Goal: Information Seeking & Learning: Check status

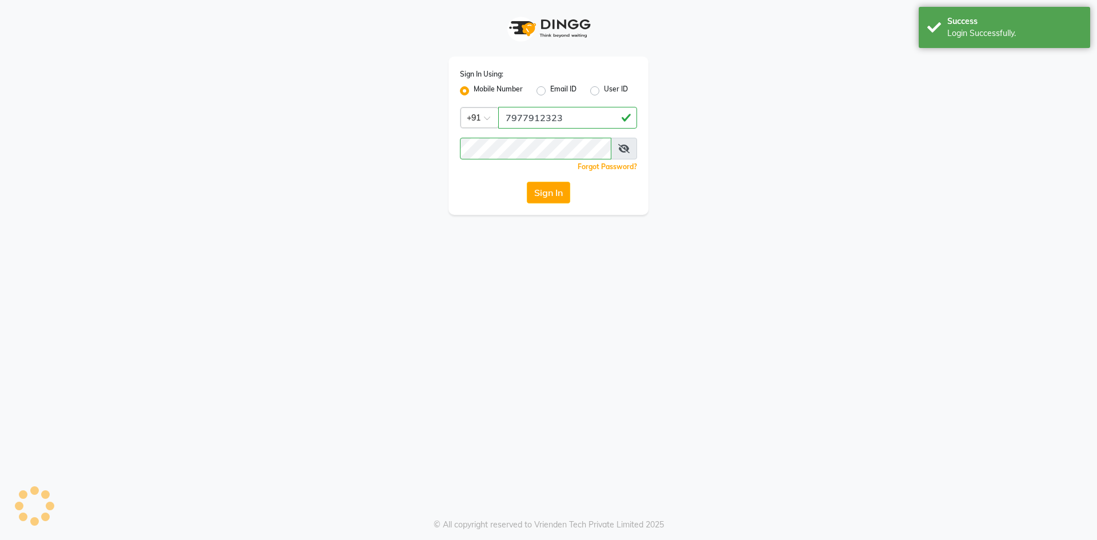
select select "562"
select select "service"
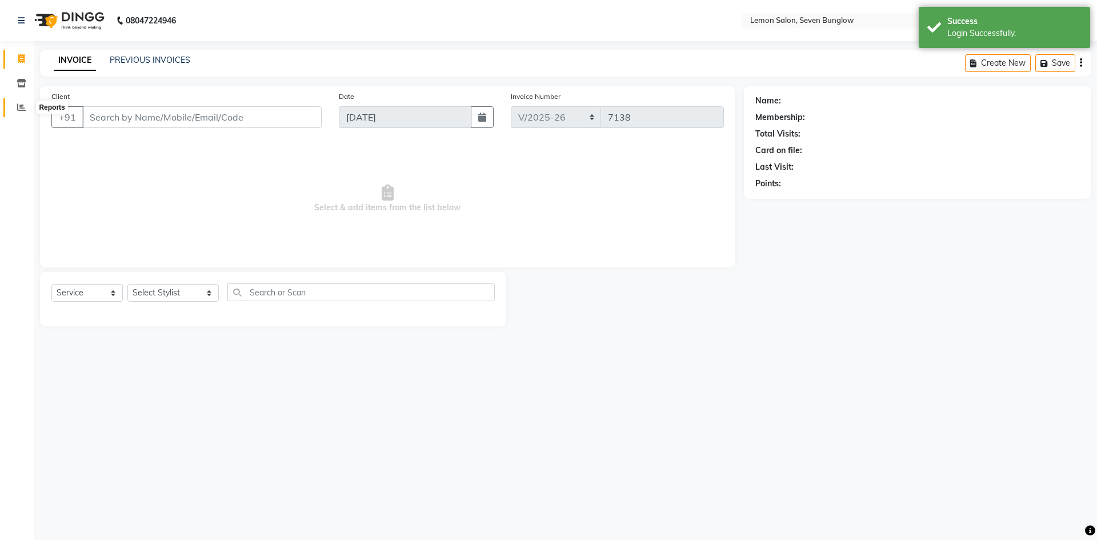
click at [19, 110] on icon at bounding box center [21, 107] width 9 height 9
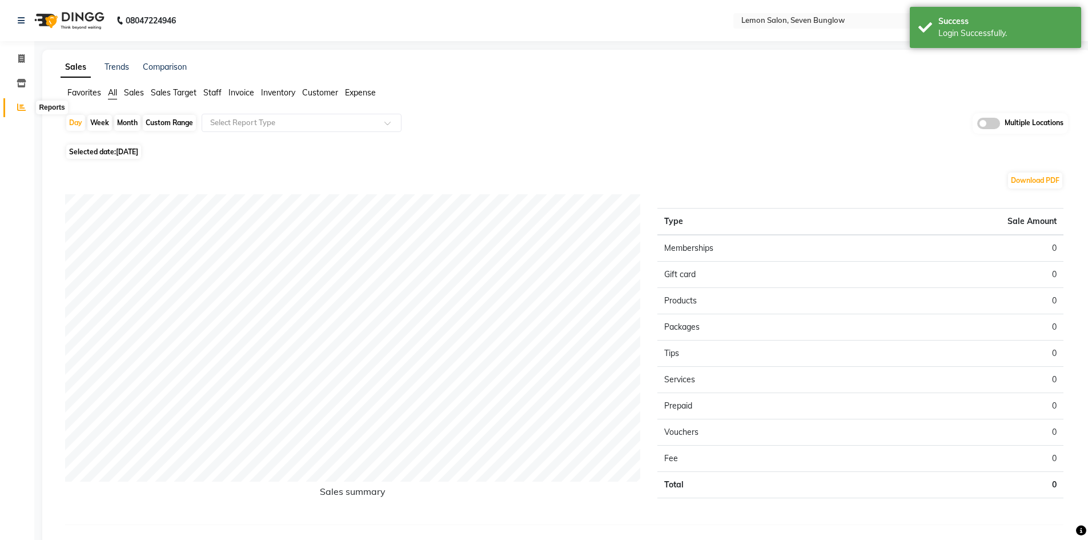
click at [23, 107] on icon at bounding box center [21, 107] width 9 height 9
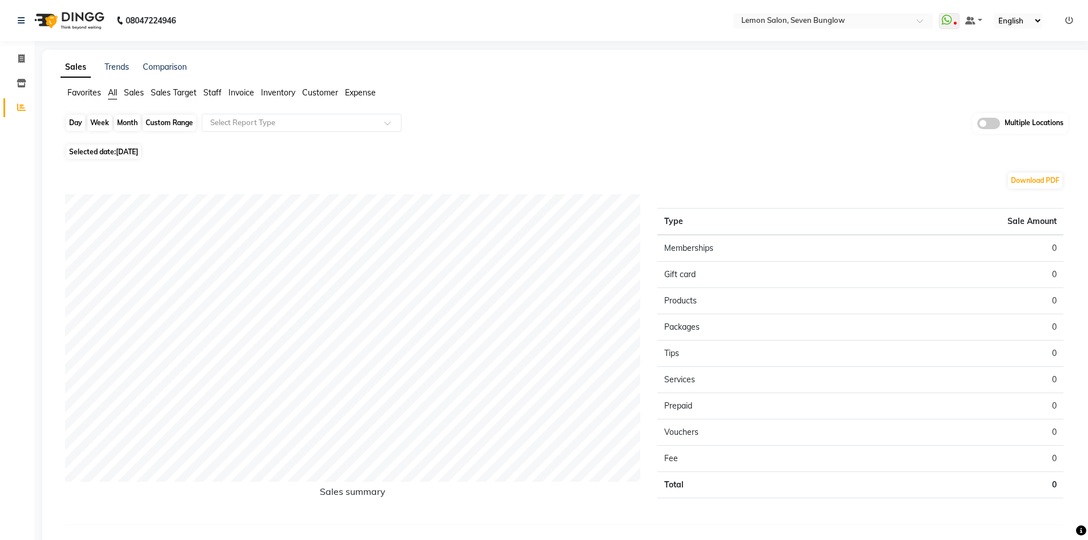
click at [74, 122] on div "Day" at bounding box center [75, 123] width 19 height 16
select select "9"
select select "2025"
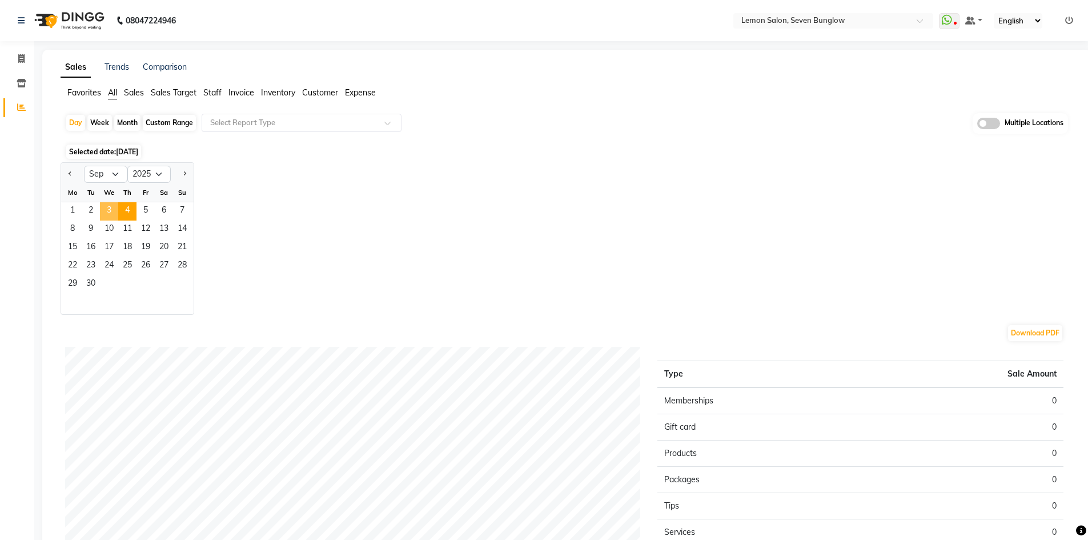
click at [113, 206] on span "3" at bounding box center [109, 211] width 18 height 18
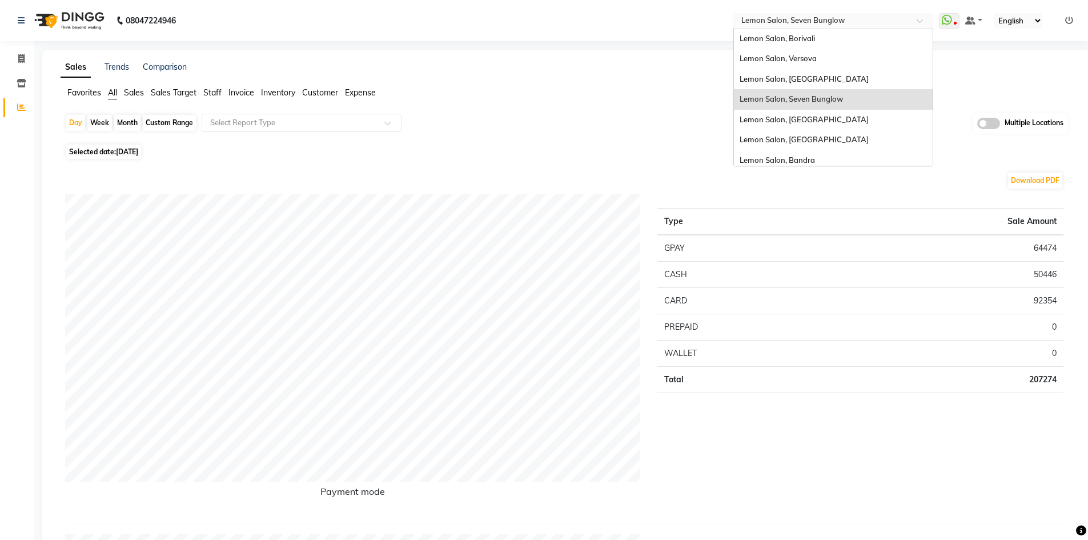
click at [816, 19] on input "text" at bounding box center [822, 21] width 166 height 11
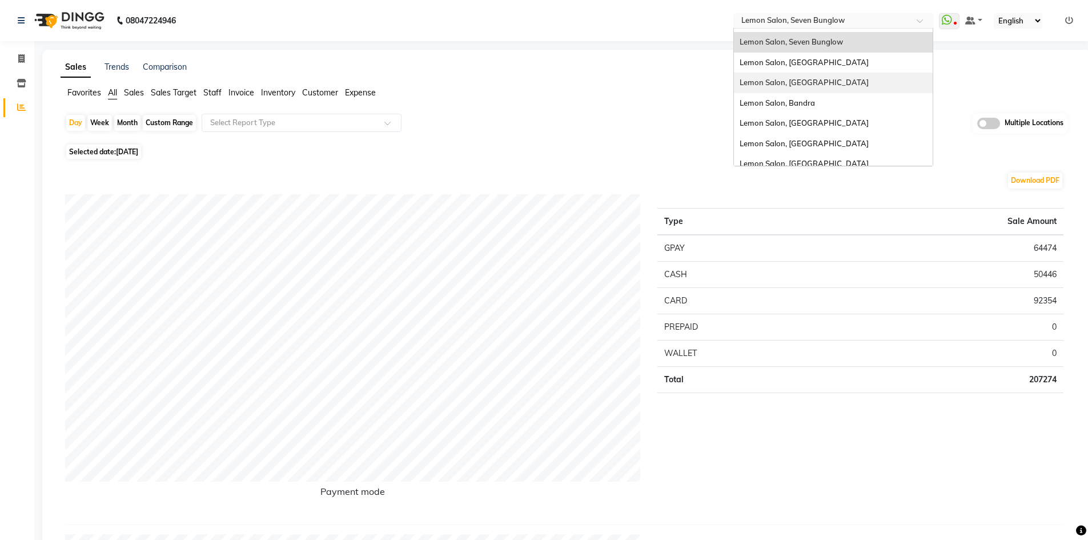
click at [809, 90] on div "Lemon Salon, [GEOGRAPHIC_DATA]" at bounding box center [833, 83] width 199 height 21
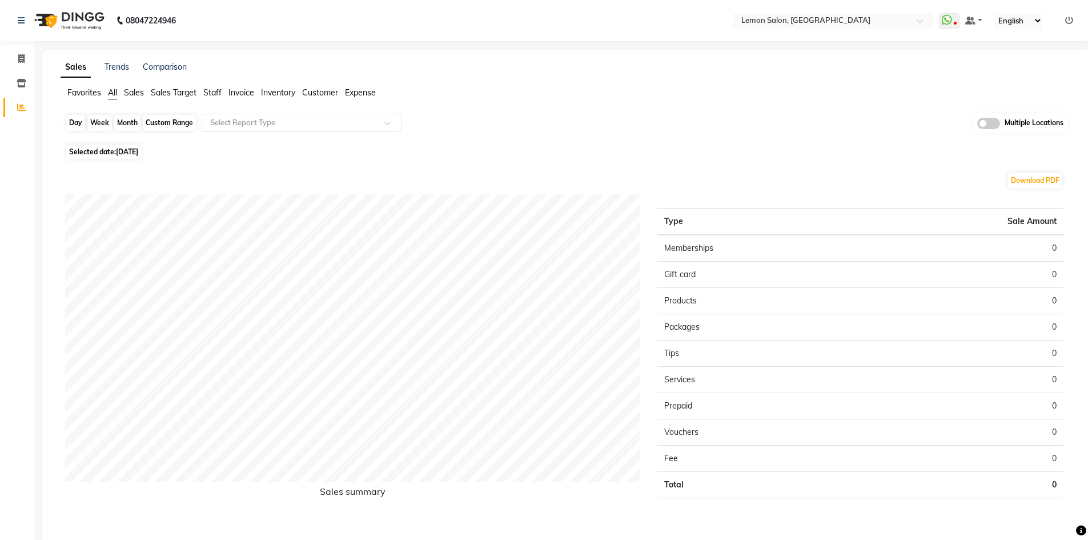
click at [72, 122] on div "Day" at bounding box center [75, 123] width 19 height 16
select select "9"
select select "2025"
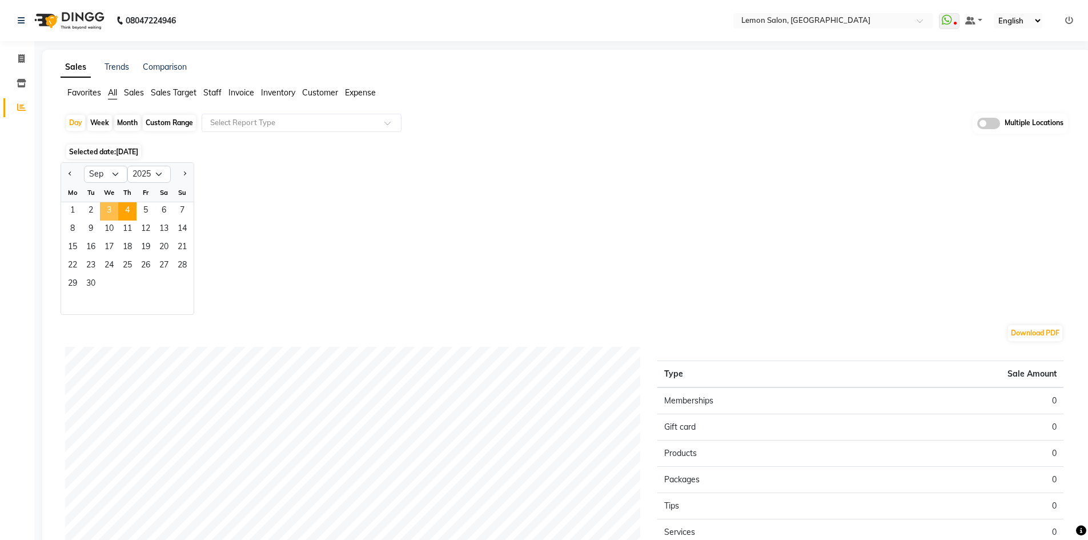
click at [110, 214] on span "3" at bounding box center [109, 211] width 18 height 18
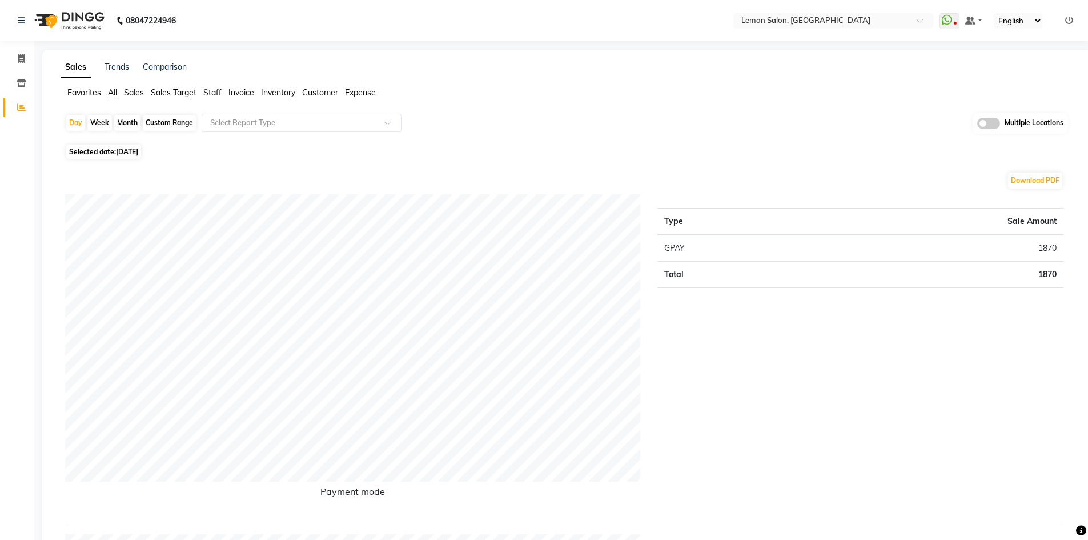
click at [115, 90] on span "All" at bounding box center [112, 92] width 9 height 10
click at [77, 125] on div "Day" at bounding box center [75, 123] width 19 height 16
select select "9"
select select "2025"
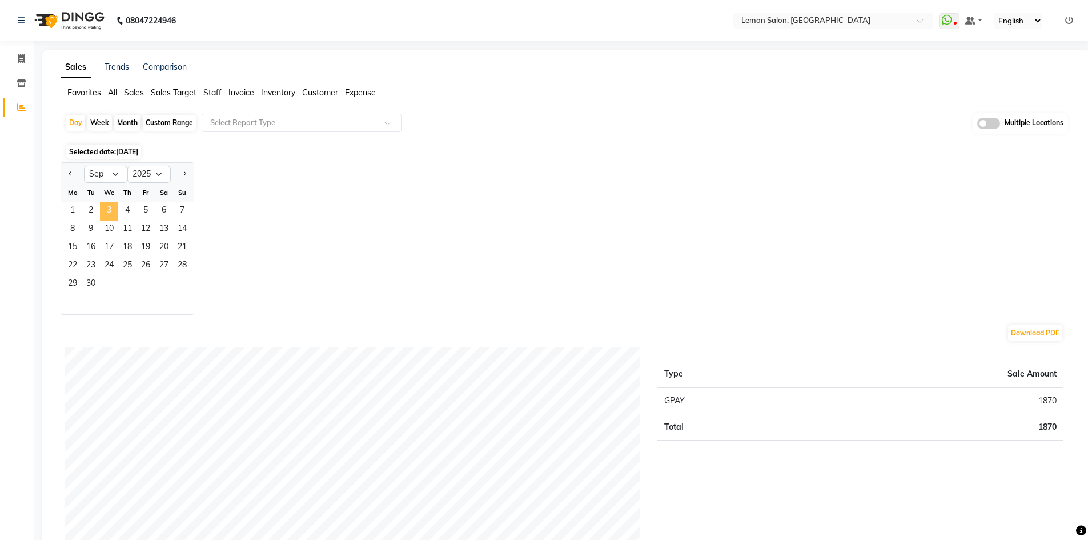
click at [109, 208] on span "3" at bounding box center [109, 211] width 18 height 18
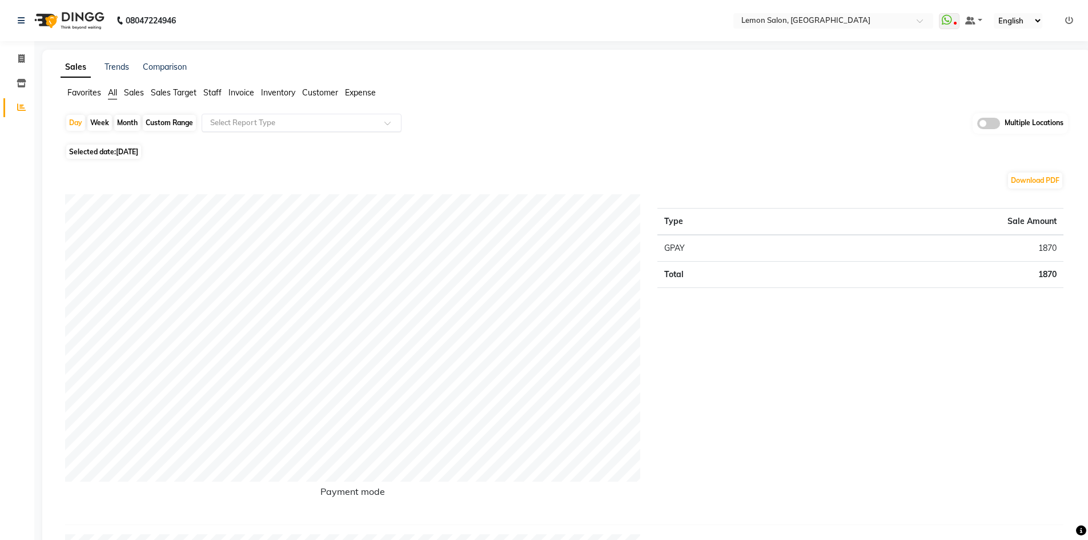
click at [290, 116] on div "Select Report Type" at bounding box center [302, 123] width 200 height 18
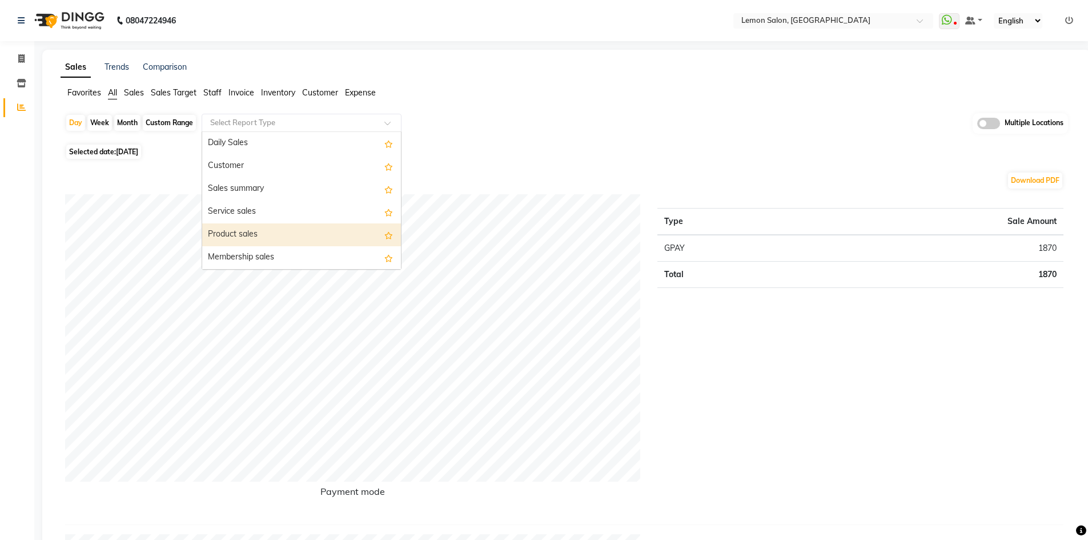
click at [294, 236] on div "Product sales" at bounding box center [301, 234] width 199 height 23
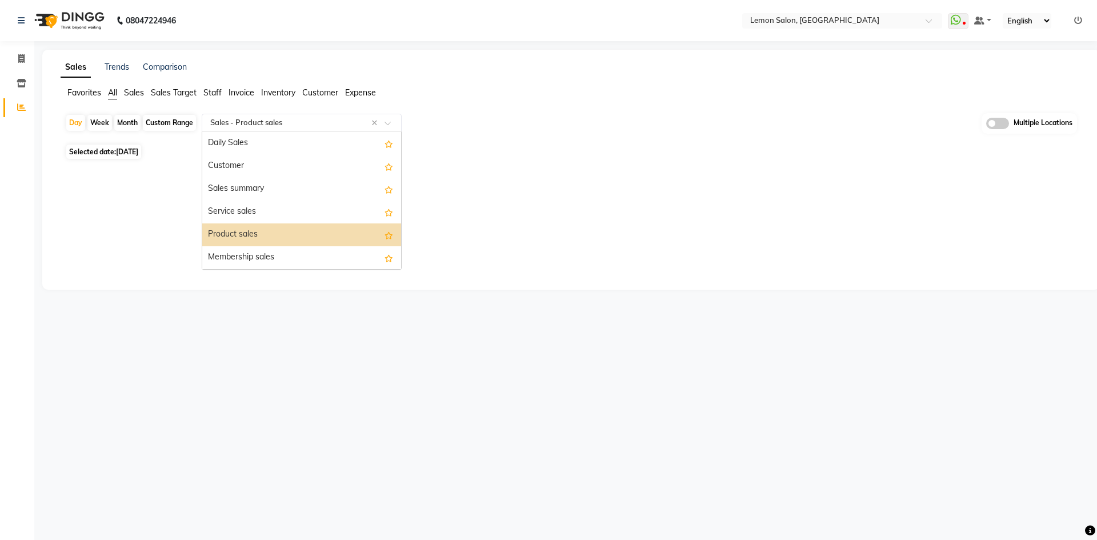
click at [244, 121] on input "text" at bounding box center [290, 122] width 164 height 11
click at [241, 251] on div "Membership sales" at bounding box center [301, 257] width 199 height 23
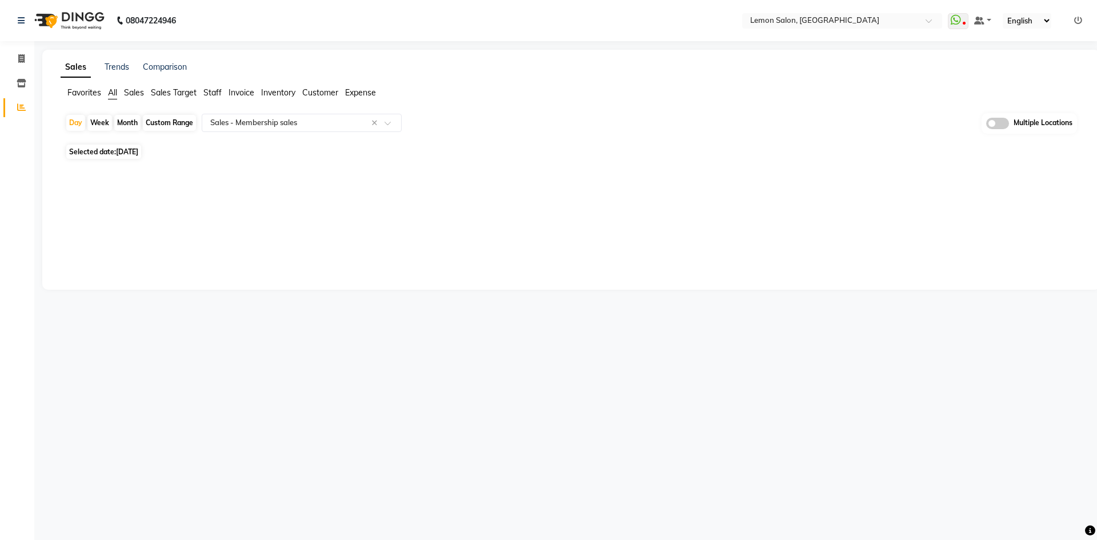
click at [170, 121] on div "Custom Range" at bounding box center [169, 123] width 53 height 16
select select "9"
select select "2025"
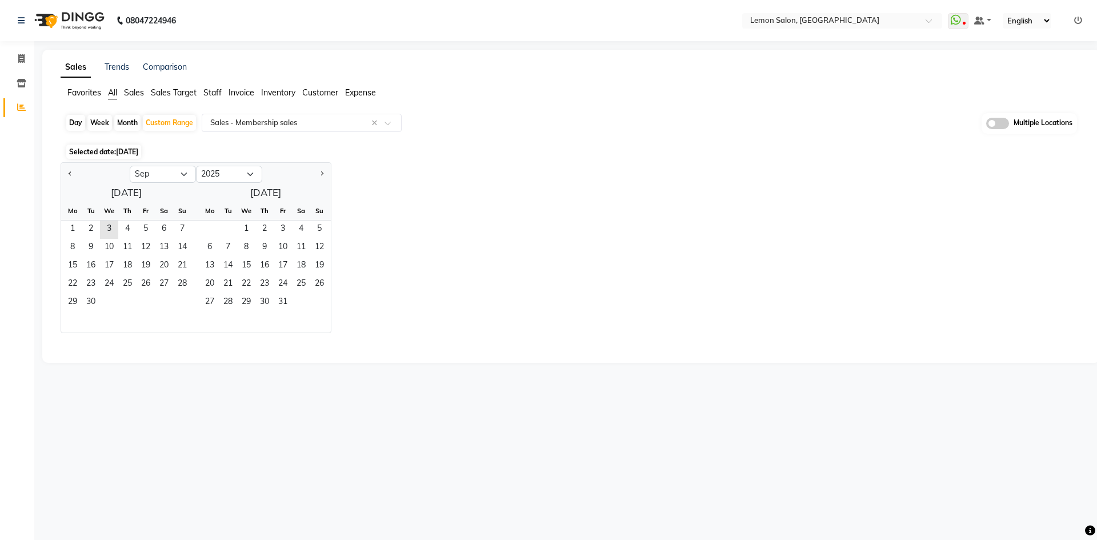
click at [62, 234] on div "1 2 3 4 5 6 7" at bounding box center [126, 229] width 130 height 18
click at [69, 231] on span "1" at bounding box center [72, 229] width 18 height 18
click at [109, 231] on span "3" at bounding box center [109, 229] width 18 height 18
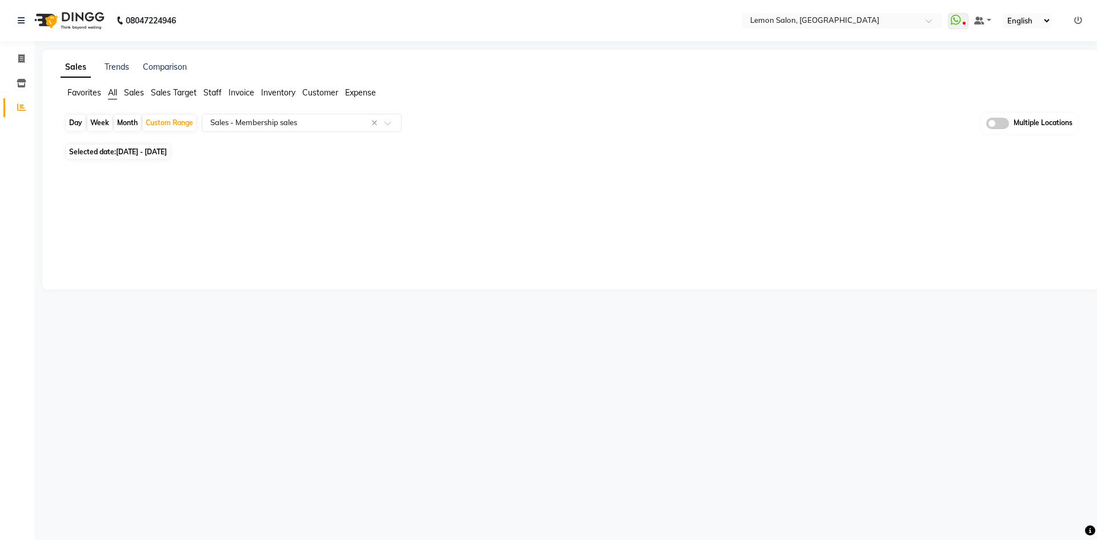
click at [110, 91] on span "All" at bounding box center [112, 92] width 9 height 10
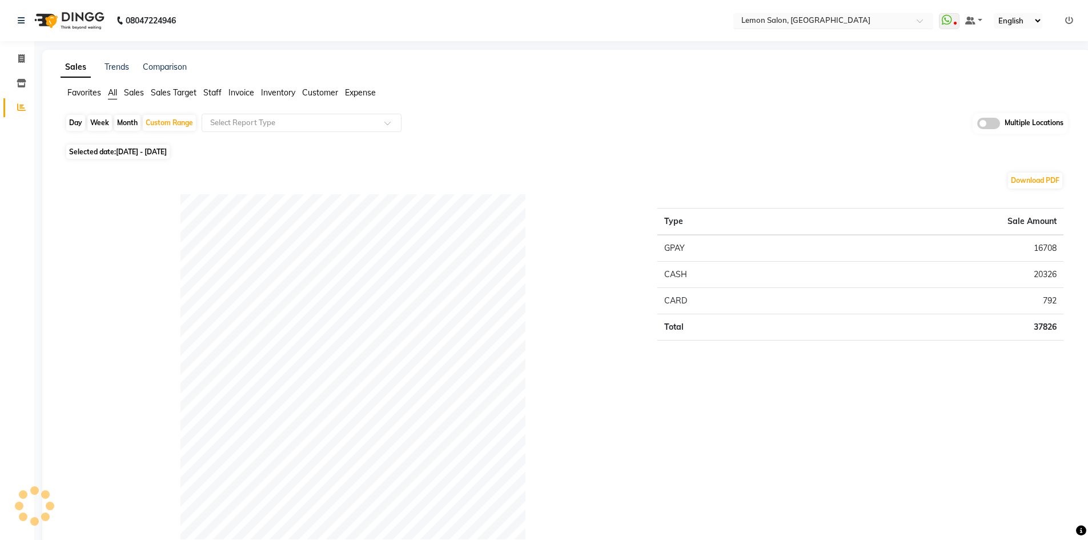
click at [838, 19] on input "text" at bounding box center [822, 21] width 166 height 11
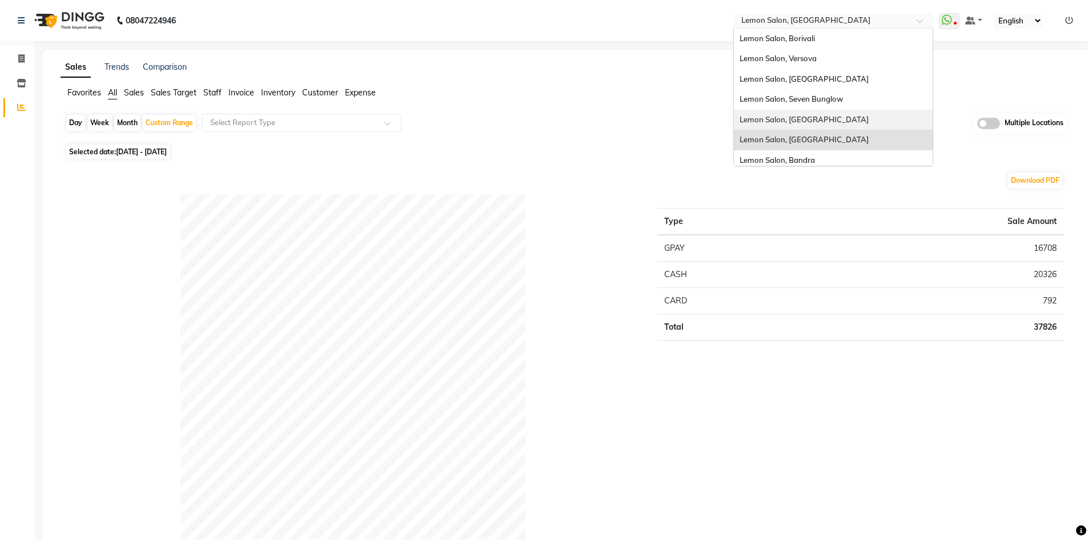
click at [816, 125] on div "Lemon Salon, [GEOGRAPHIC_DATA]" at bounding box center [833, 120] width 199 height 21
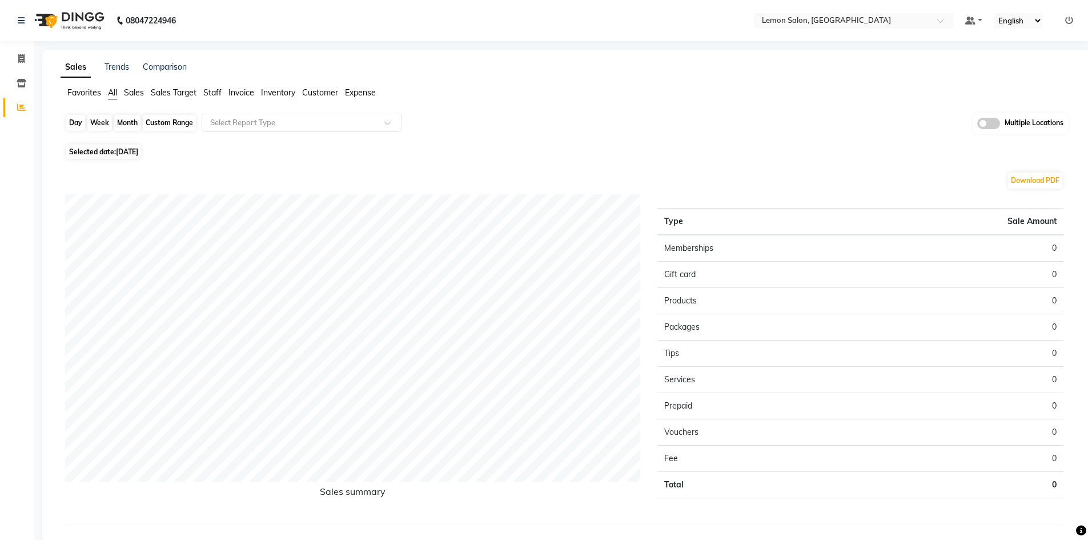
click at [74, 127] on div "Day" at bounding box center [75, 123] width 19 height 16
select select "9"
select select "2025"
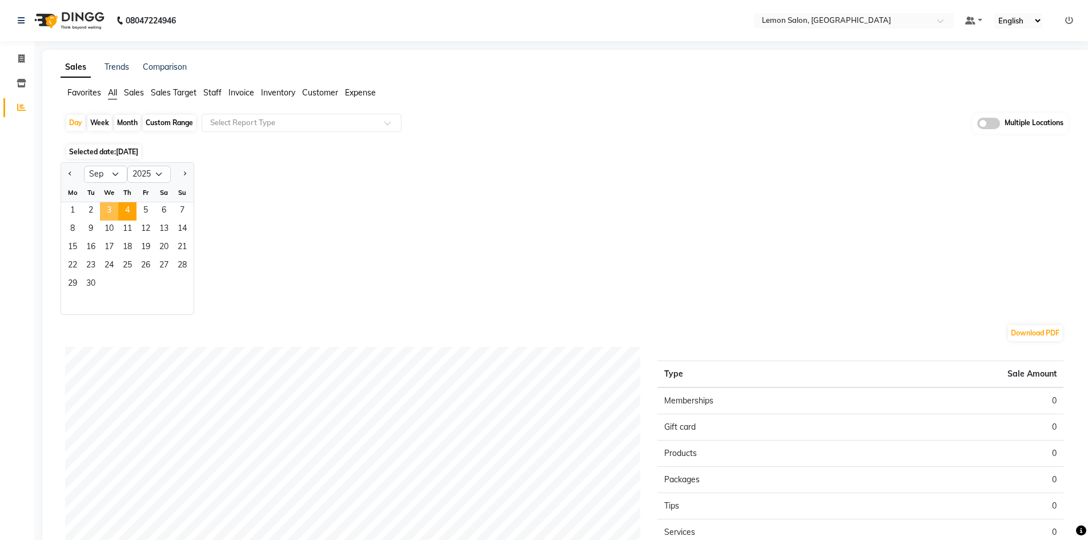
click at [113, 214] on span "3" at bounding box center [109, 211] width 18 height 18
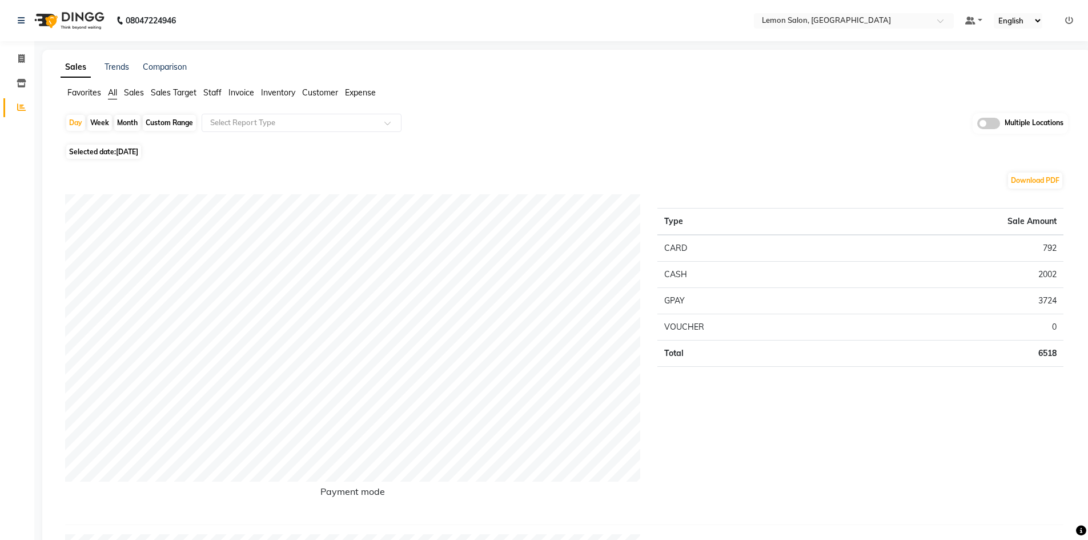
click at [1039, 295] on td "3724" at bounding box center [954, 300] width 219 height 26
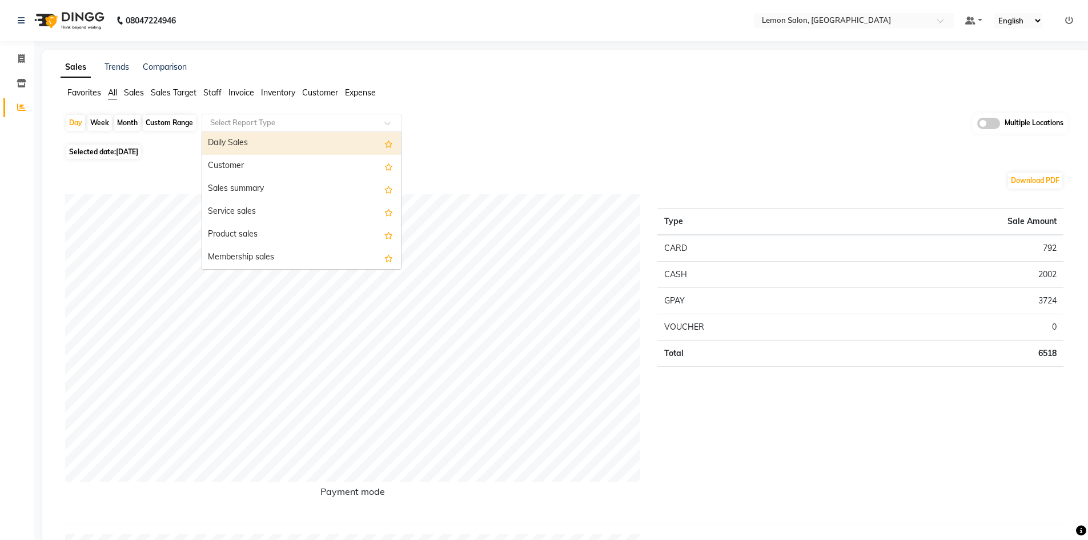
drag, startPoint x: 283, startPoint y: 121, endPoint x: 219, endPoint y: 150, distance: 70.1
click at [283, 122] on input "text" at bounding box center [290, 122] width 164 height 11
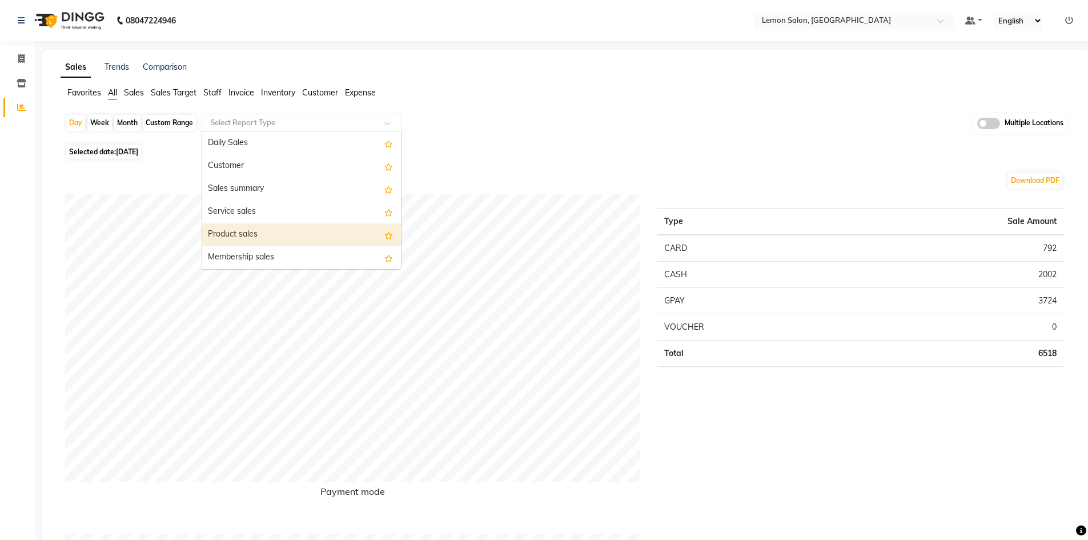
click at [279, 235] on div "Product sales" at bounding box center [301, 234] width 199 height 23
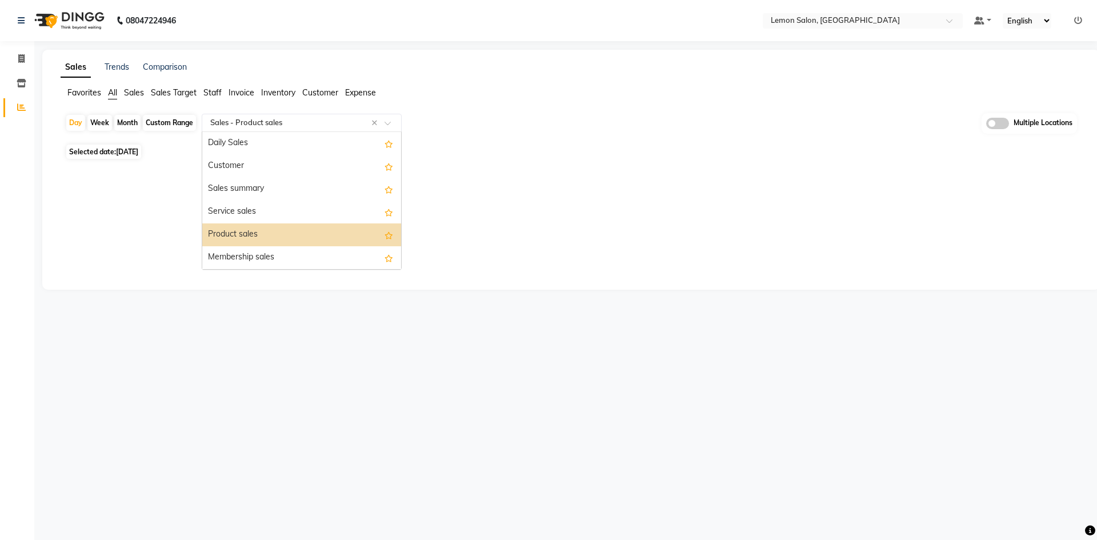
click at [276, 119] on input "text" at bounding box center [290, 122] width 164 height 11
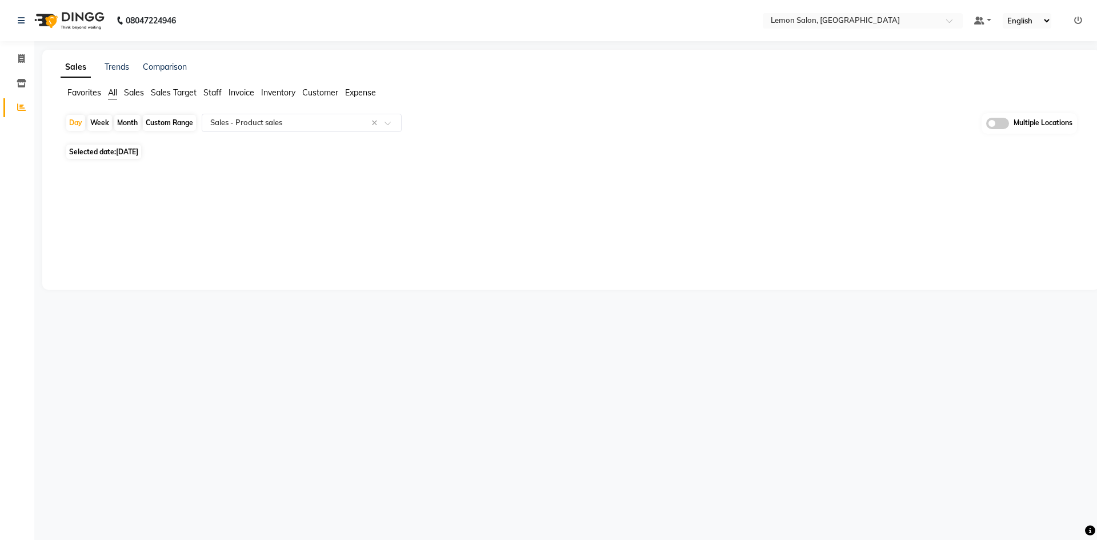
click at [178, 123] on div "Custom Range" at bounding box center [169, 123] width 53 height 16
select select "9"
select select "2025"
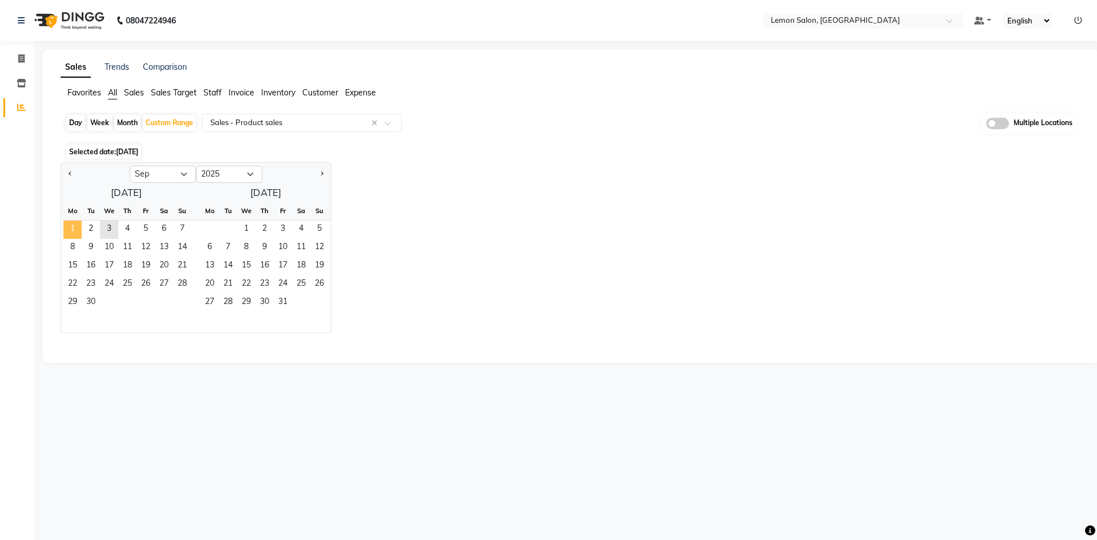
click at [73, 231] on span "1" at bounding box center [72, 229] width 18 height 18
click at [107, 229] on span "3" at bounding box center [109, 229] width 18 height 18
select select "full_report"
select select "csv"
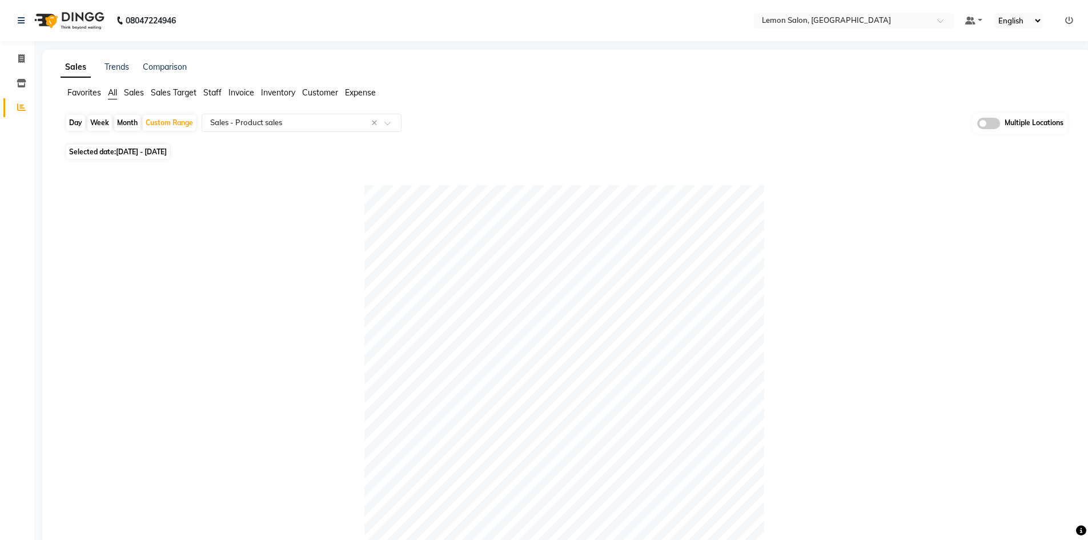
click at [114, 88] on span "All" at bounding box center [112, 92] width 9 height 10
click at [74, 123] on div "Day" at bounding box center [75, 123] width 19 height 16
select select "9"
select select "2025"
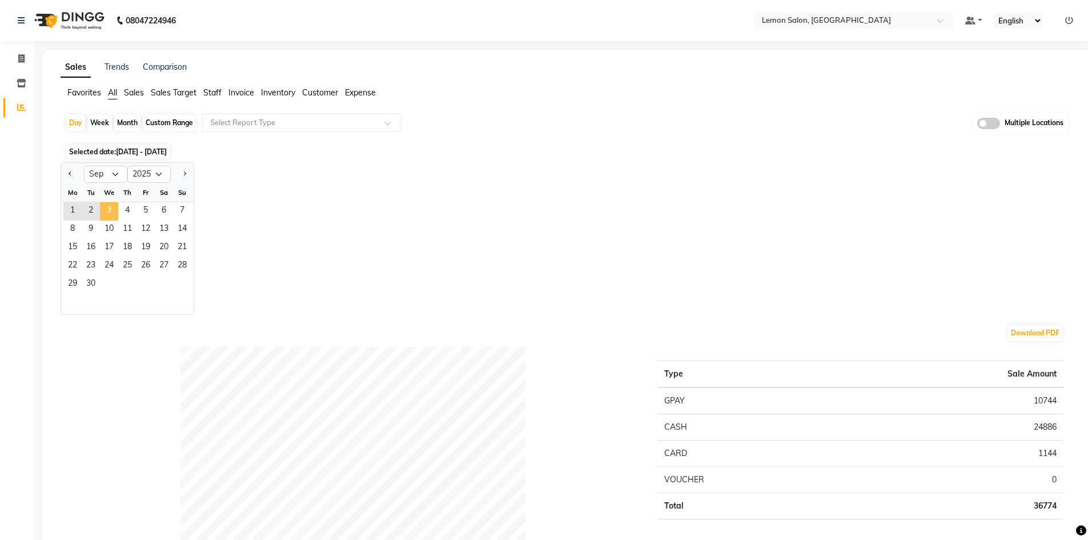
click at [111, 208] on span "3" at bounding box center [109, 211] width 18 height 18
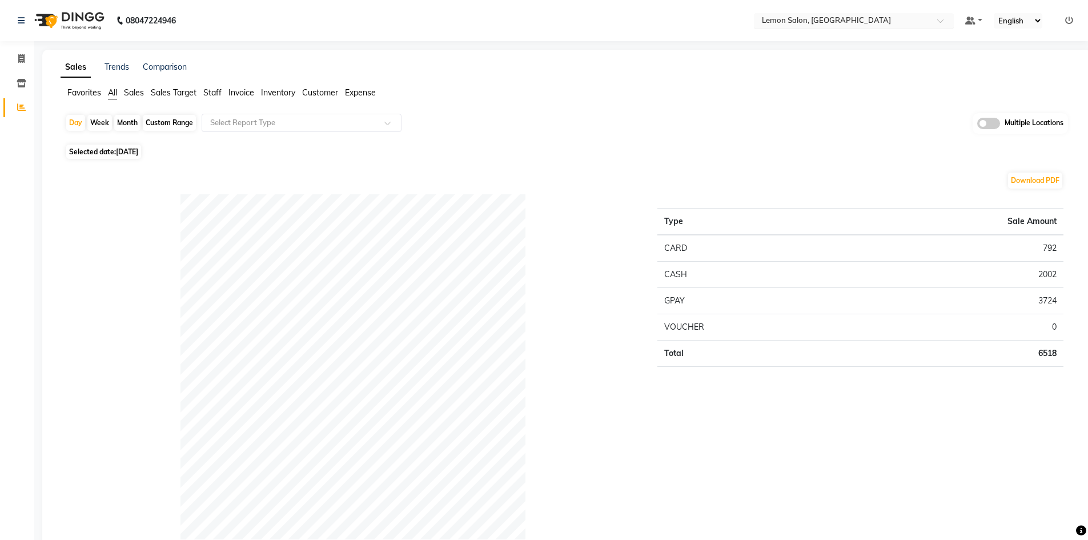
click at [814, 22] on input "text" at bounding box center [843, 21] width 166 height 11
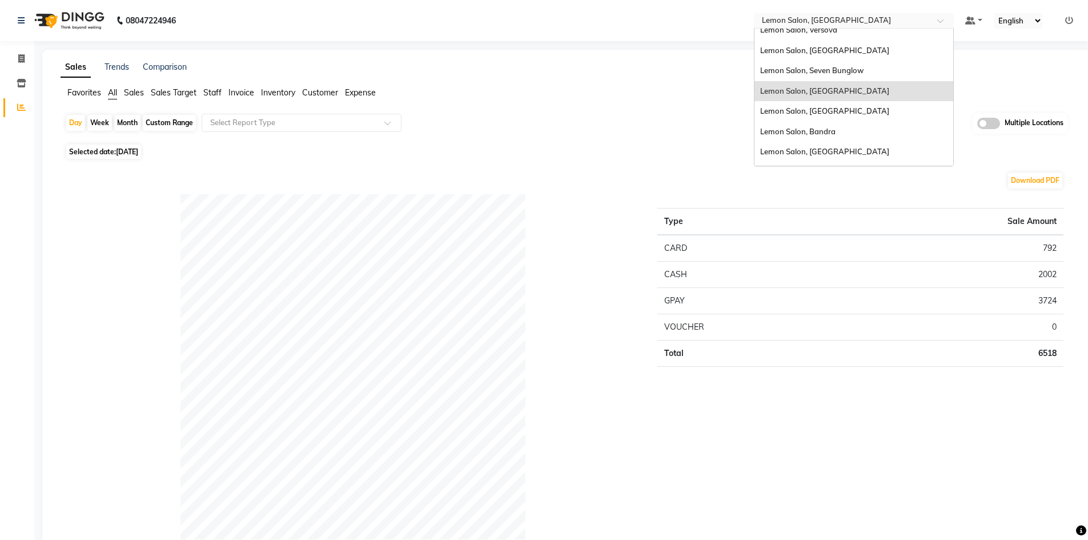
scroll to position [57, 0]
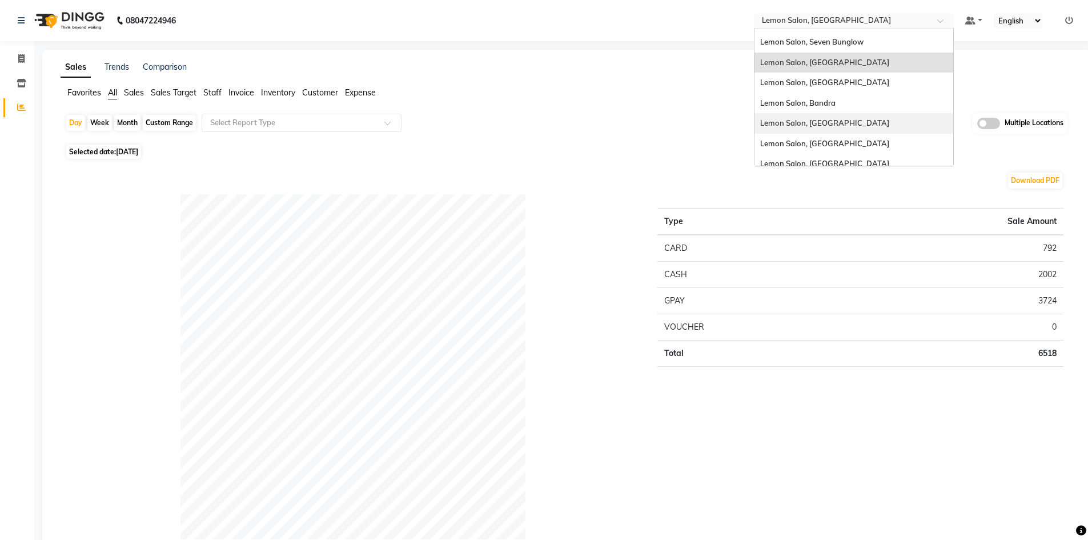
click at [818, 126] on span "Lemon Salon, [GEOGRAPHIC_DATA]" at bounding box center [824, 122] width 129 height 9
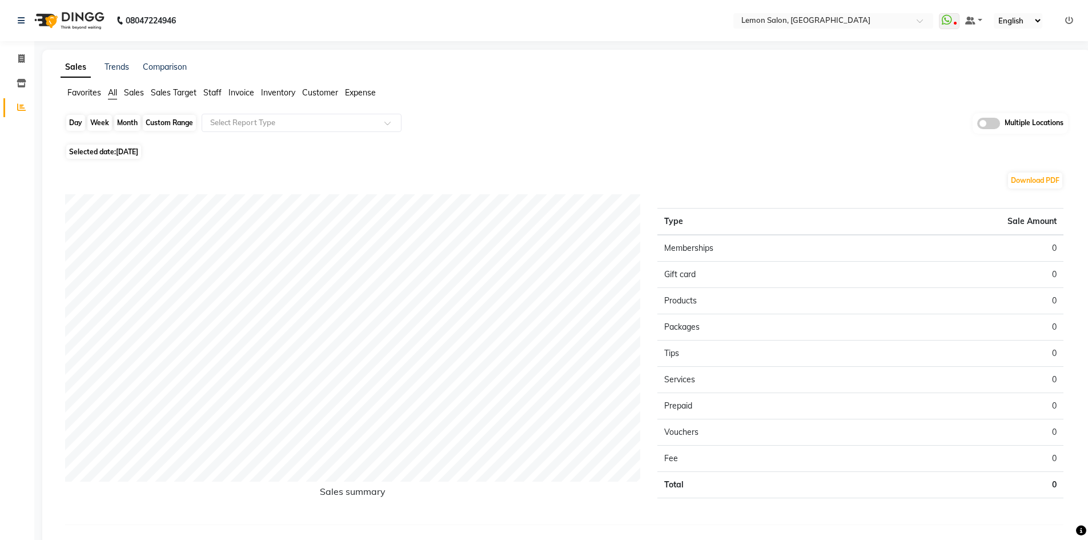
click at [71, 123] on div "Day" at bounding box center [75, 123] width 19 height 16
select select "9"
select select "2025"
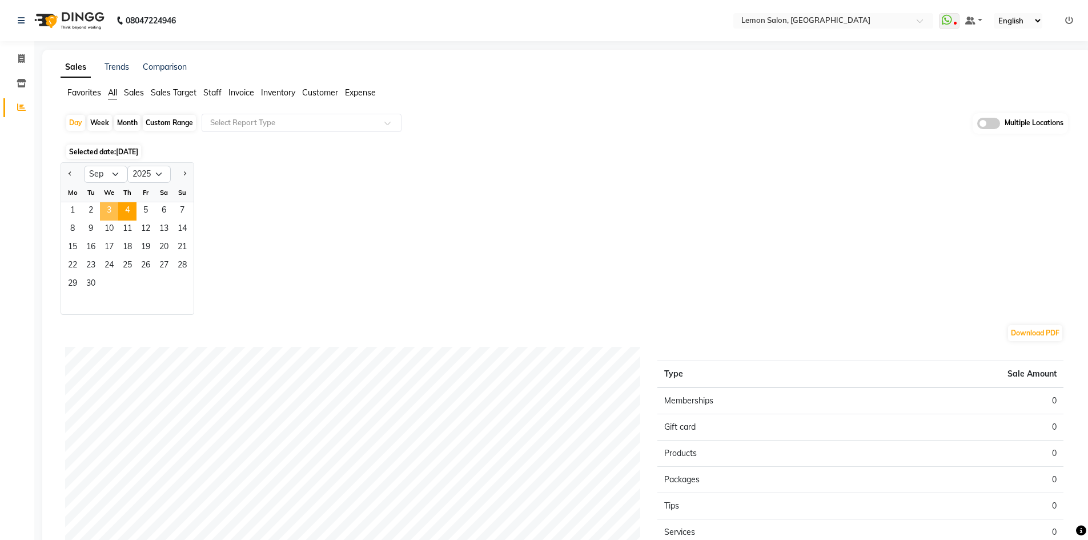
click at [109, 211] on span "3" at bounding box center [109, 211] width 18 height 18
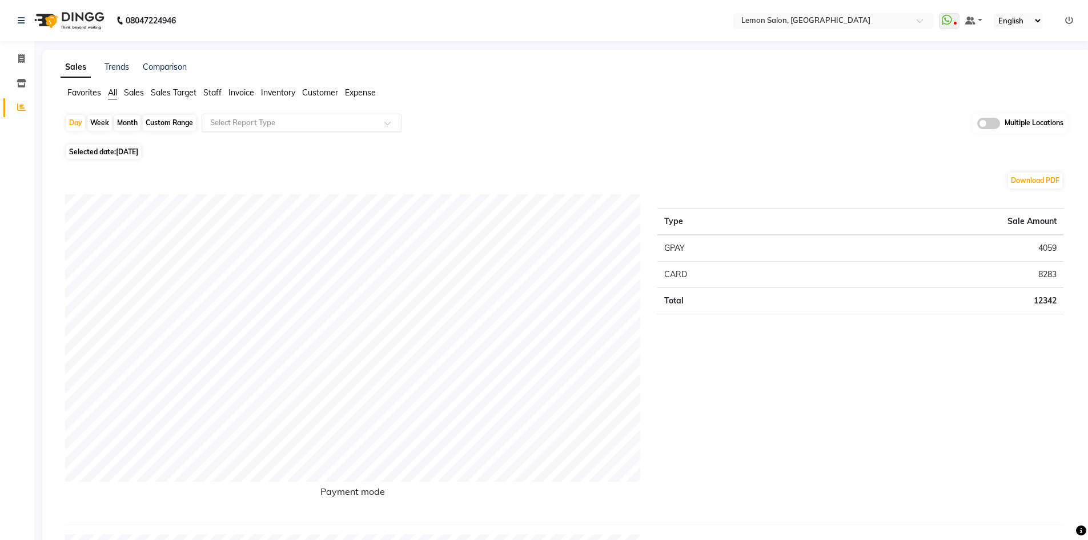
click at [316, 131] on ng-select "Select Report Type" at bounding box center [302, 123] width 200 height 18
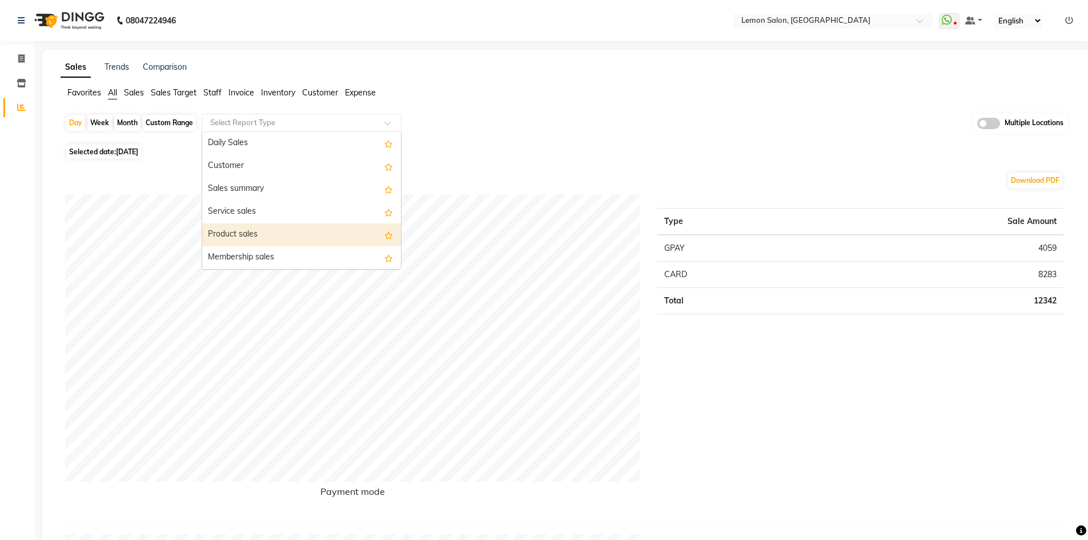
click at [292, 232] on div "Product sales" at bounding box center [301, 234] width 199 height 23
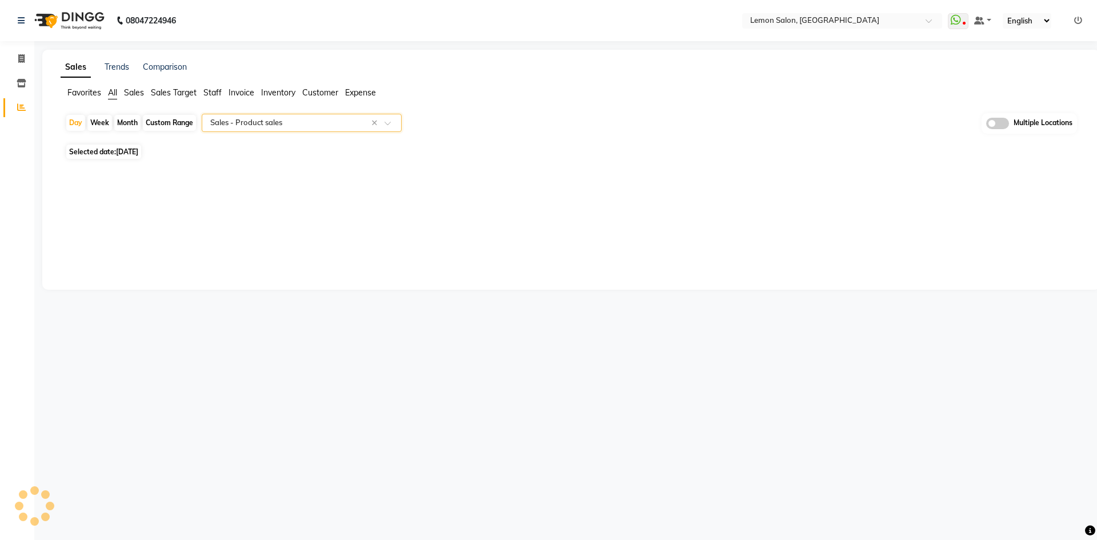
select select "full_report"
select select "csv"
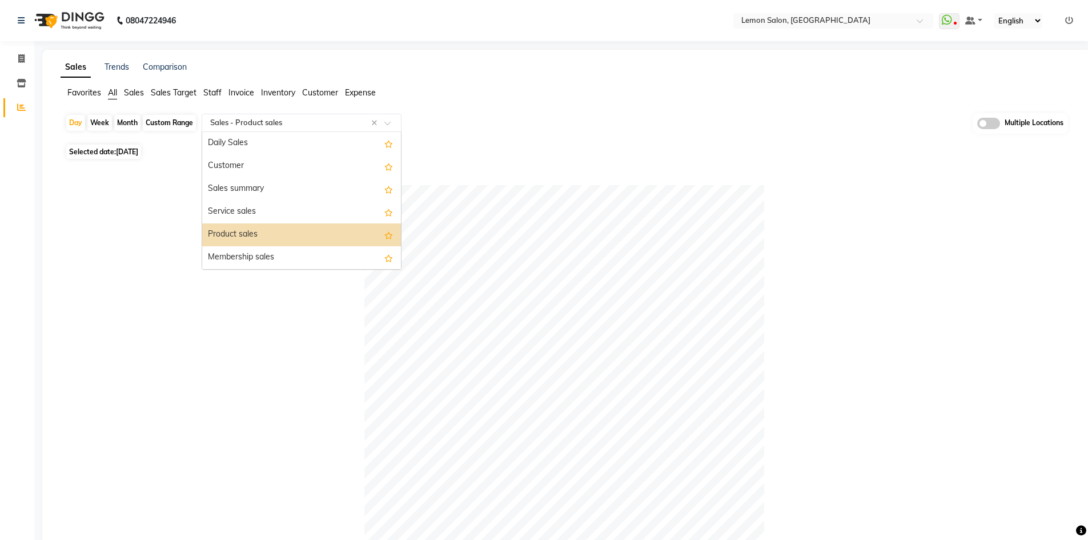
click at [234, 122] on input "text" at bounding box center [290, 122] width 164 height 11
click at [232, 253] on div "Membership sales" at bounding box center [301, 257] width 199 height 23
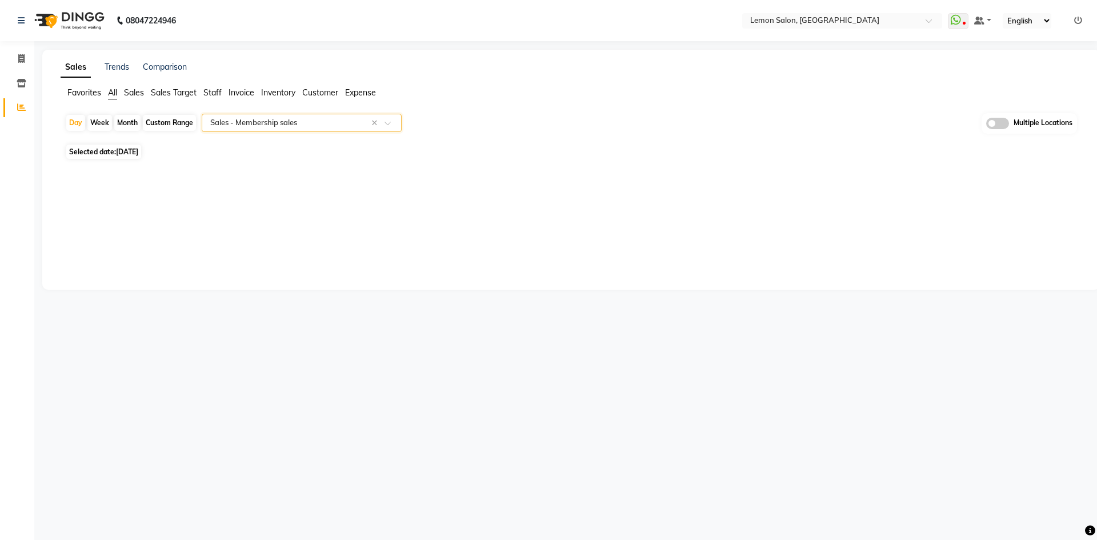
click at [167, 117] on div "Custom Range" at bounding box center [169, 123] width 53 height 16
select select "9"
select select "2025"
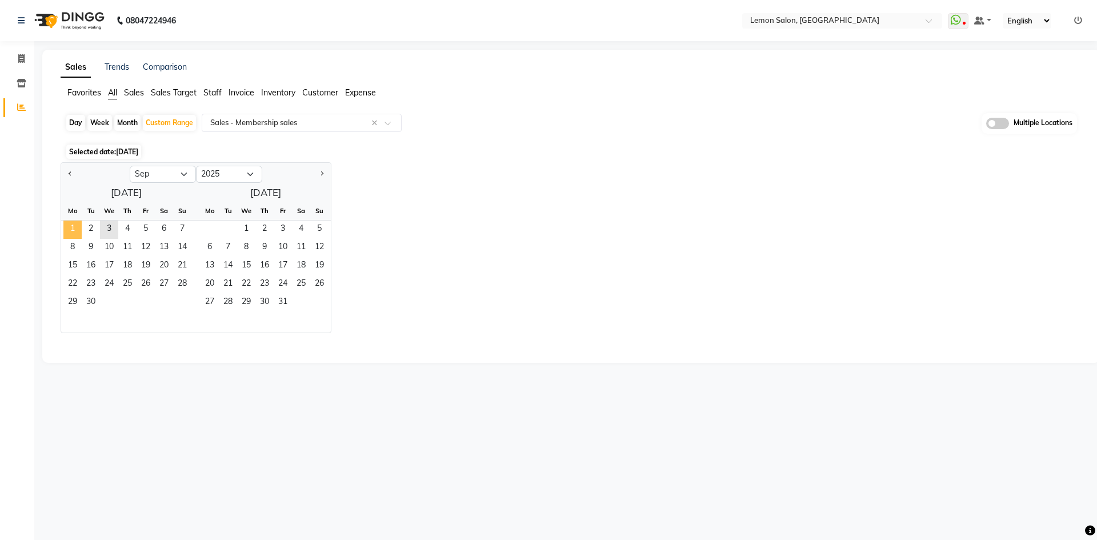
click at [71, 224] on span "1" at bounding box center [72, 229] width 18 height 18
click at [105, 225] on span "3" at bounding box center [109, 229] width 18 height 18
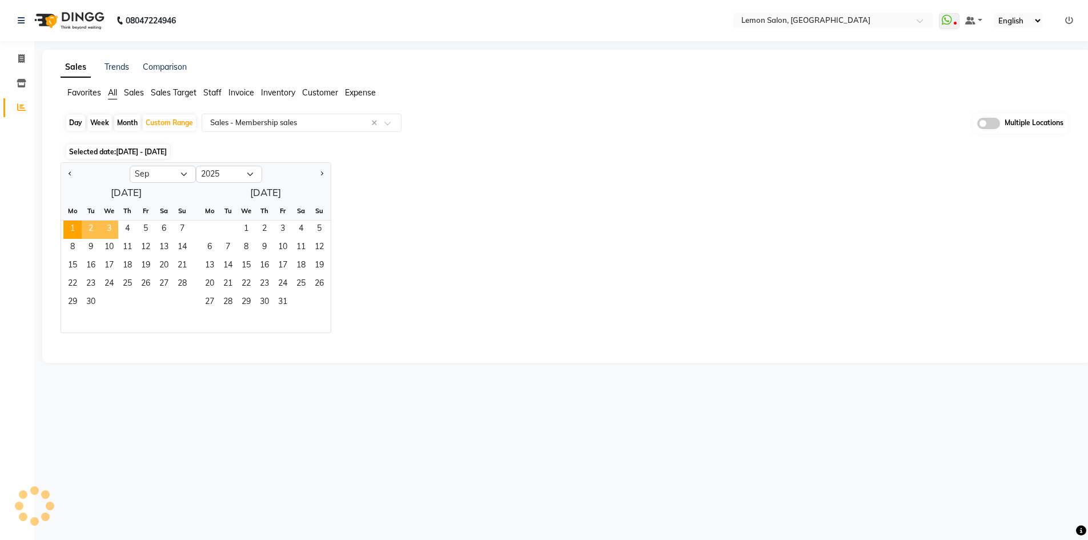
select select "full_report"
select select "csv"
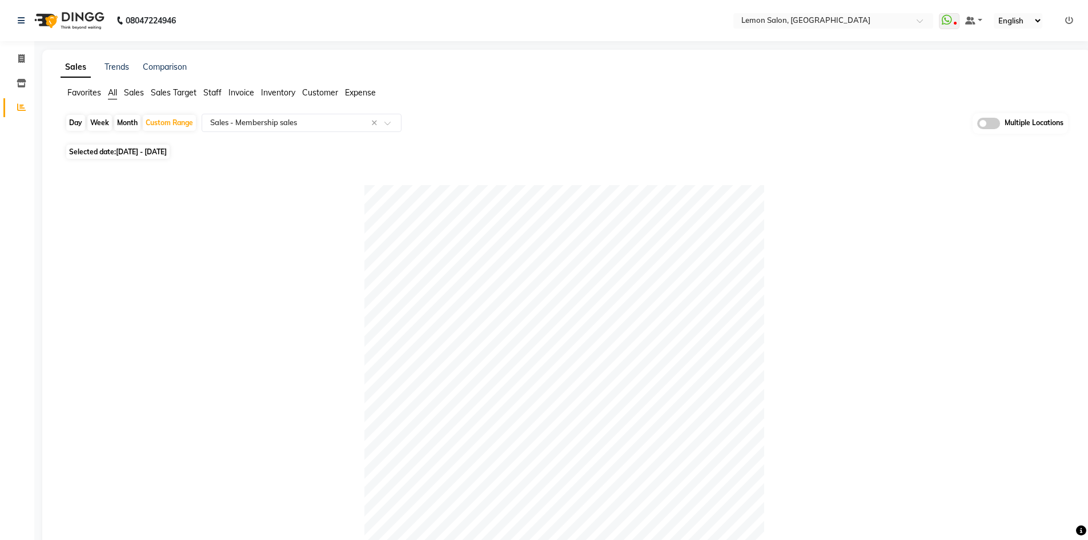
click at [114, 90] on span "All" at bounding box center [112, 92] width 9 height 10
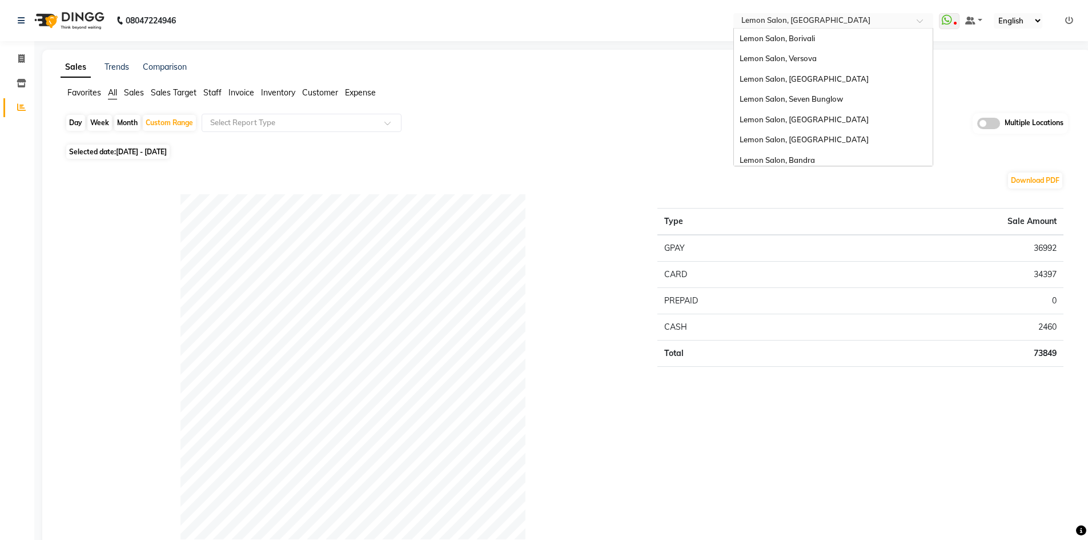
click at [816, 23] on input "text" at bounding box center [822, 21] width 166 height 11
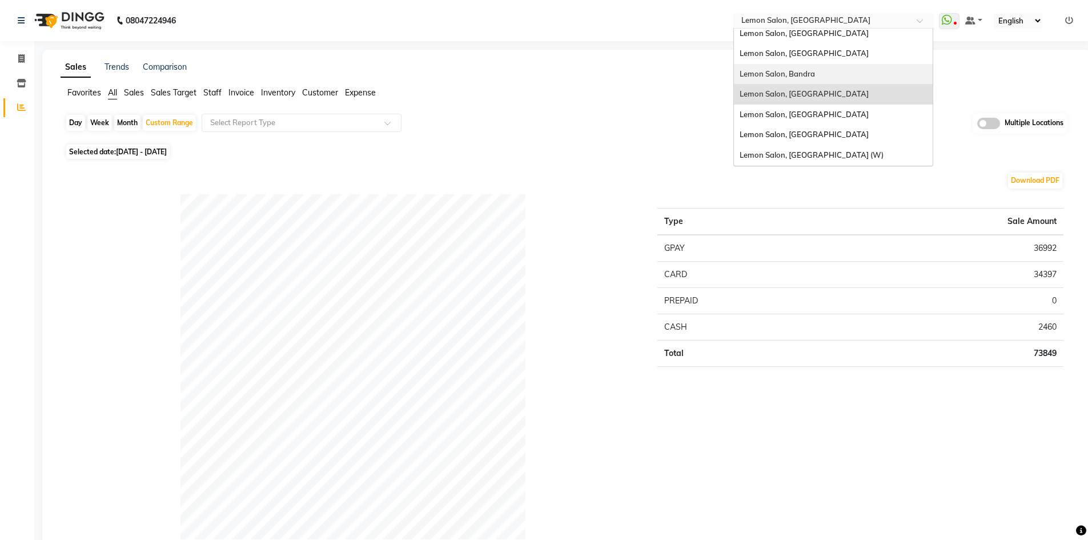
click at [806, 77] on span "Lemon Salon, Bandra" at bounding box center [777, 73] width 75 height 9
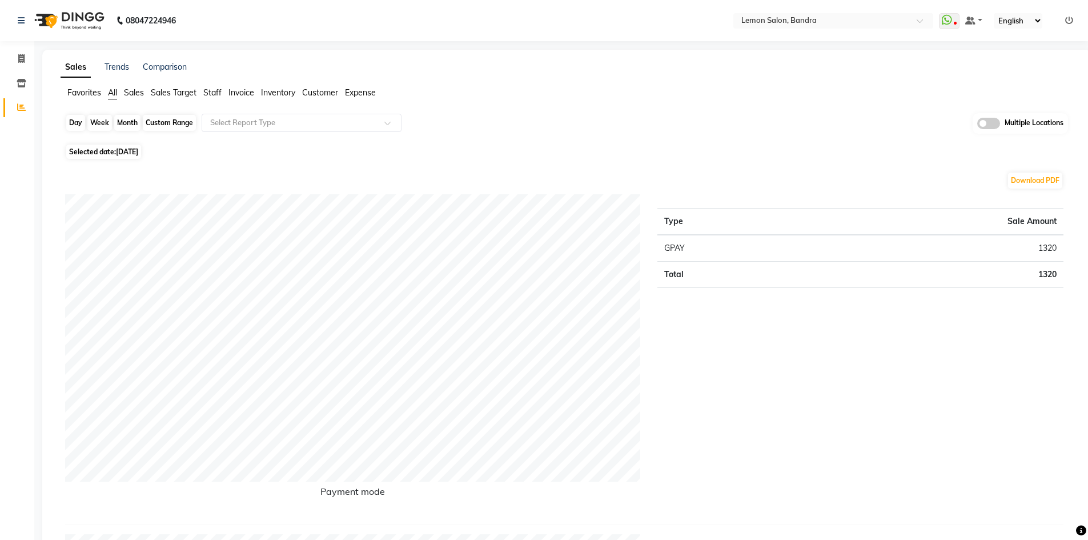
click at [78, 122] on div "Day" at bounding box center [75, 123] width 19 height 16
select select "9"
select select "2025"
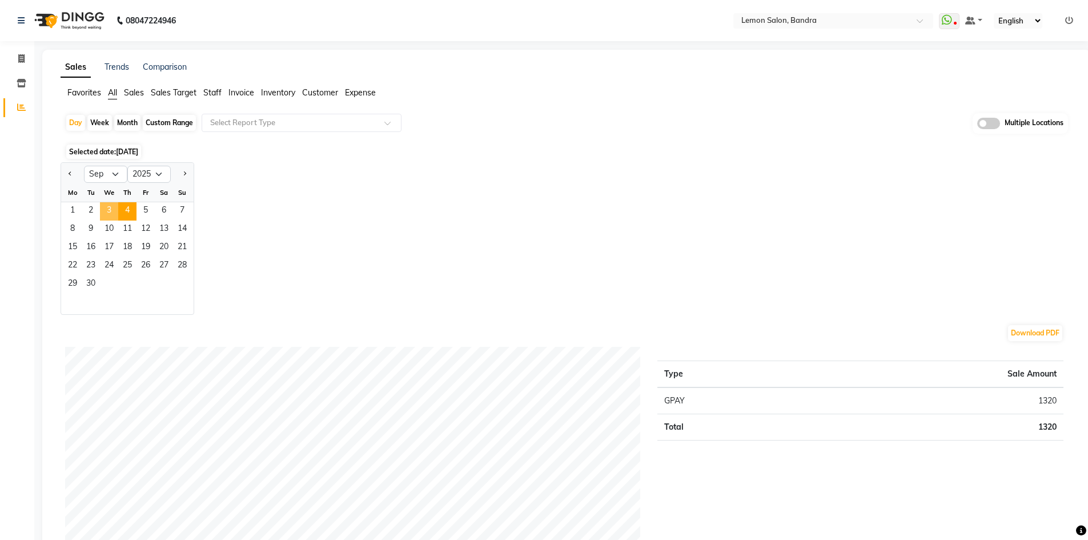
click at [108, 211] on span "3" at bounding box center [109, 211] width 18 height 18
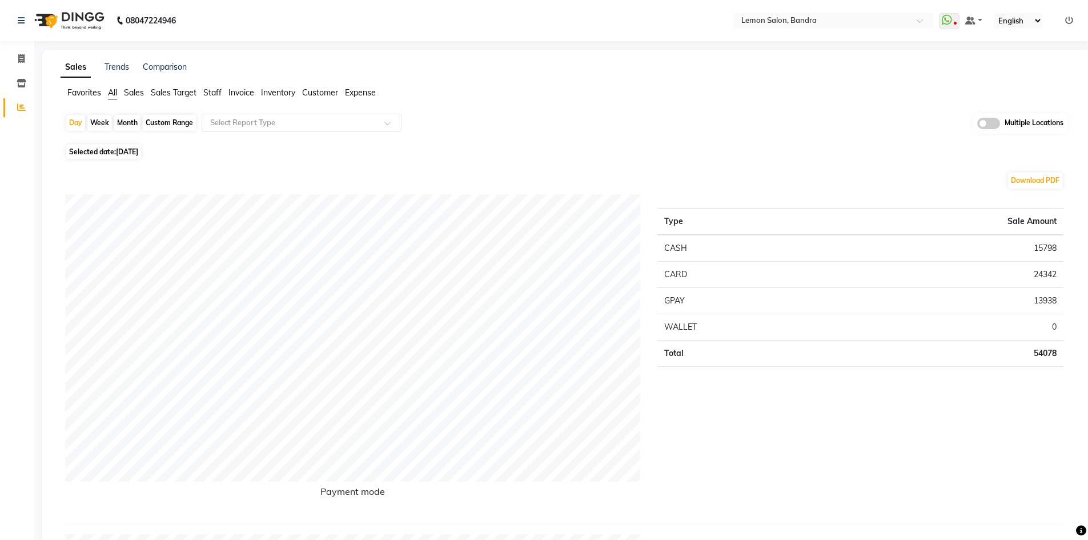
click at [1039, 299] on td "13938" at bounding box center [947, 300] width 234 height 26
click at [272, 127] on input "text" at bounding box center [290, 122] width 164 height 11
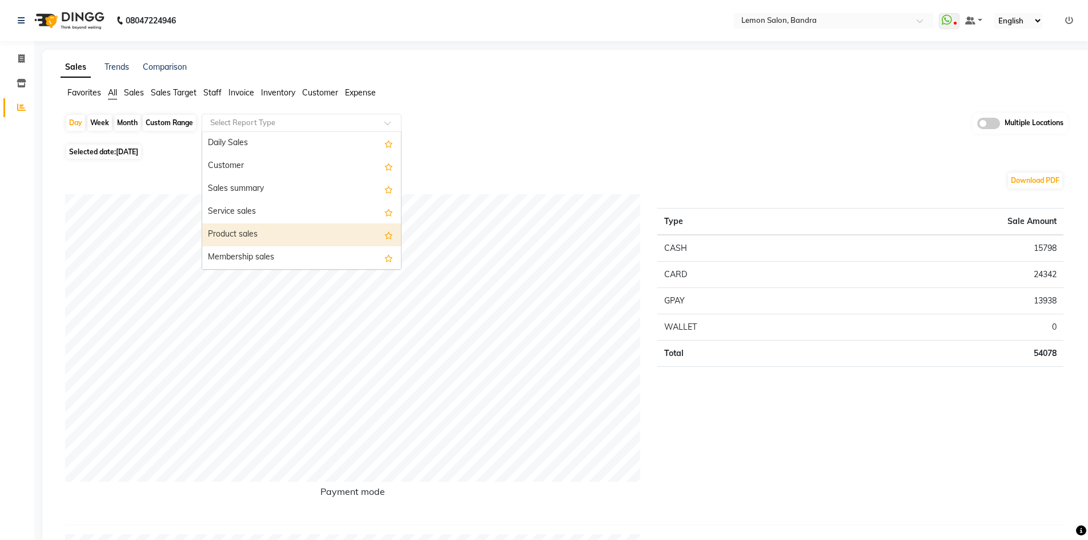
click at [244, 228] on div "Product sales" at bounding box center [301, 234] width 199 height 23
select select "full_report"
select select "csv"
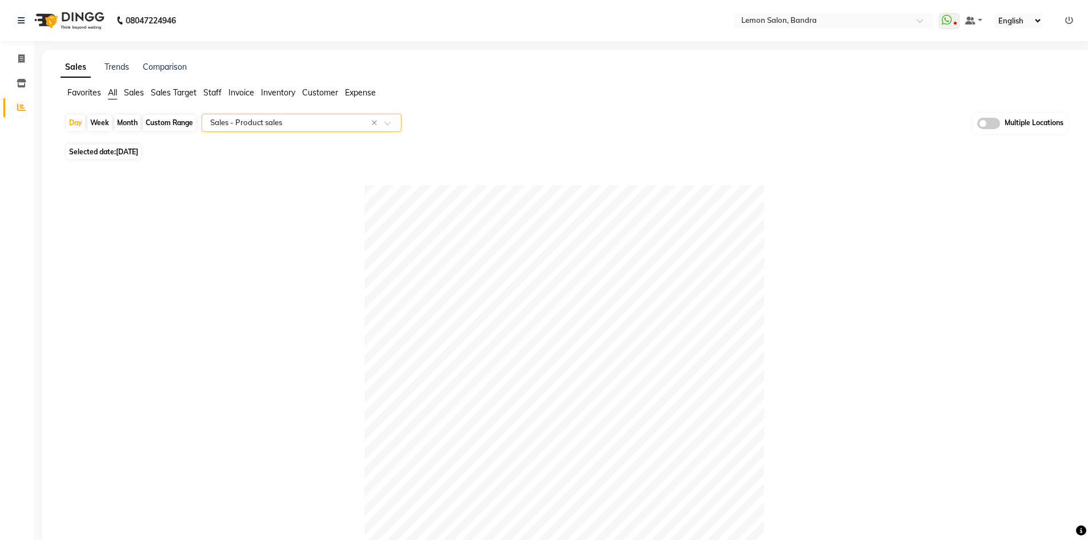
click at [252, 123] on input "text" at bounding box center [290, 122] width 164 height 11
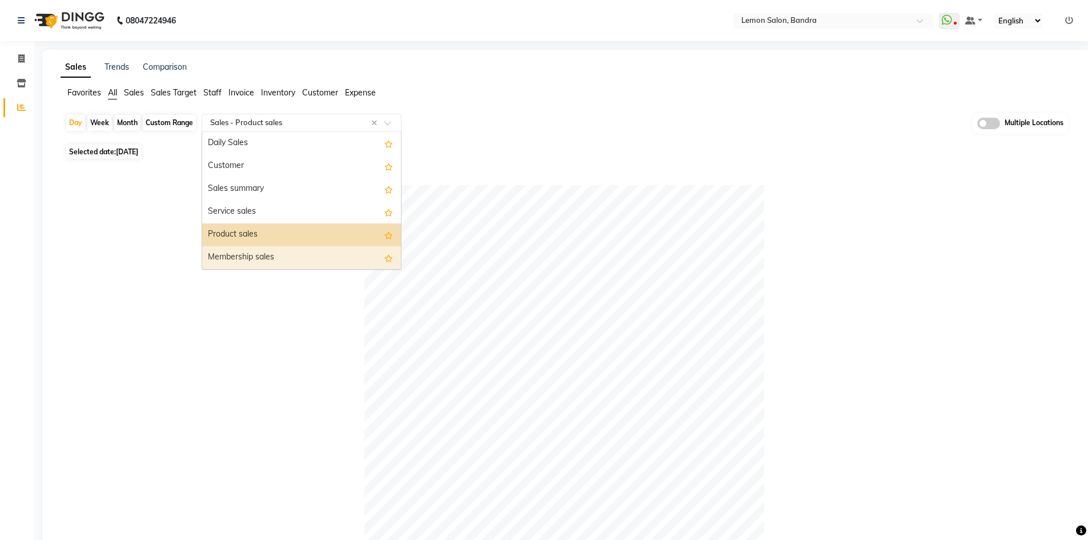
click at [258, 256] on div "Membership sales" at bounding box center [301, 257] width 199 height 23
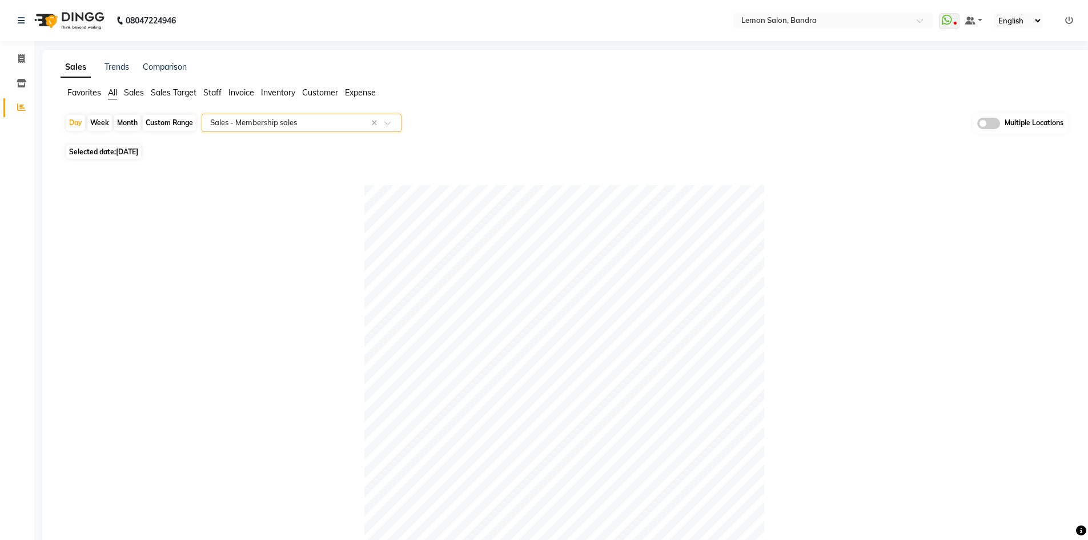
click at [171, 126] on div "Custom Range" at bounding box center [169, 123] width 53 height 16
select select "9"
select select "2025"
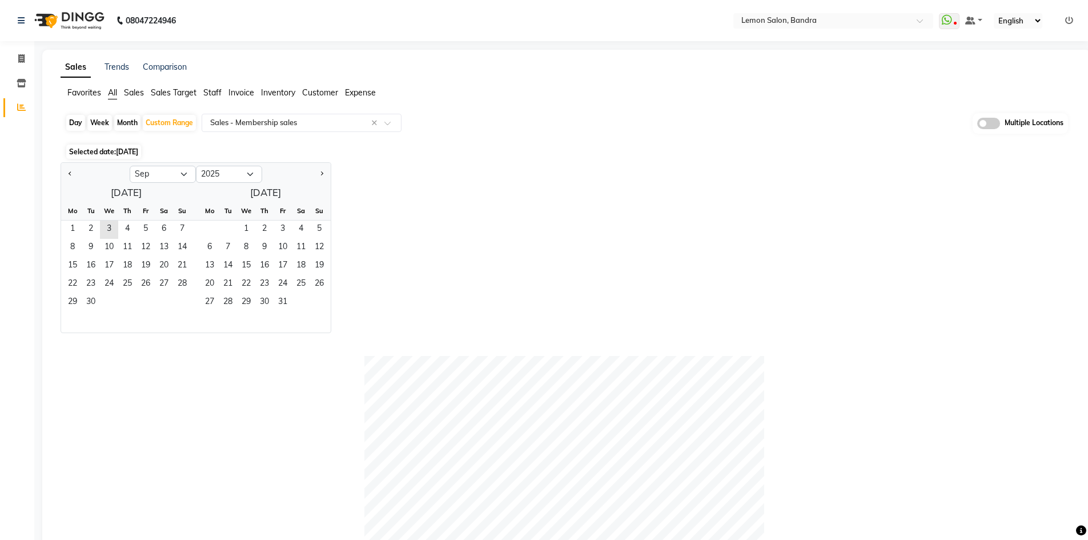
click at [63, 224] on div "1 2 3 4 5 6 7" at bounding box center [126, 229] width 130 height 18
click at [73, 224] on span "1" at bounding box center [72, 229] width 18 height 18
click at [109, 225] on span "3" at bounding box center [109, 229] width 18 height 18
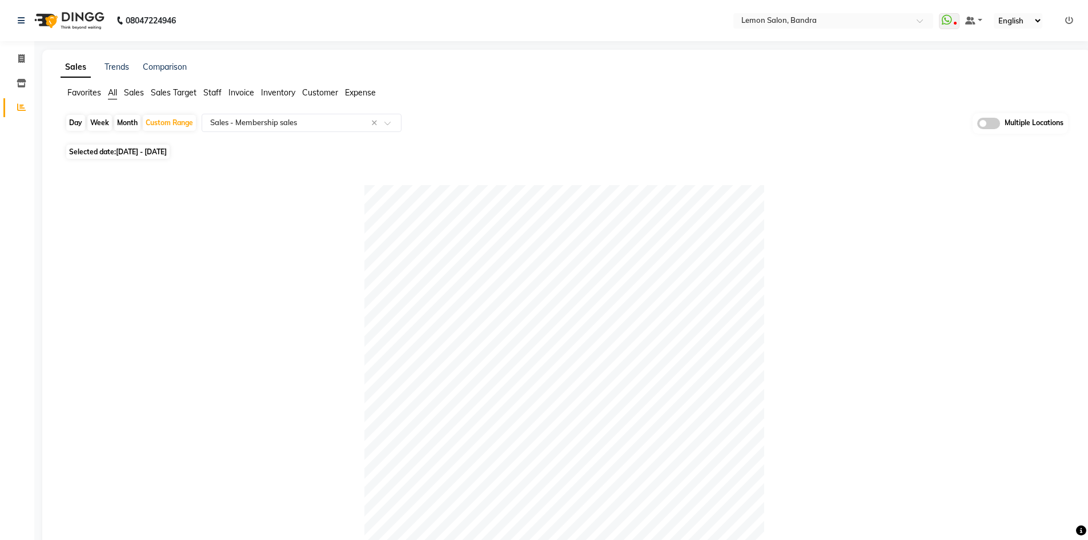
click at [111, 91] on span "All" at bounding box center [112, 92] width 9 height 10
click at [67, 120] on div "Day" at bounding box center [75, 123] width 19 height 16
select select "9"
select select "2025"
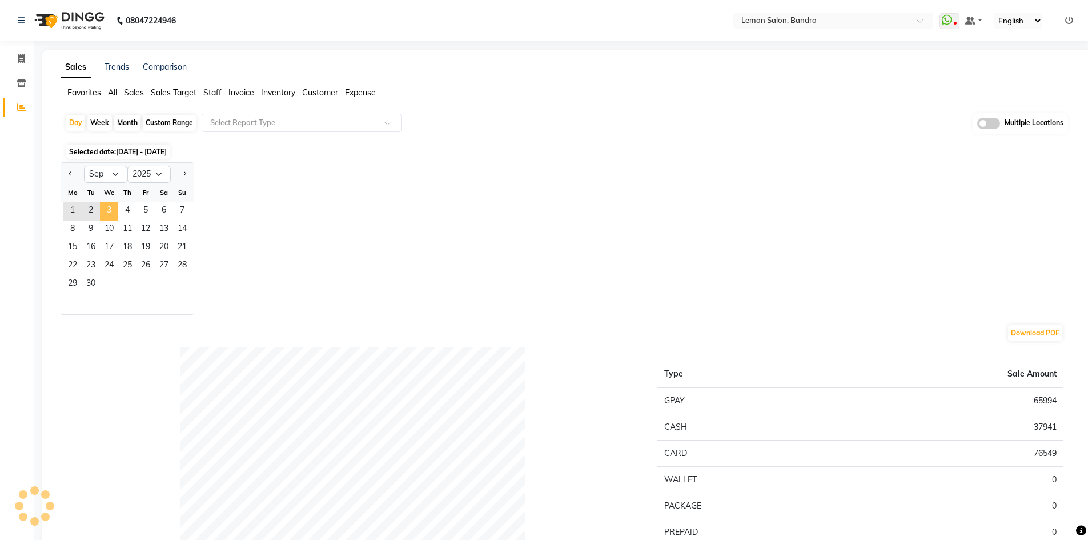
click at [106, 212] on span "3" at bounding box center [109, 211] width 18 height 18
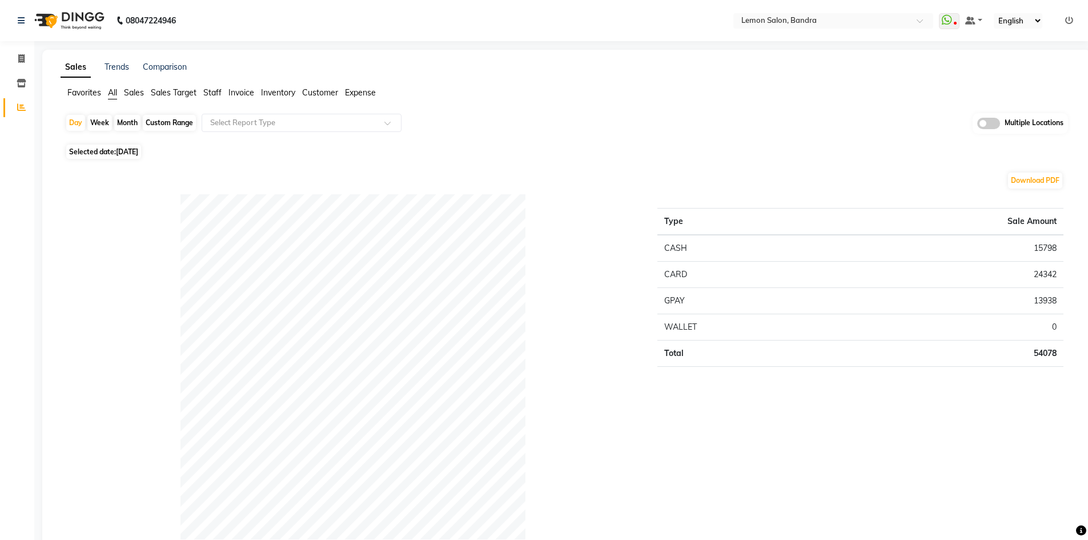
drag, startPoint x: 174, startPoint y: 118, endPoint x: 166, endPoint y: 119, distance: 8.6
click at [174, 118] on div "Custom Range" at bounding box center [169, 123] width 53 height 16
select select "9"
select select "2025"
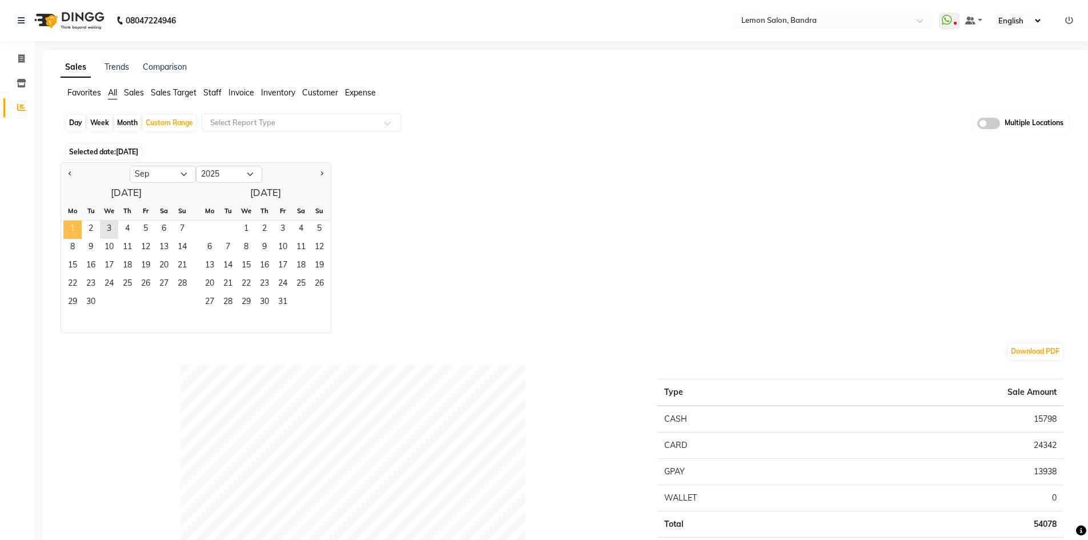
click at [74, 222] on span "1" at bounding box center [72, 229] width 18 height 18
click at [107, 224] on span "3" at bounding box center [109, 229] width 18 height 18
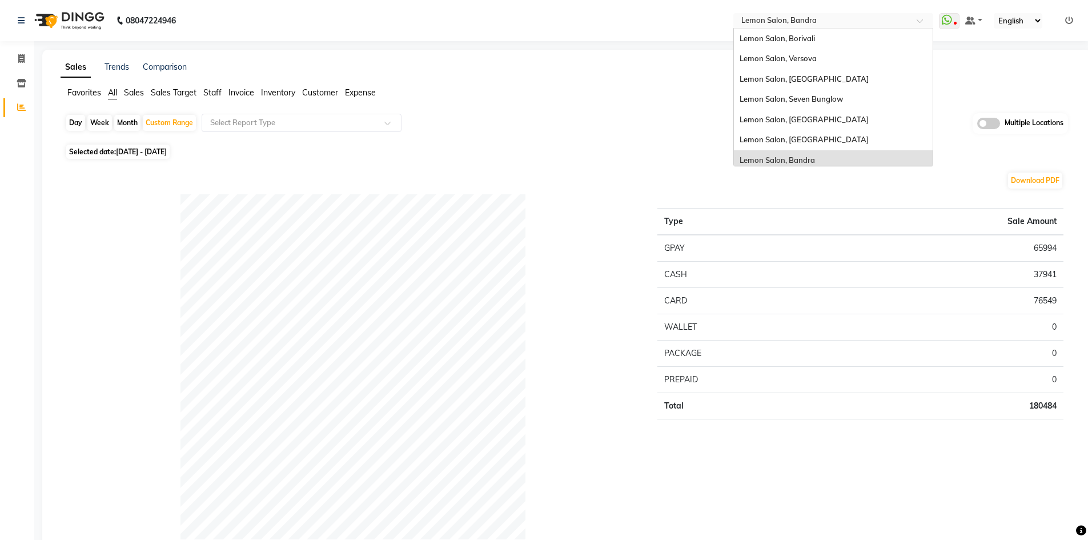
click at [809, 14] on div "Select Location × Lemon Salon, Bandra" at bounding box center [833, 20] width 200 height 15
click at [809, 61] on span "Lemon Salon, Versova" at bounding box center [778, 58] width 77 height 9
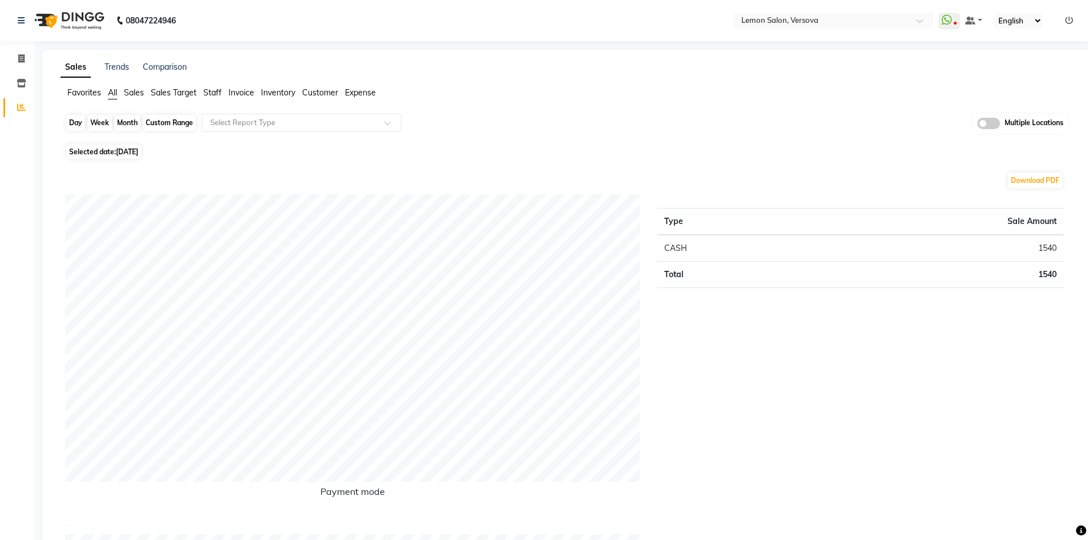
click at [71, 122] on div "Day" at bounding box center [75, 123] width 19 height 16
select select "9"
select select "2025"
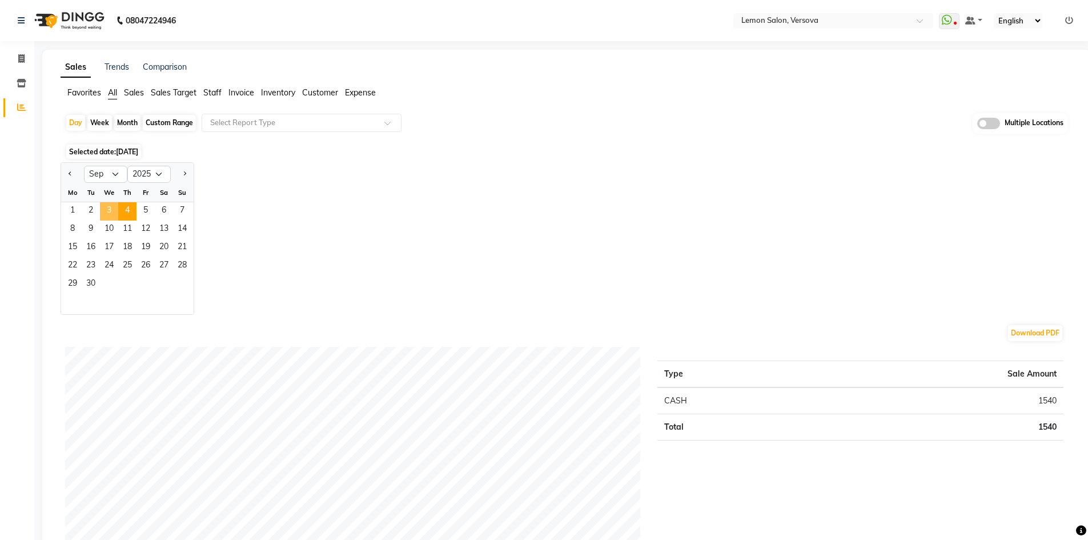
click at [111, 210] on span "3" at bounding box center [109, 211] width 18 height 18
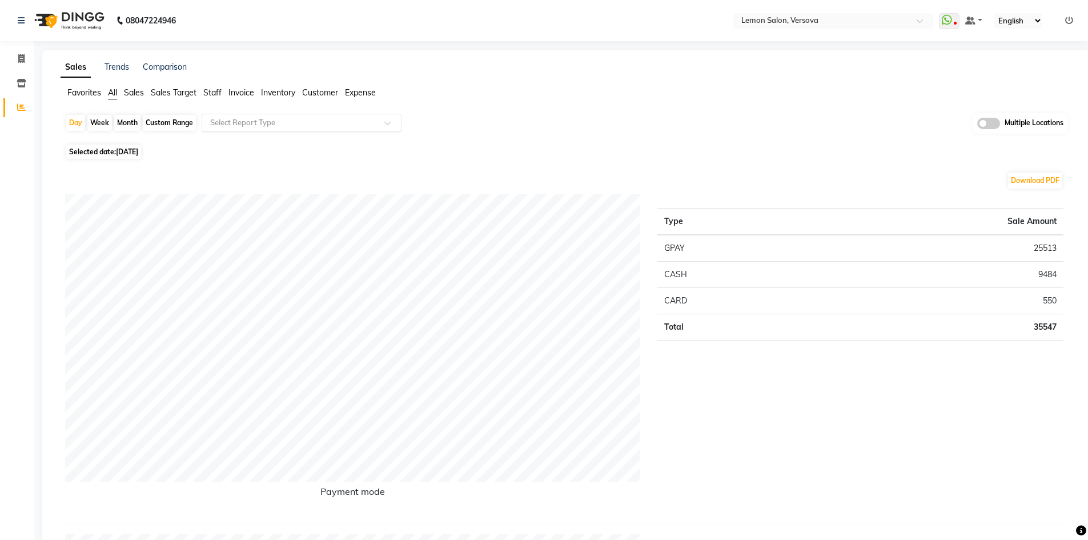
click at [272, 115] on div "Select Report Type" at bounding box center [302, 123] width 200 height 18
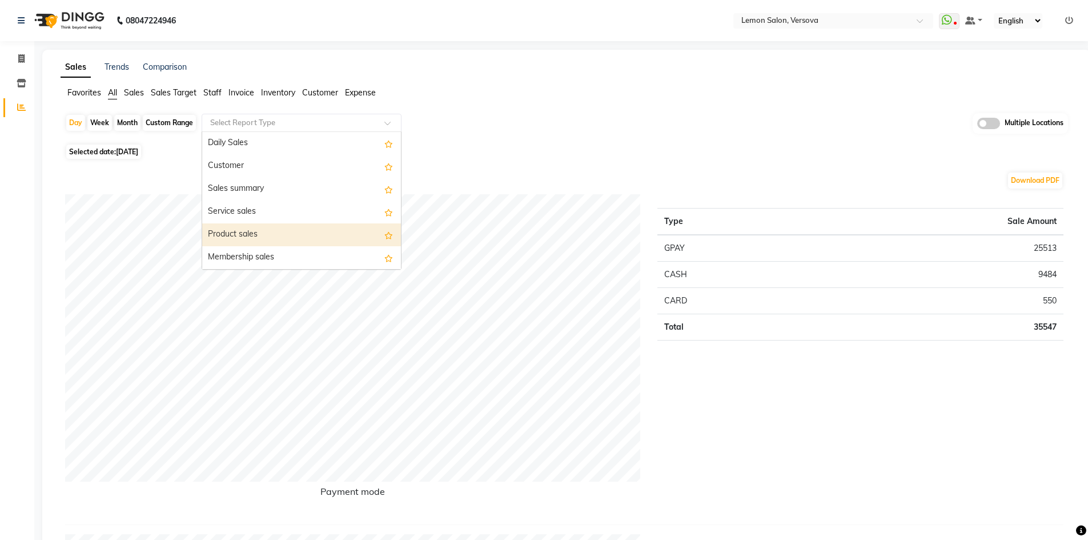
click at [280, 224] on div "Product sales" at bounding box center [301, 234] width 199 height 23
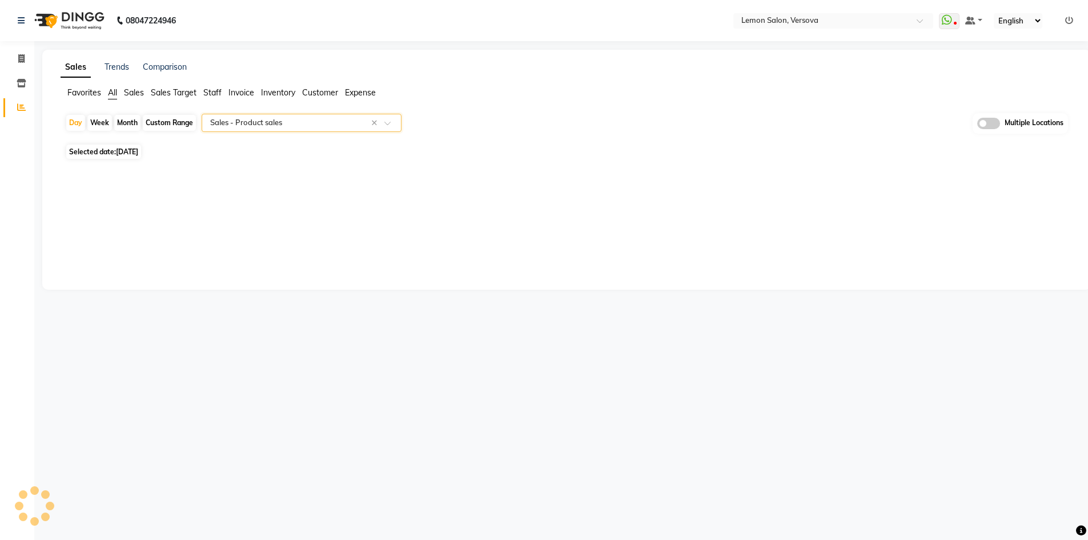
select select "filtered_report"
select select "csv"
click at [174, 125] on div "Custom Range" at bounding box center [169, 123] width 53 height 16
select select "9"
select select "2025"
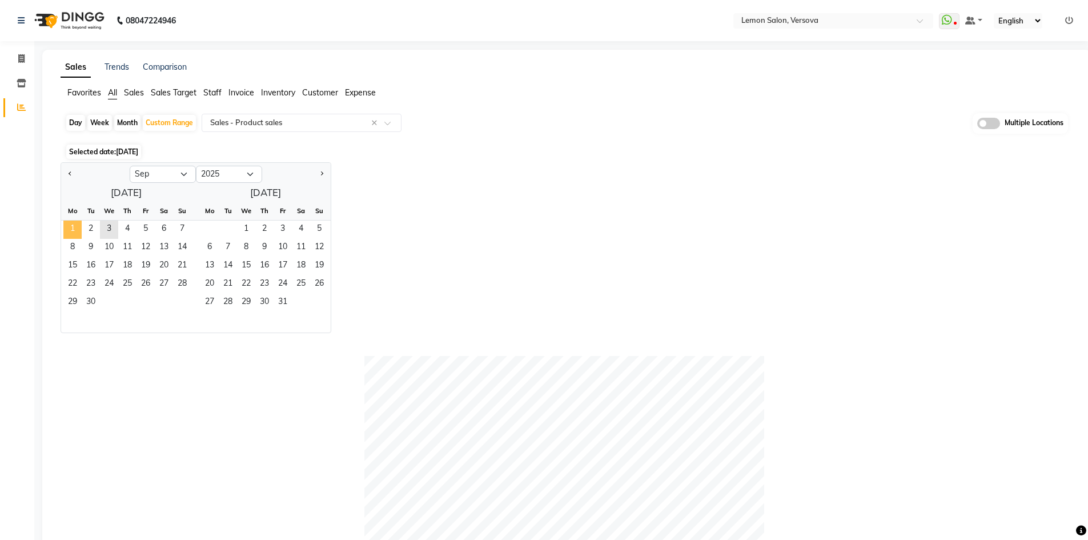
click at [70, 227] on span "1" at bounding box center [72, 229] width 18 height 18
click at [110, 228] on span "3" at bounding box center [109, 229] width 18 height 18
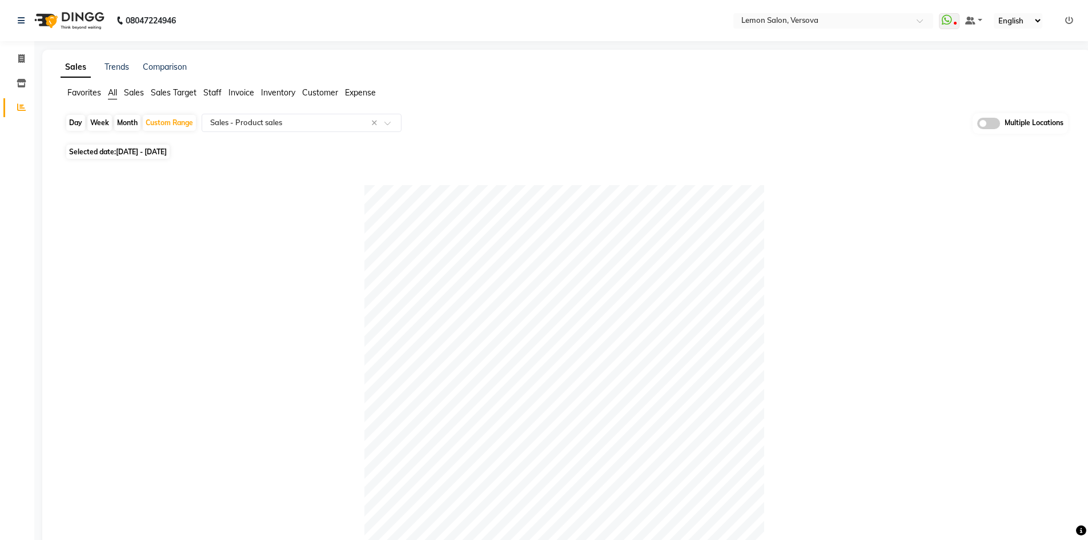
click at [111, 95] on span "All" at bounding box center [112, 92] width 9 height 10
click at [81, 125] on div "Day" at bounding box center [75, 123] width 19 height 16
select select "9"
select select "2025"
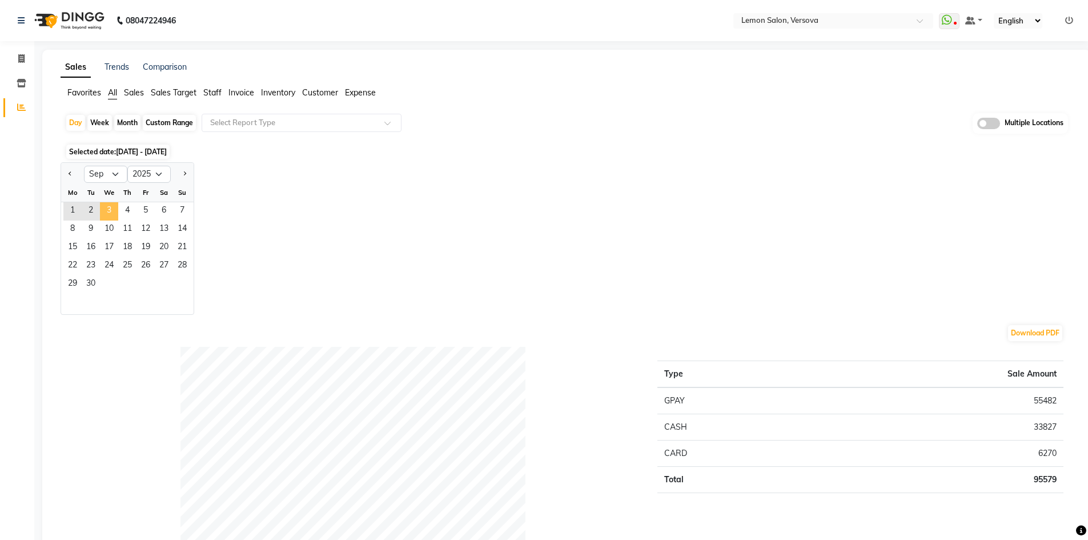
click at [108, 206] on span "3" at bounding box center [109, 211] width 18 height 18
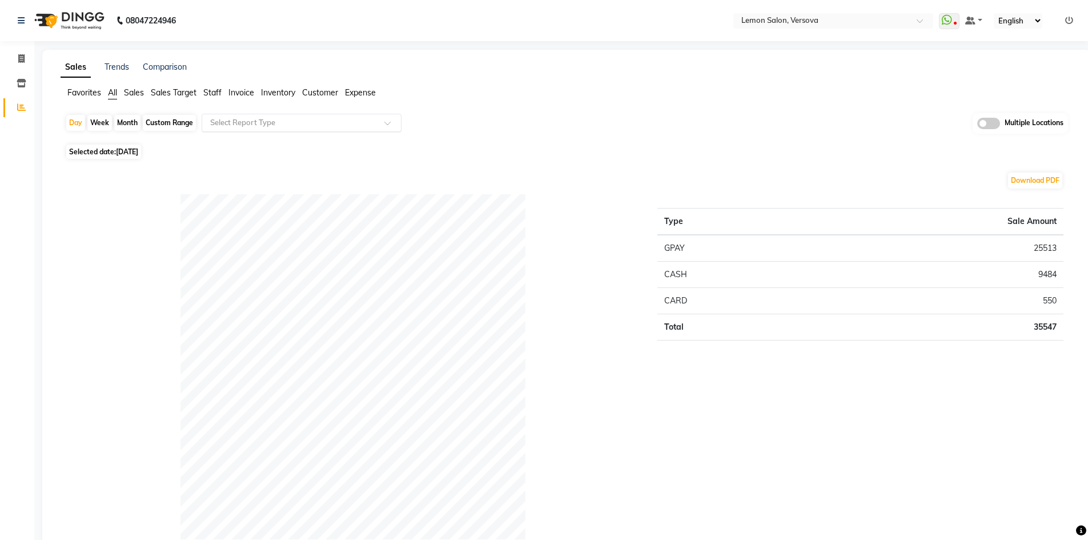
click at [276, 124] on input "text" at bounding box center [290, 122] width 164 height 11
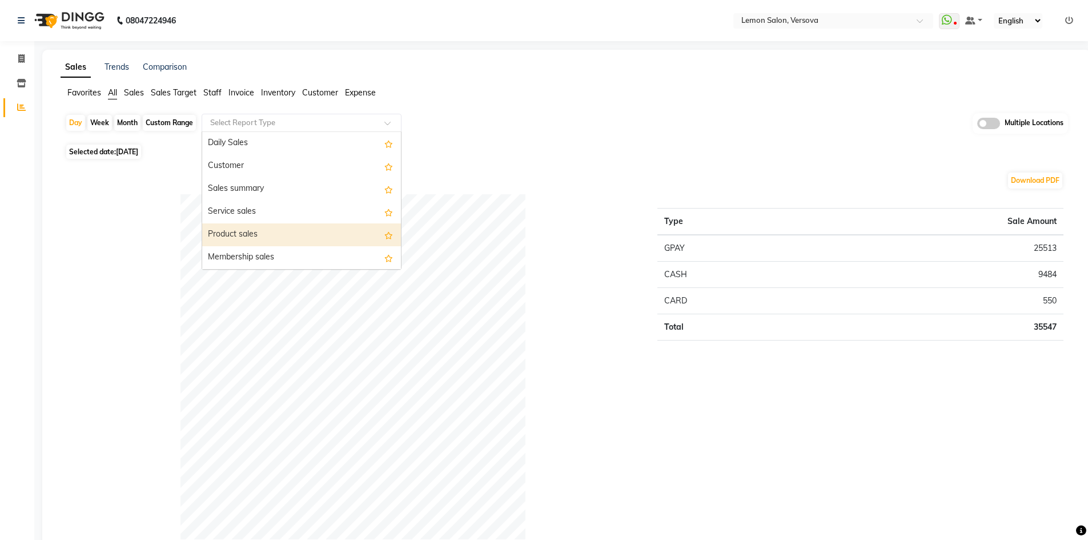
click at [280, 238] on div "Product sales" at bounding box center [301, 234] width 199 height 23
select select "filtered_report"
select select "csv"
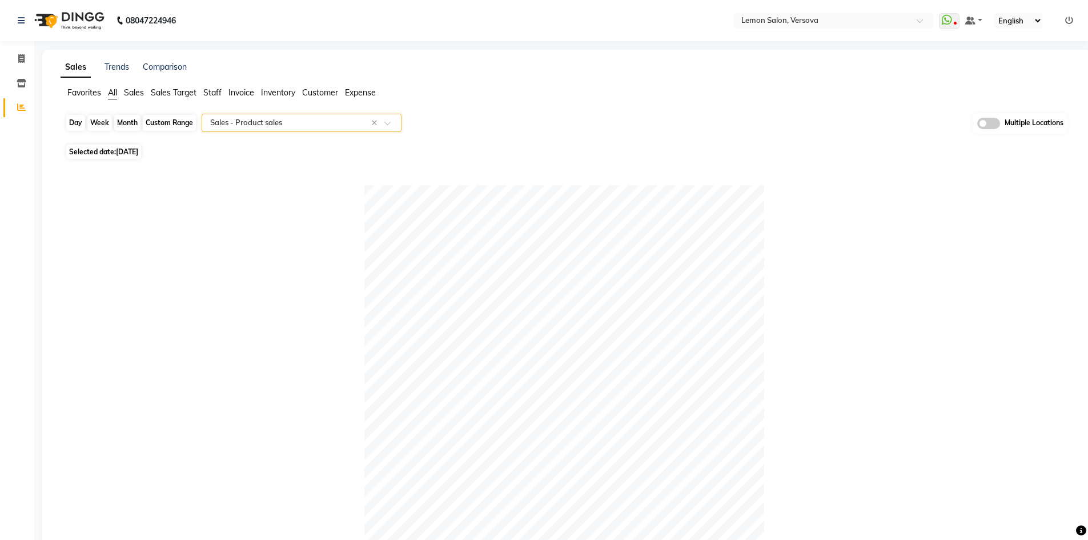
click at [79, 122] on div "Day" at bounding box center [75, 123] width 19 height 16
select select "9"
select select "2025"
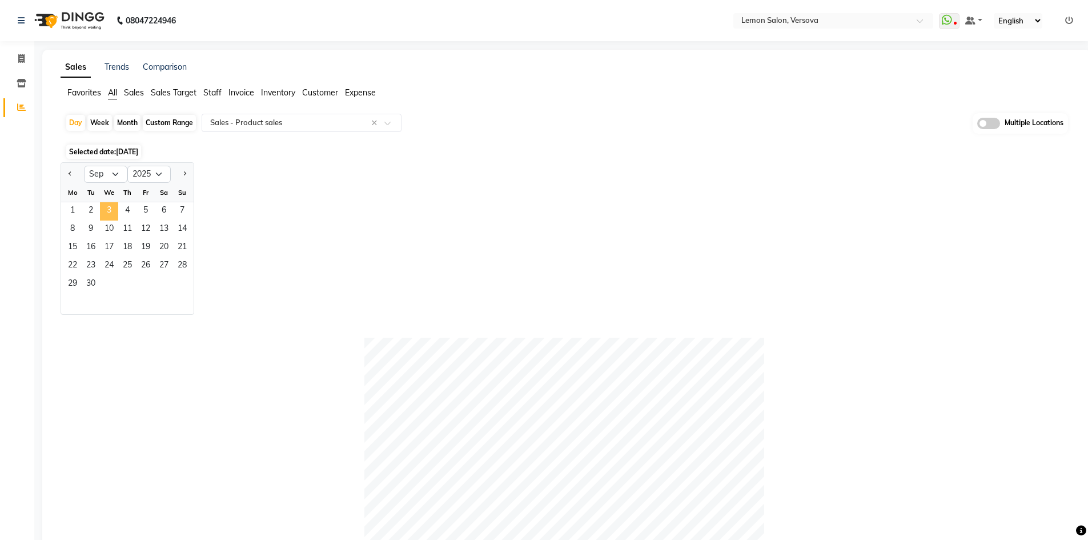
click at [110, 207] on span "3" at bounding box center [109, 211] width 18 height 18
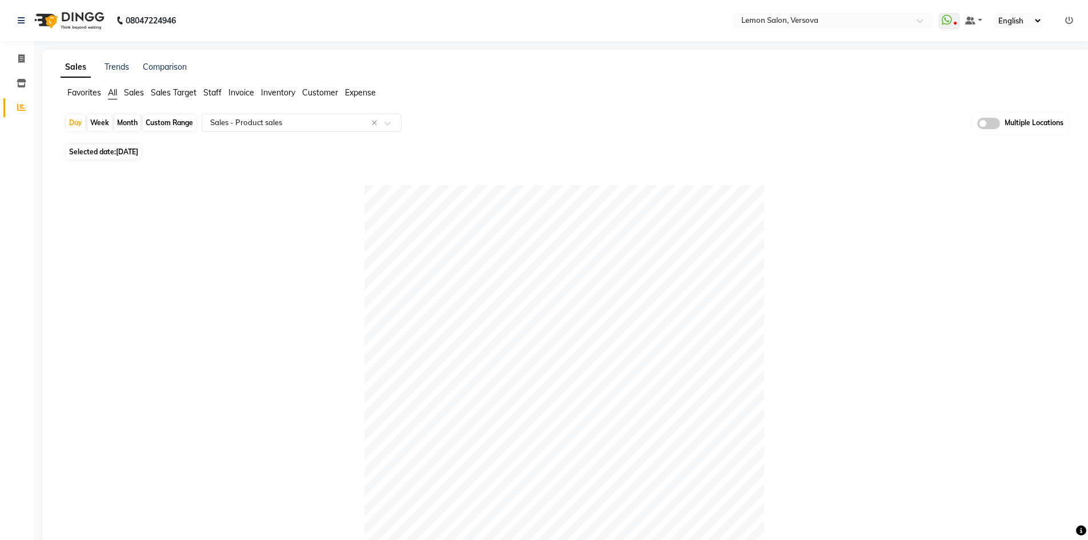
click at [110, 96] on span "All" at bounding box center [112, 92] width 9 height 10
click at [320, 123] on input "text" at bounding box center [290, 122] width 164 height 11
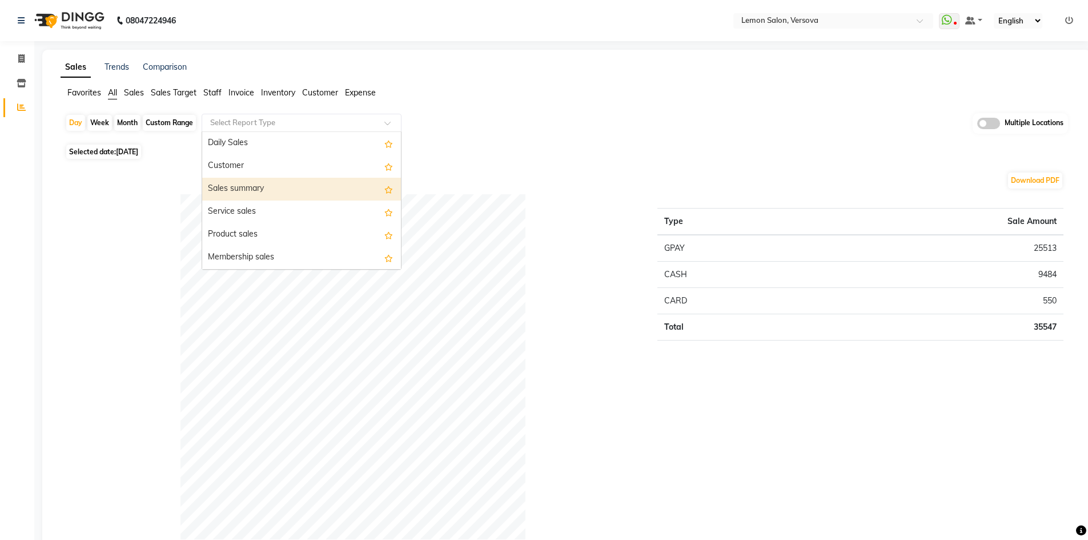
click at [167, 126] on div "Custom Range" at bounding box center [169, 123] width 53 height 16
select select "9"
select select "2025"
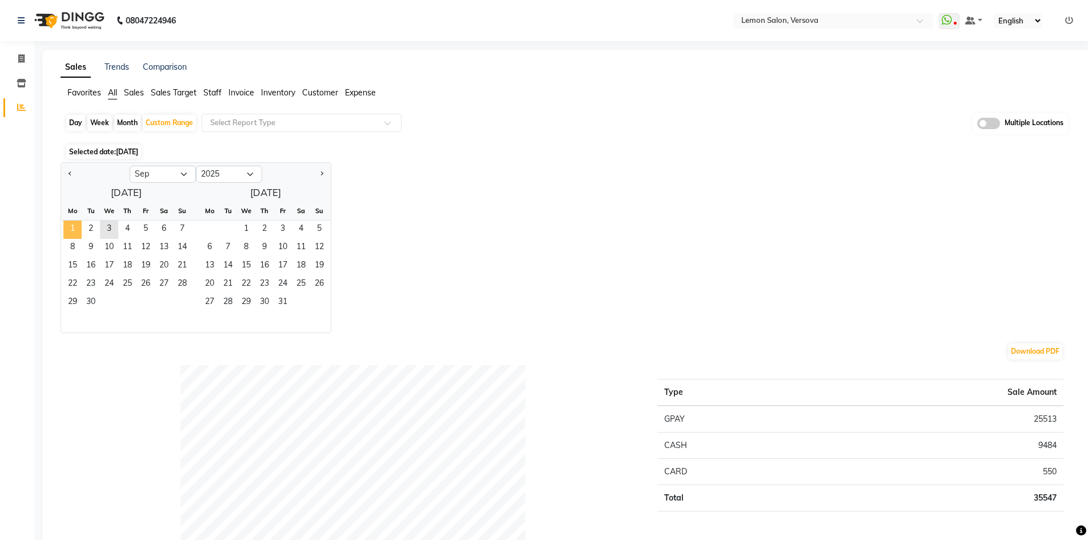
click at [75, 223] on span "1" at bounding box center [72, 229] width 18 height 18
click at [105, 227] on span "3" at bounding box center [109, 229] width 18 height 18
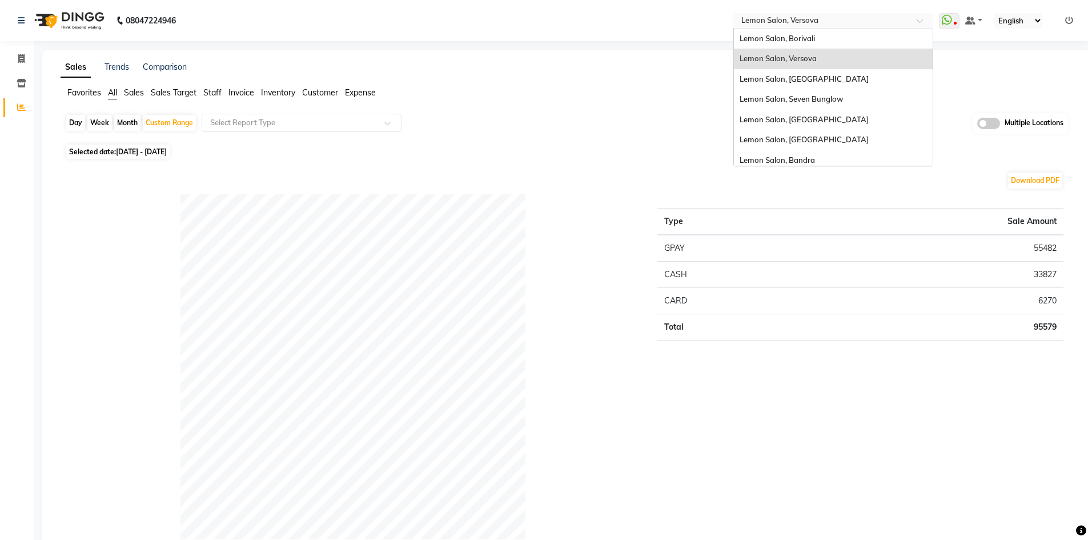
click at [872, 17] on input "text" at bounding box center [822, 21] width 166 height 11
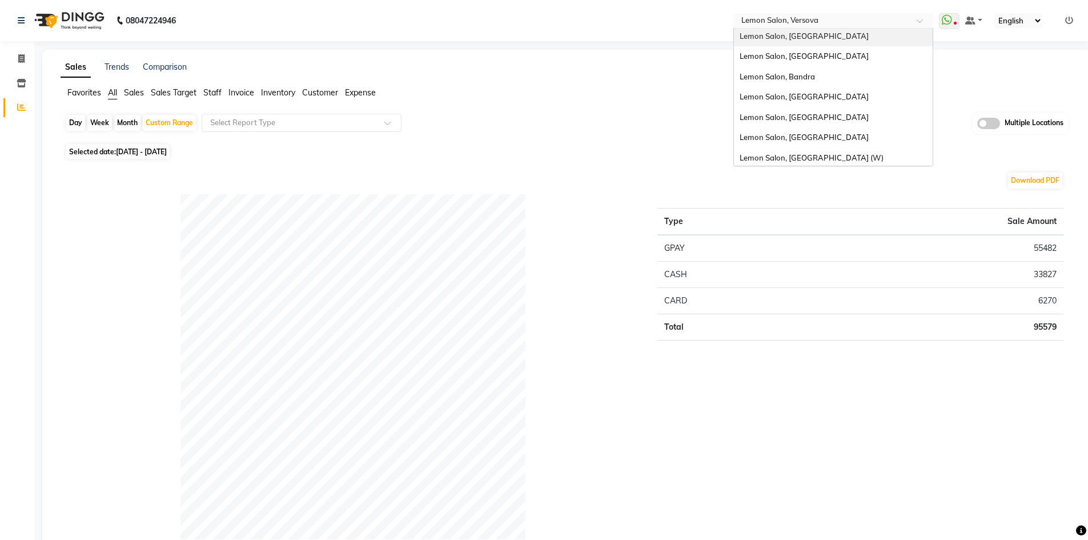
scroll to position [86, 0]
click at [815, 147] on div "Lemon Salon, [GEOGRAPHIC_DATA] (W)" at bounding box center [833, 156] width 199 height 21
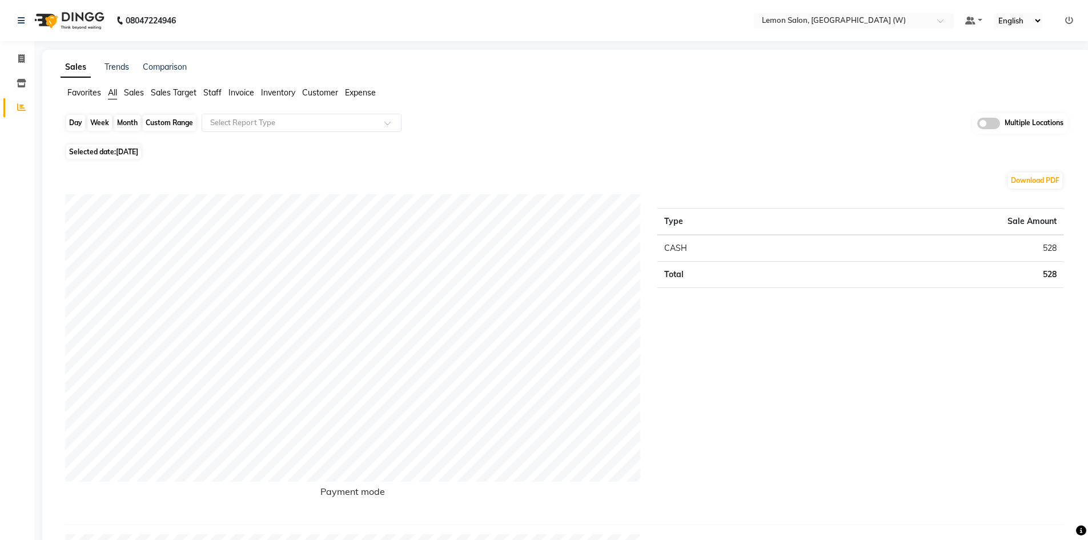
click at [71, 118] on div "Day" at bounding box center [75, 123] width 19 height 16
select select "9"
select select "2025"
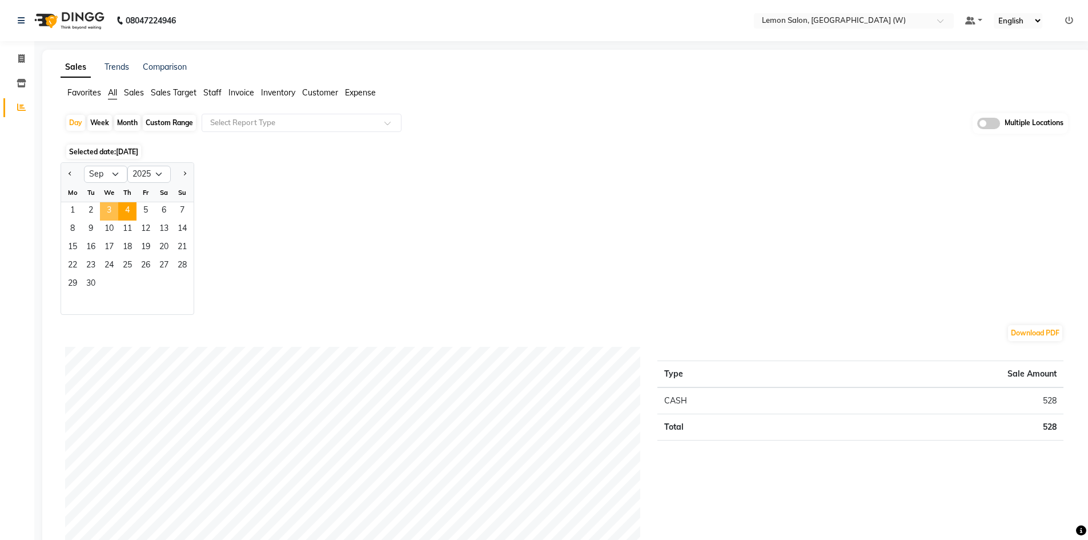
click at [111, 213] on span "3" at bounding box center [109, 211] width 18 height 18
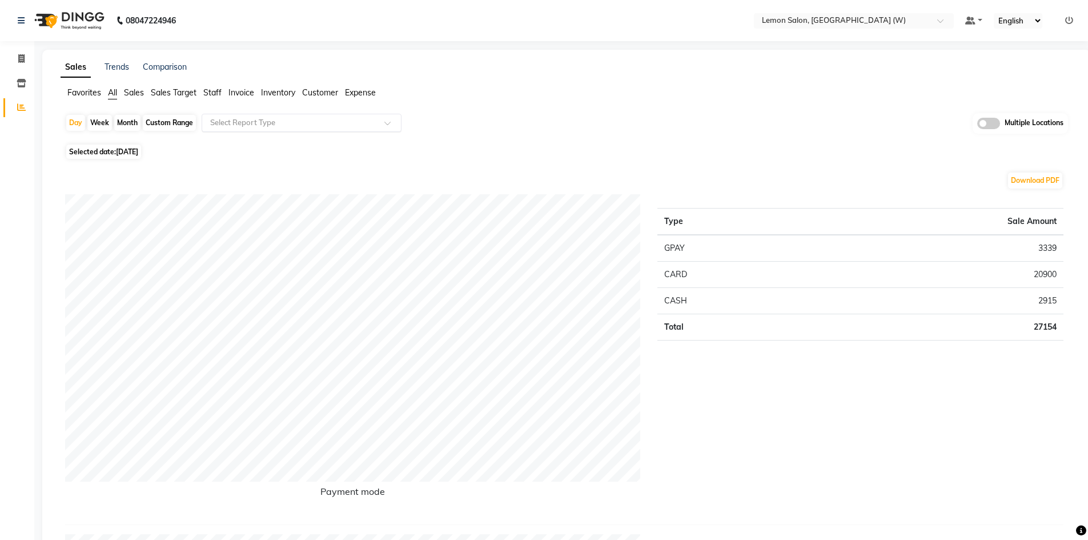
click at [305, 122] on input "text" at bounding box center [290, 122] width 164 height 11
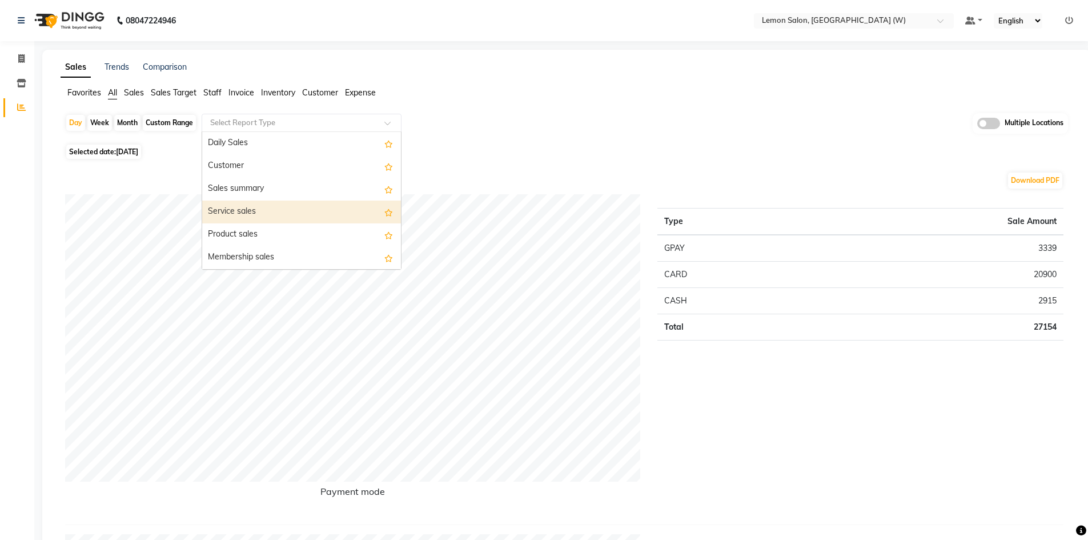
click at [272, 219] on div "Service sales" at bounding box center [301, 211] width 199 height 23
select select "full_report"
select select "csv"
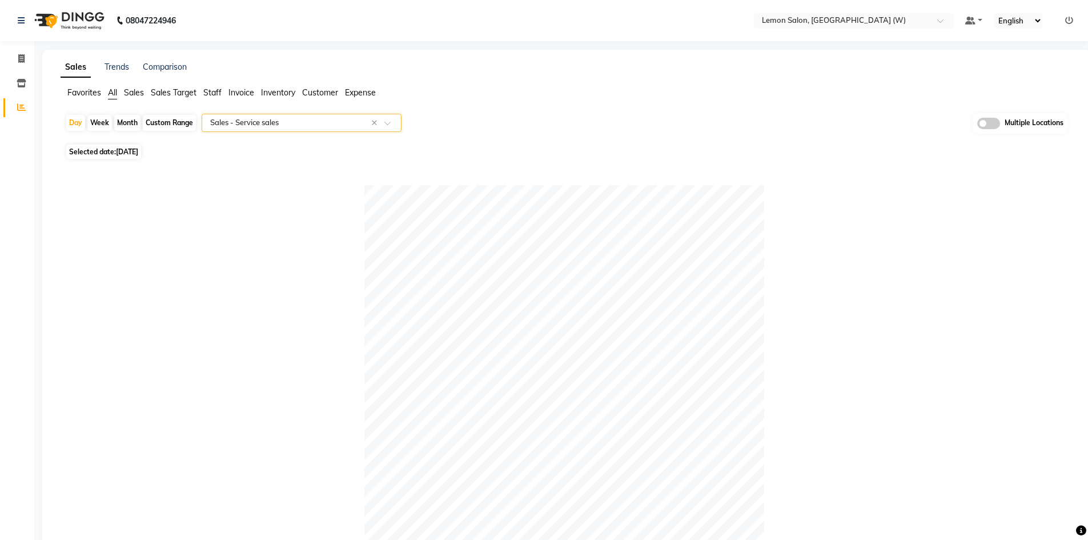
click at [320, 123] on input "text" at bounding box center [290, 122] width 164 height 11
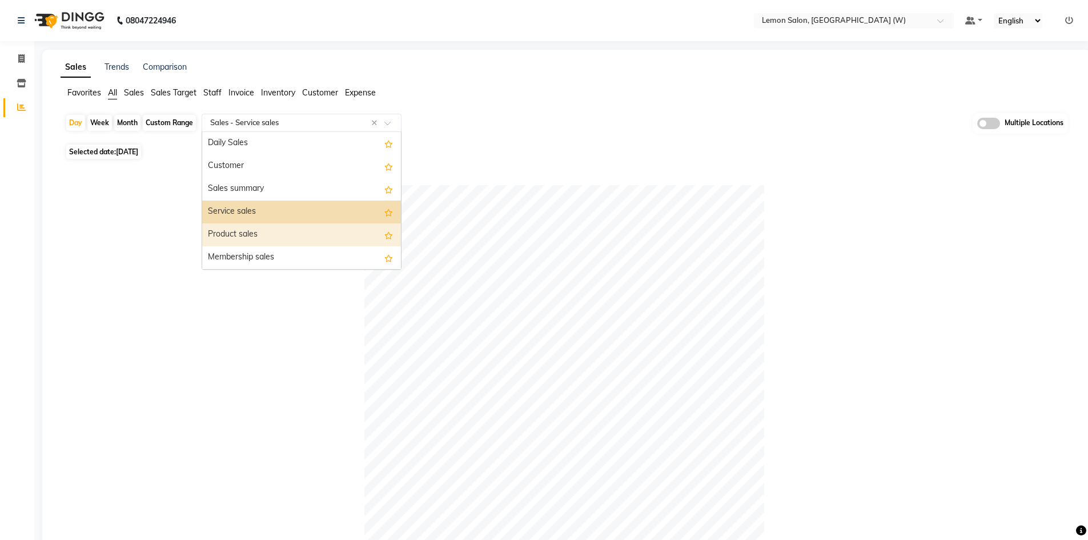
click at [267, 236] on div "Product sales" at bounding box center [301, 234] width 199 height 23
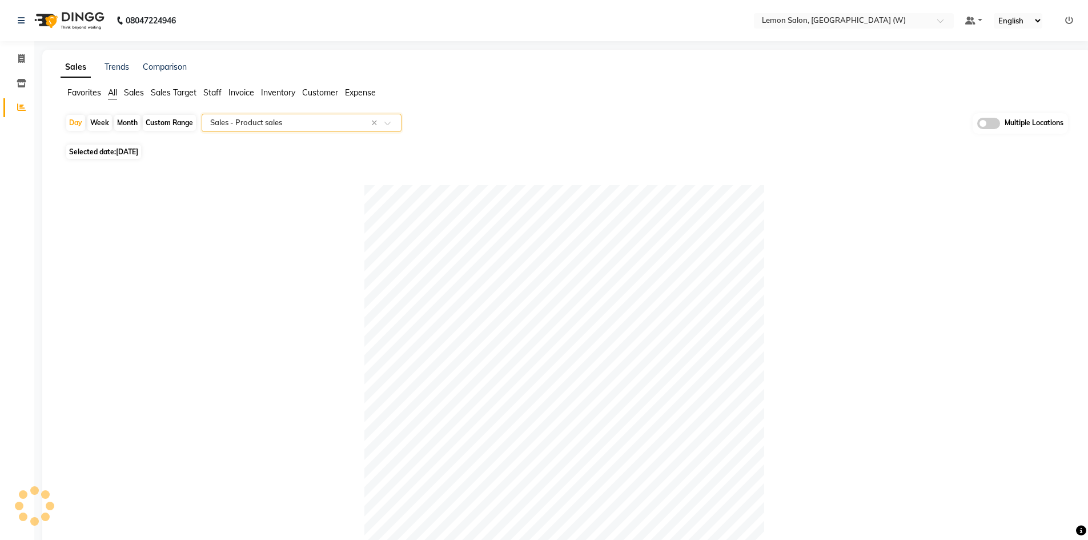
click at [240, 119] on input "text" at bounding box center [290, 122] width 164 height 11
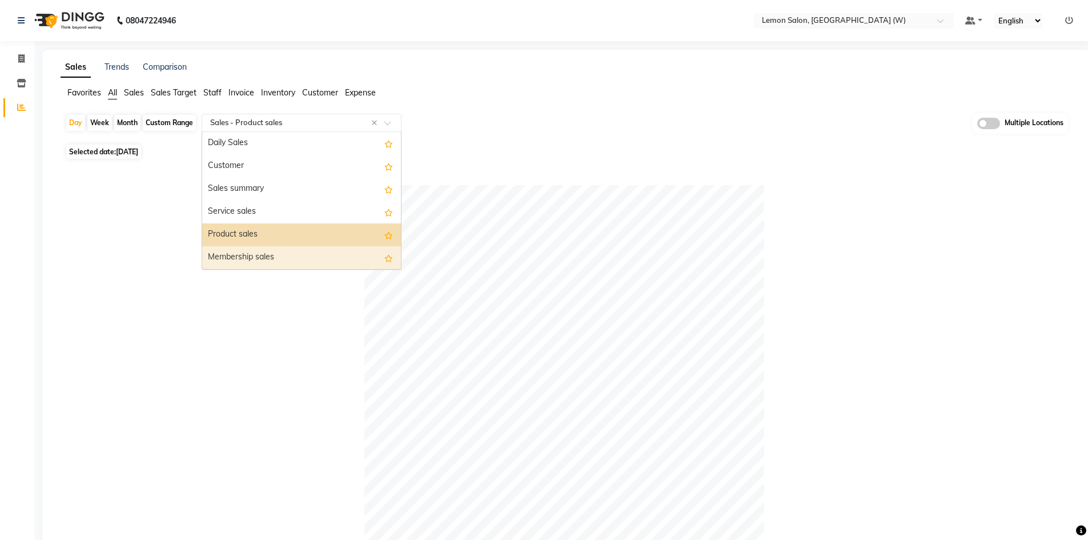
click at [253, 260] on div "Membership sales" at bounding box center [301, 257] width 199 height 23
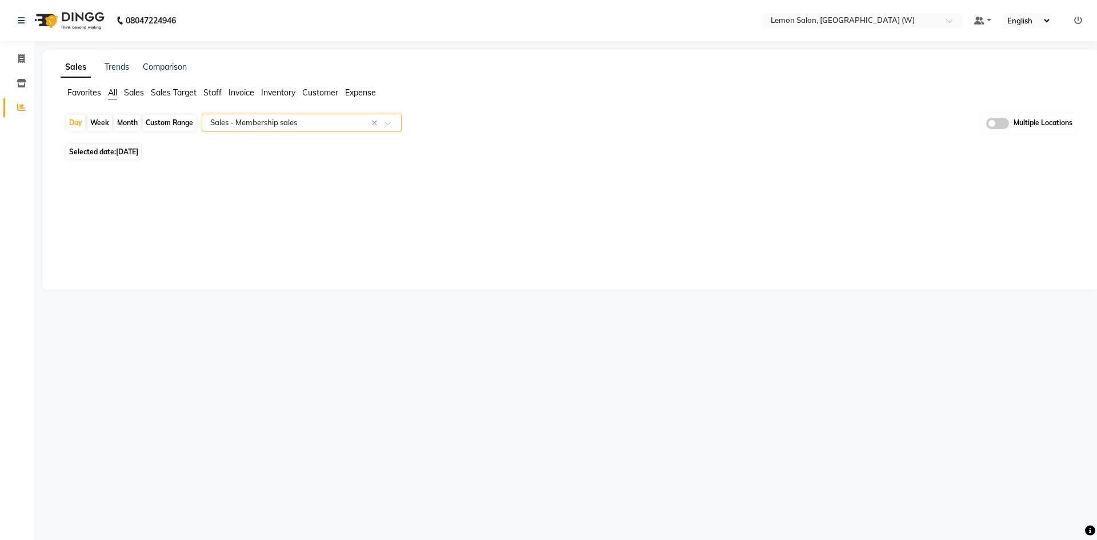
click at [172, 122] on div "Custom Range" at bounding box center [169, 123] width 53 height 16
select select "9"
select select "2025"
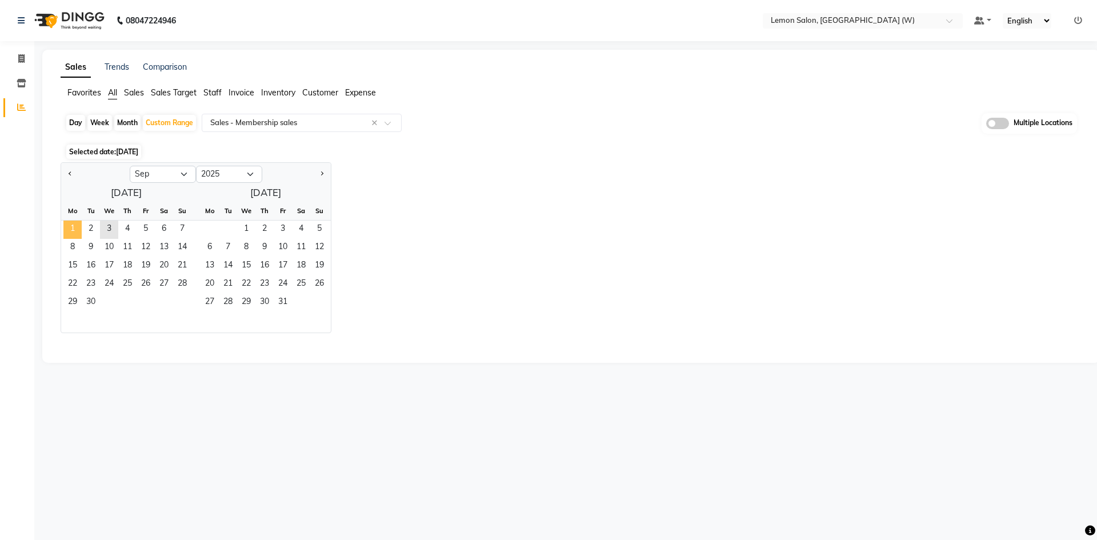
click at [64, 224] on span "1" at bounding box center [72, 229] width 18 height 18
click at [109, 225] on span "3" at bounding box center [109, 229] width 18 height 18
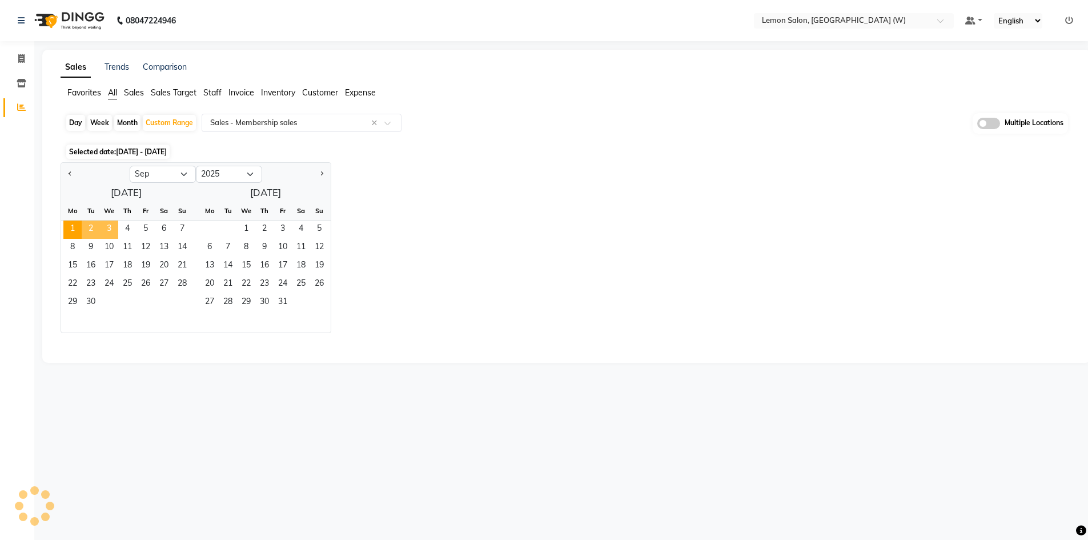
select select "full_report"
select select "csv"
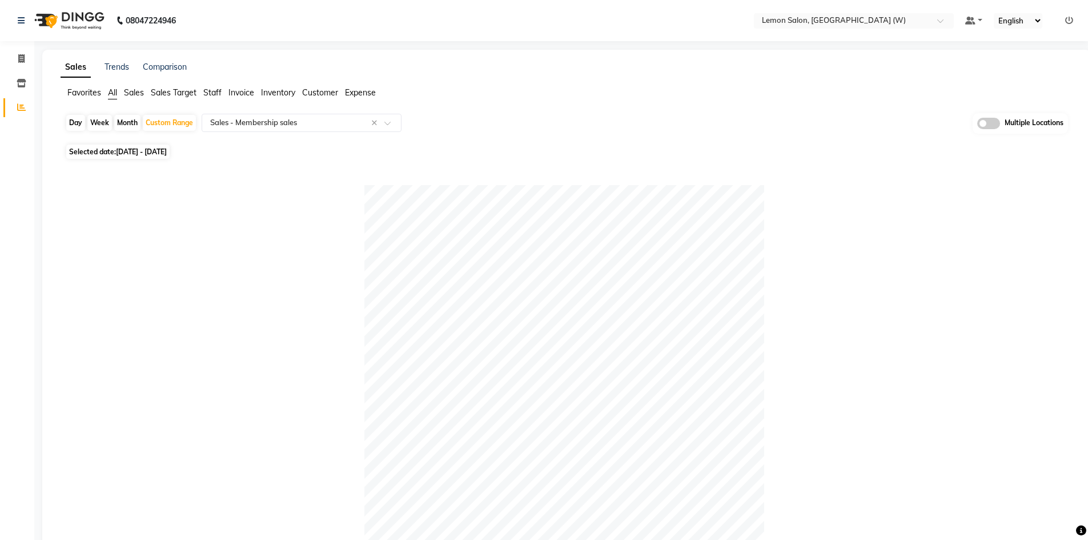
click at [114, 92] on span "All" at bounding box center [112, 92] width 9 height 10
click at [75, 126] on div "Day" at bounding box center [75, 123] width 19 height 16
select select "9"
select select "2025"
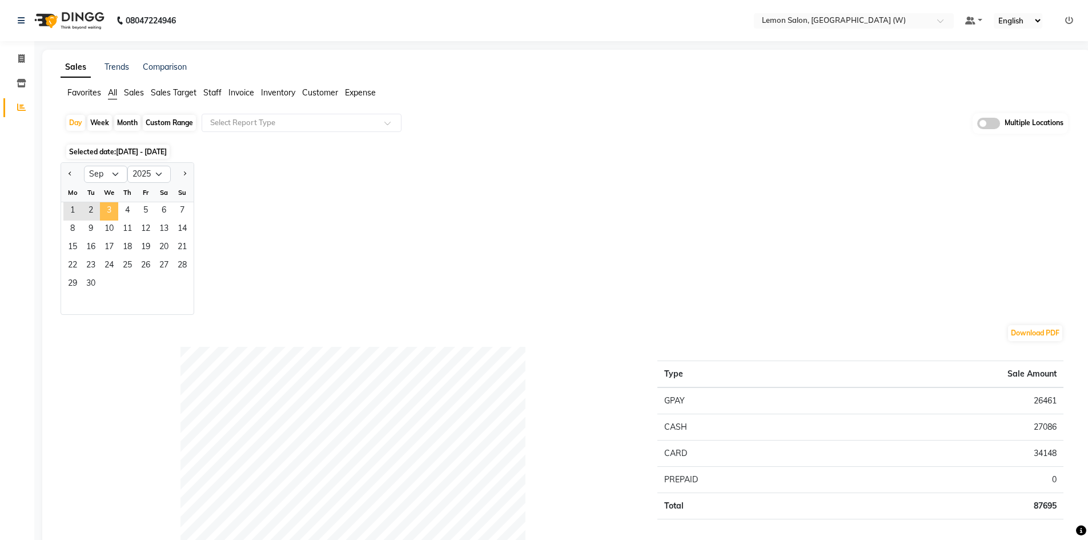
click at [111, 212] on span "3" at bounding box center [109, 211] width 18 height 18
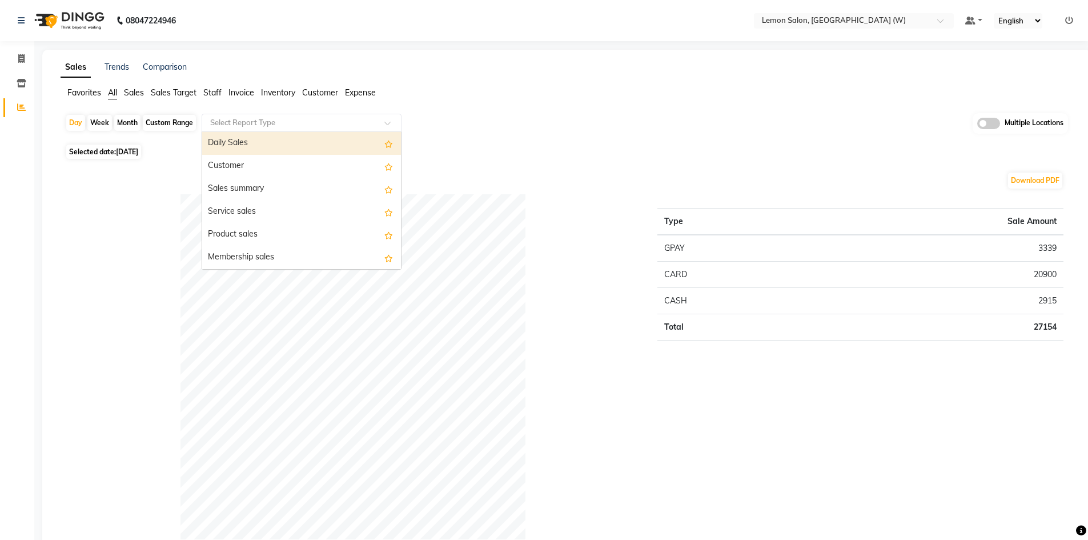
click at [290, 122] on input "text" at bounding box center [290, 122] width 164 height 11
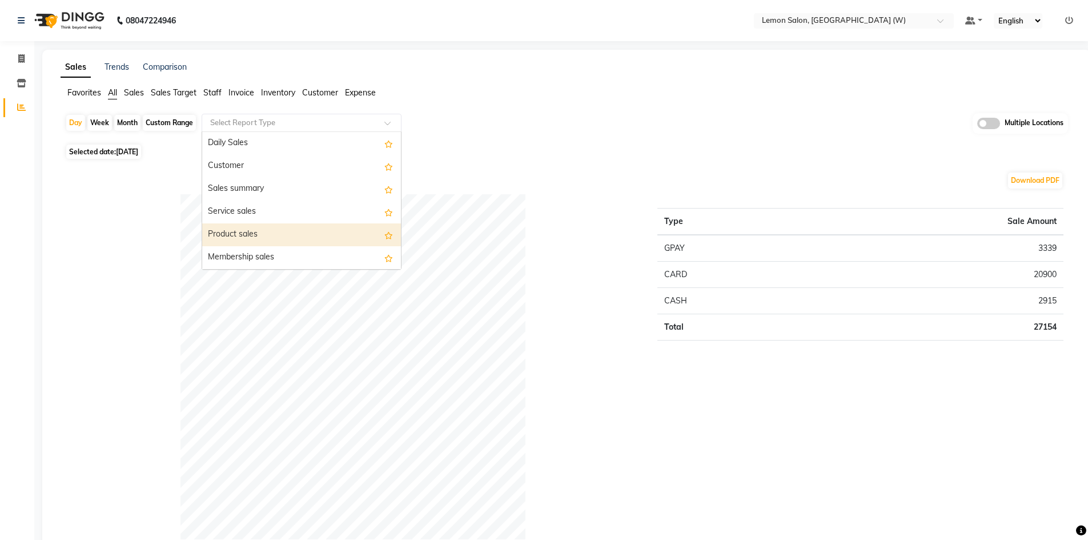
click at [270, 234] on div "Product sales" at bounding box center [301, 234] width 199 height 23
select select "full_report"
select select "csv"
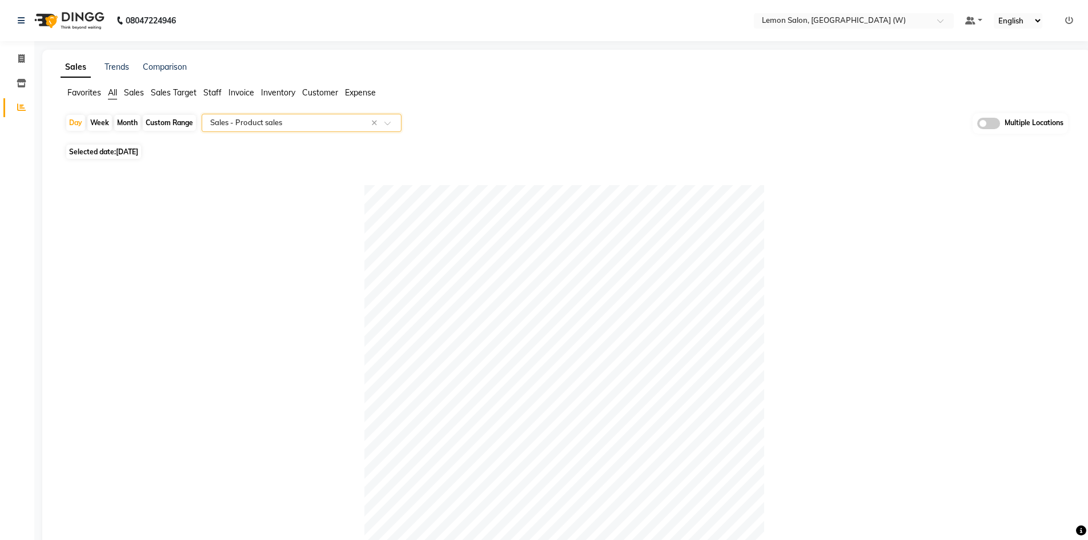
click at [111, 90] on span "All" at bounding box center [112, 92] width 9 height 10
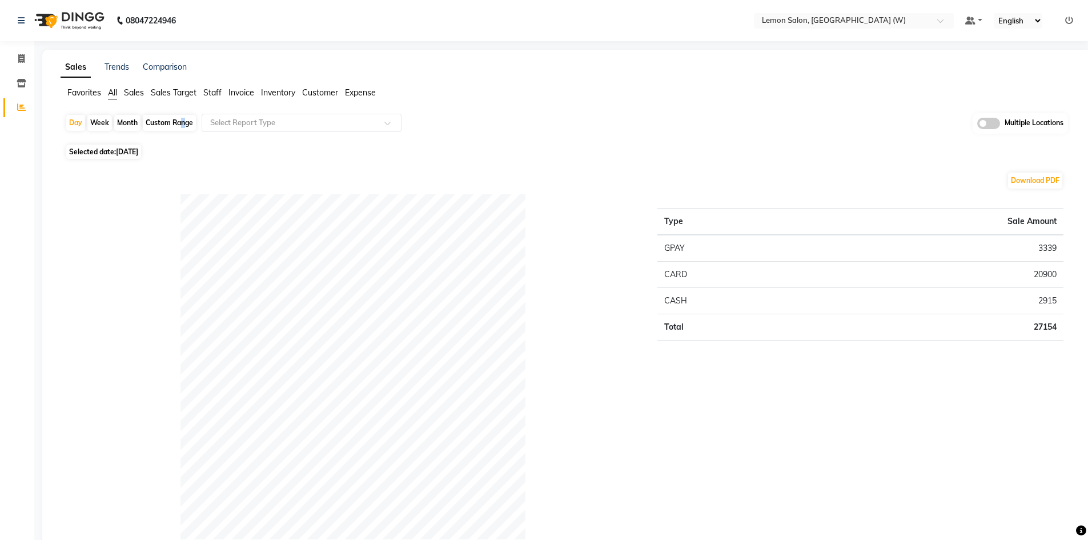
drag, startPoint x: 179, startPoint y: 121, endPoint x: 168, endPoint y: 121, distance: 10.9
click at [179, 121] on div "Custom Range" at bounding box center [169, 123] width 53 height 16
select select "9"
select select "2025"
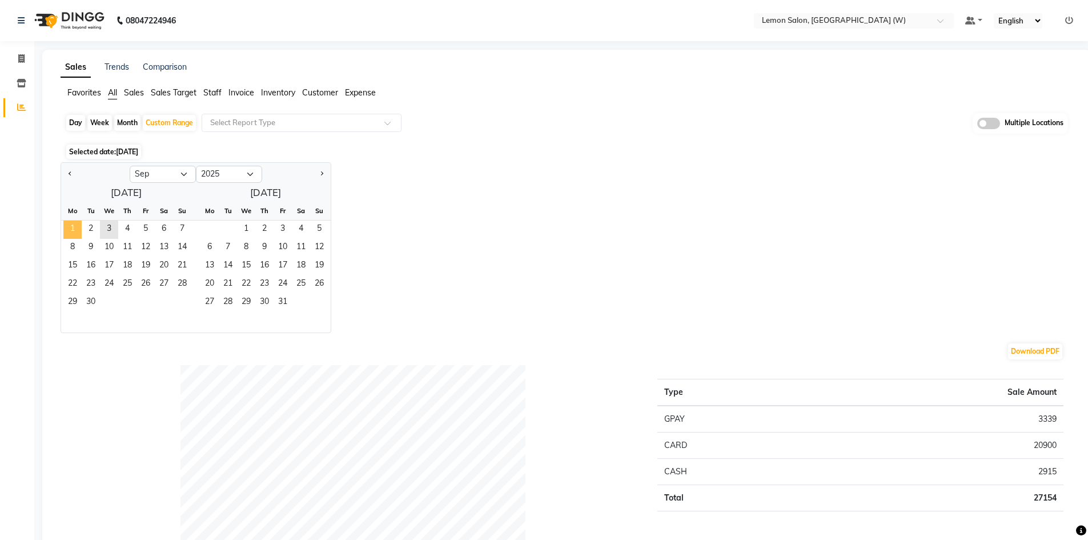
click at [69, 224] on span "1" at bounding box center [72, 229] width 18 height 18
click at [115, 223] on span "3" at bounding box center [109, 229] width 18 height 18
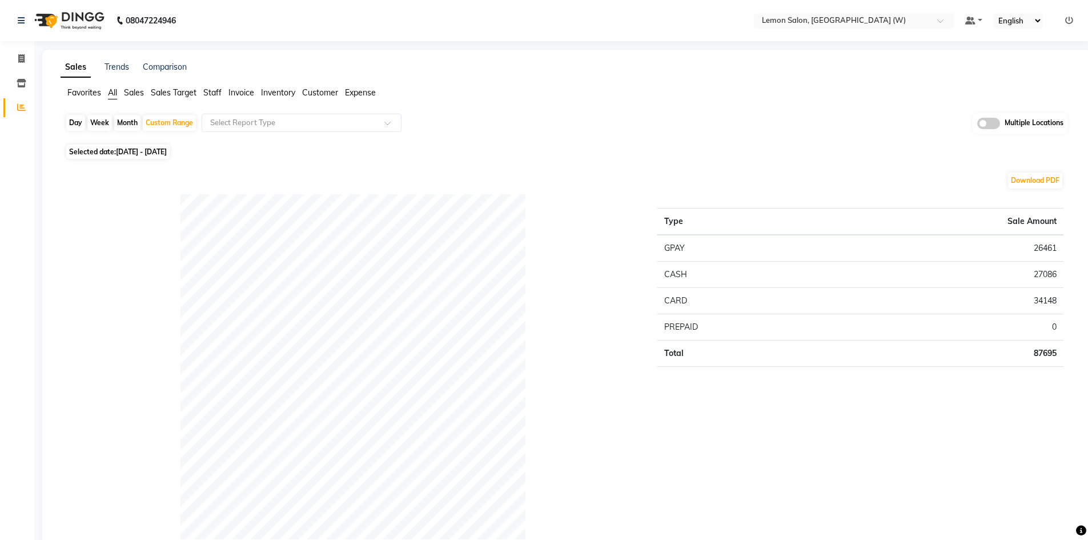
click at [111, 94] on span "All" at bounding box center [112, 92] width 9 height 10
click at [817, 16] on input "text" at bounding box center [843, 21] width 166 height 11
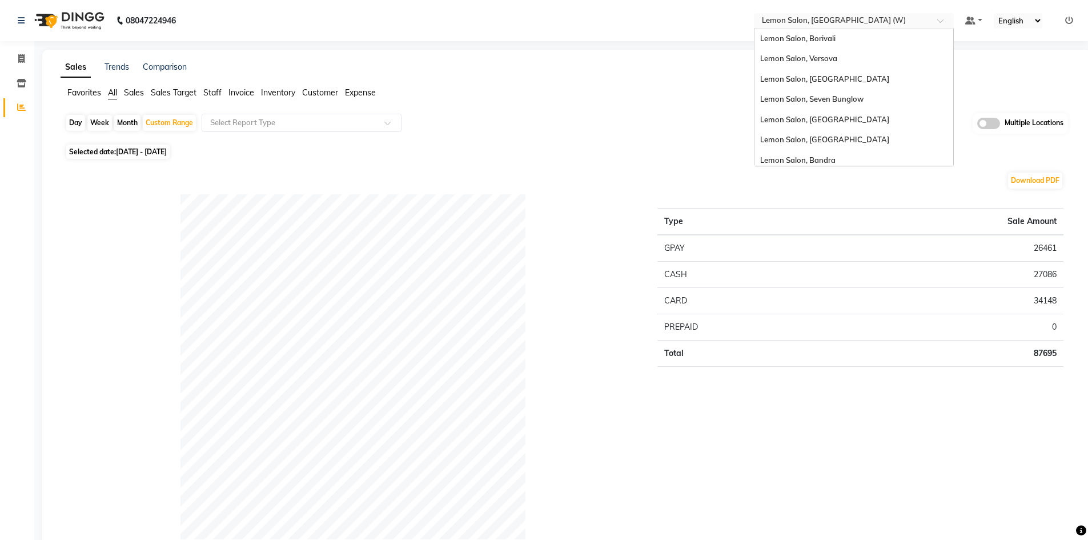
scroll to position [86, 0]
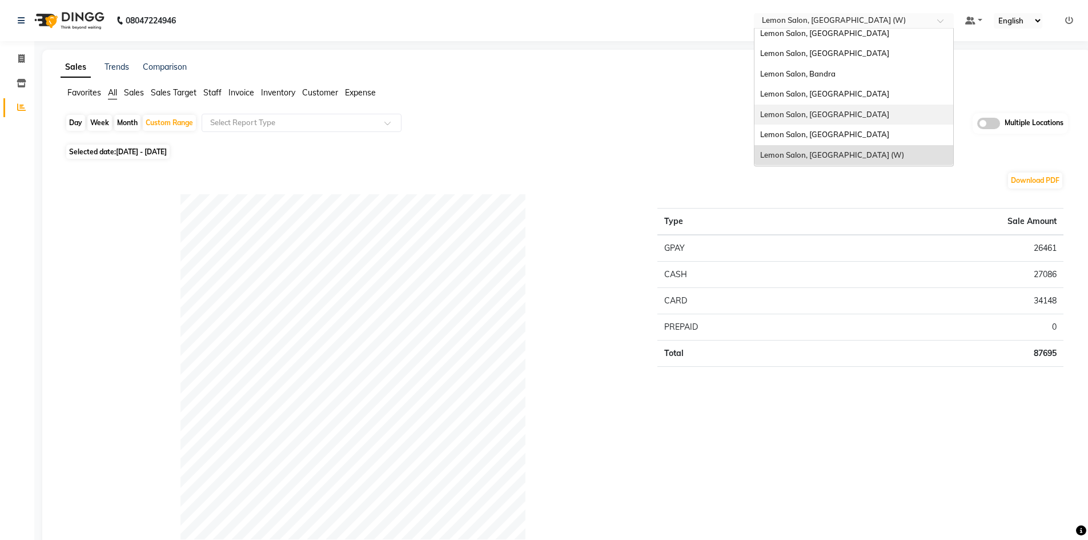
click at [832, 119] on div "Lemon Salon, [GEOGRAPHIC_DATA]" at bounding box center [853, 115] width 199 height 21
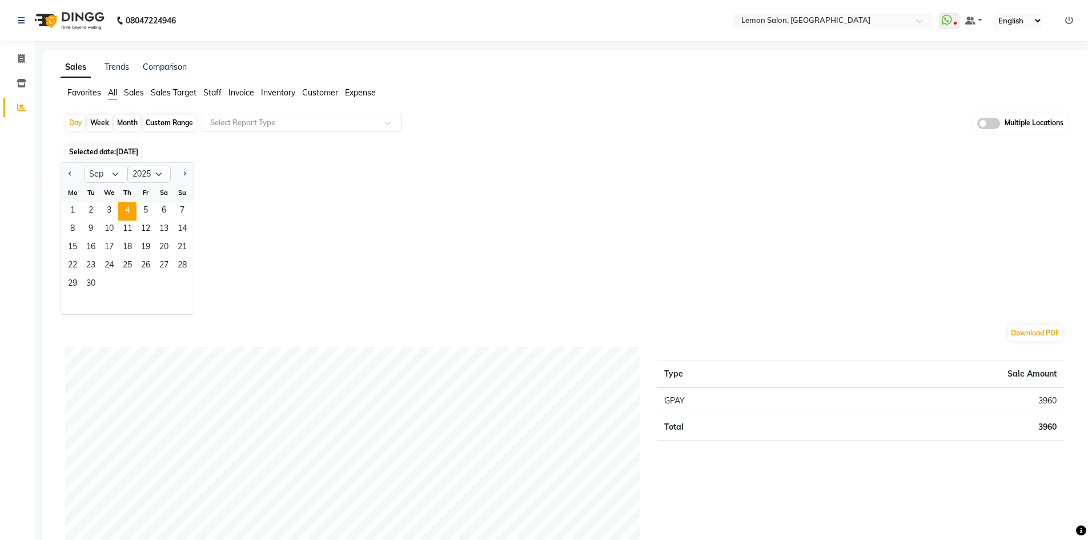
select select "9"
select select "2025"
click at [109, 211] on span "3" at bounding box center [109, 211] width 18 height 18
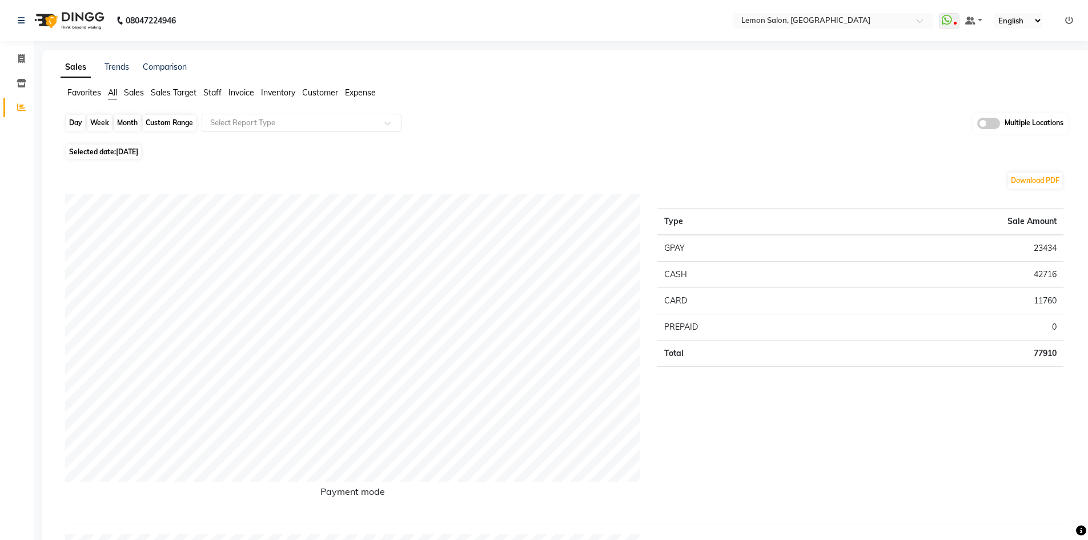
click at [74, 117] on div "Day" at bounding box center [75, 123] width 19 height 16
select select "9"
select select "2025"
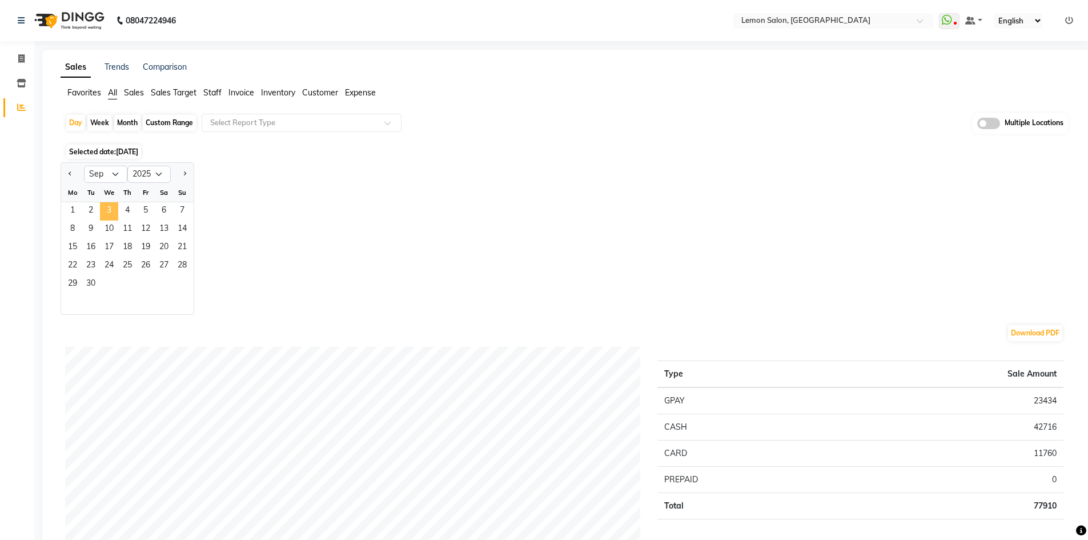
click at [106, 209] on span "3" at bounding box center [109, 211] width 18 height 18
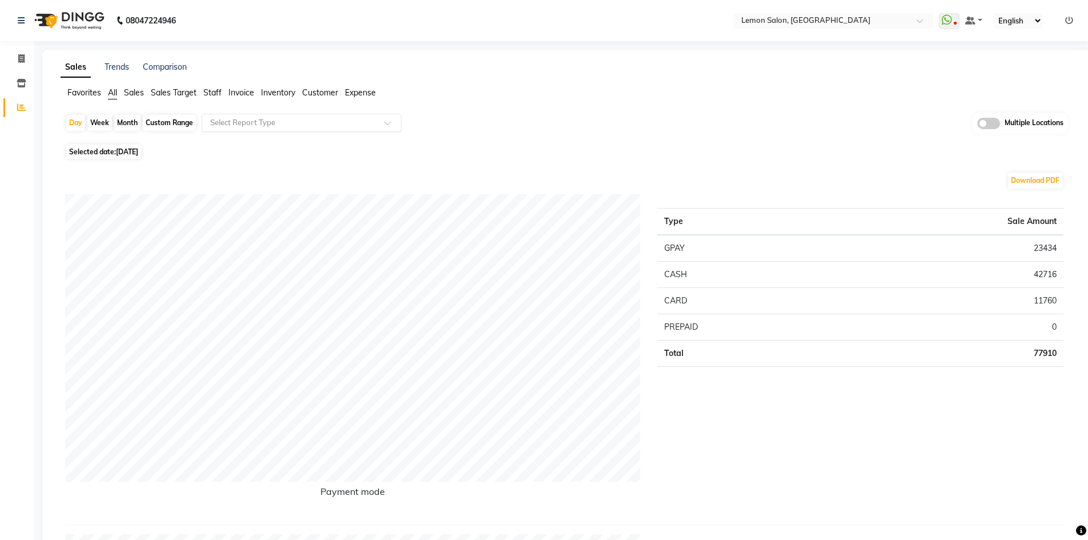
click at [298, 119] on input "text" at bounding box center [290, 122] width 164 height 11
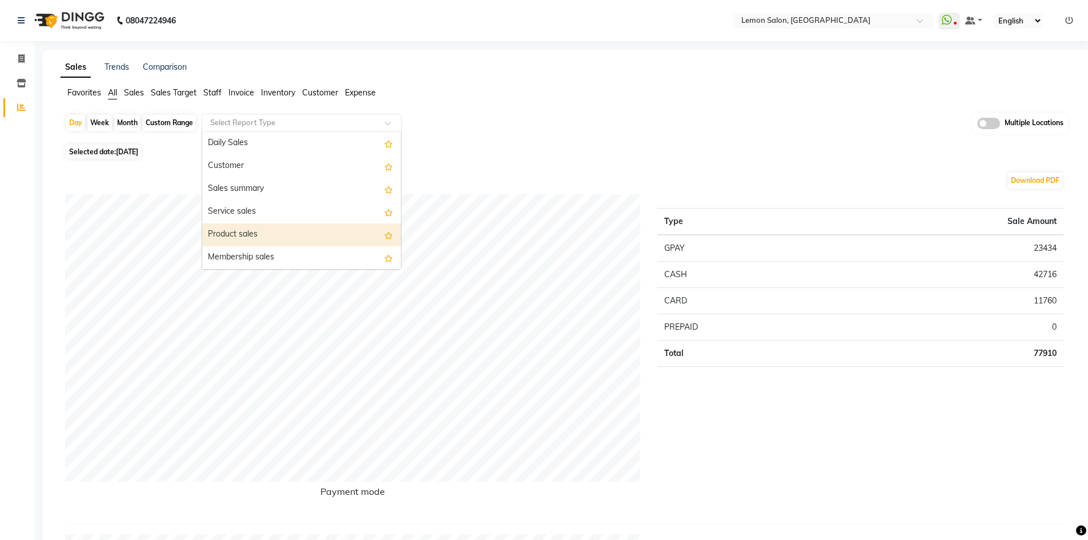
click at [277, 227] on div "Product sales" at bounding box center [301, 234] width 199 height 23
select select "full_report"
select select "csv"
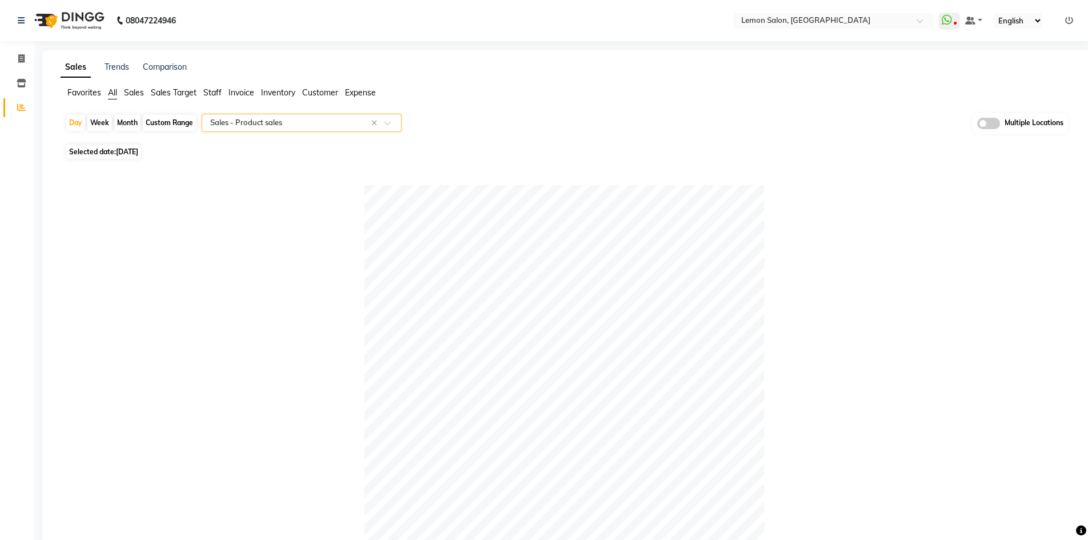
click at [168, 117] on div "Custom Range" at bounding box center [169, 123] width 53 height 16
select select "9"
select select "2025"
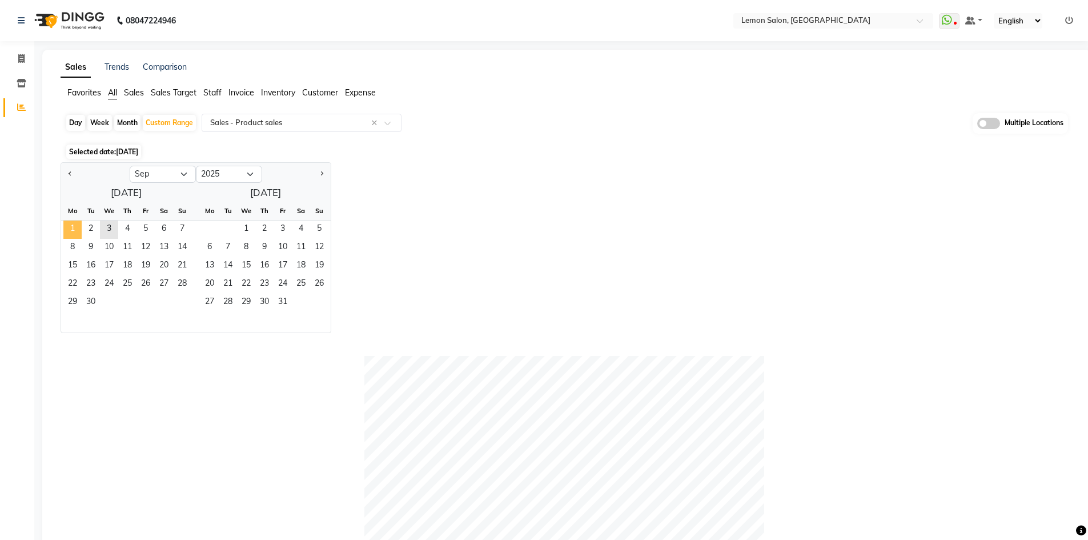
click at [72, 226] on span "1" at bounding box center [72, 229] width 18 height 18
click at [106, 227] on span "3" at bounding box center [109, 229] width 18 height 18
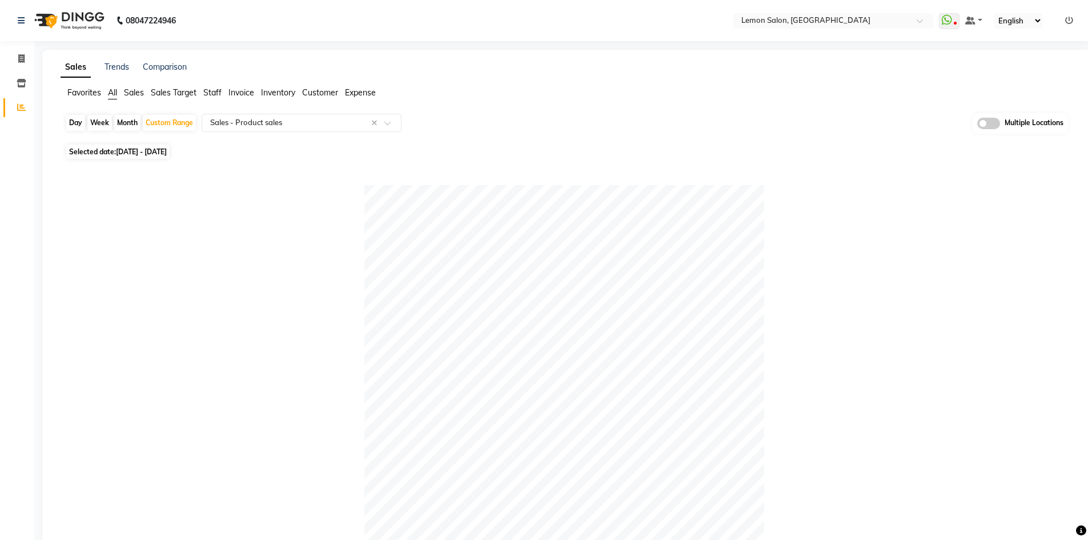
click at [112, 91] on span "All" at bounding box center [112, 92] width 9 height 10
click at [76, 120] on div "Day" at bounding box center [75, 123] width 19 height 16
select select "9"
select select "2025"
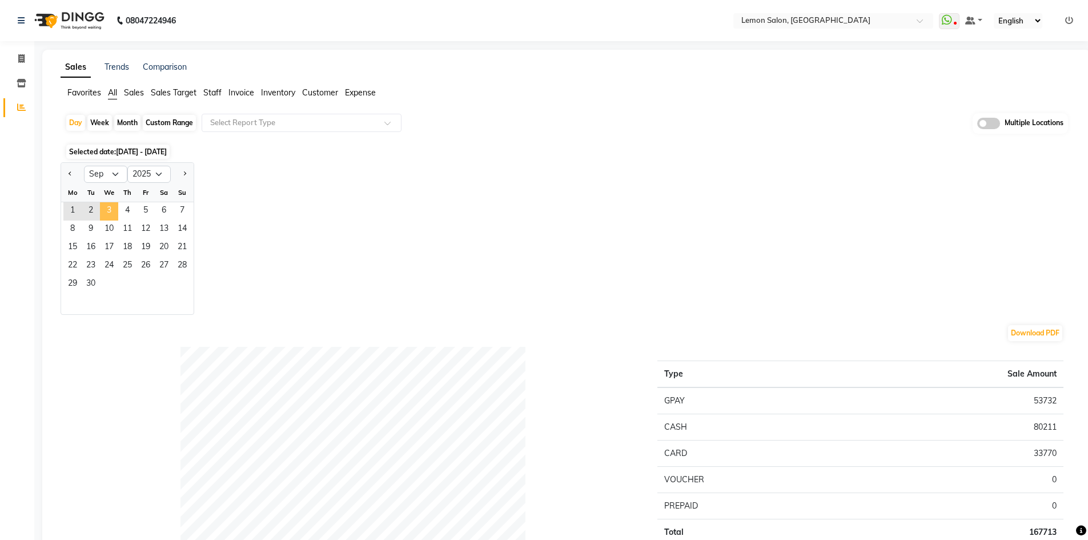
click at [111, 210] on span "3" at bounding box center [109, 211] width 18 height 18
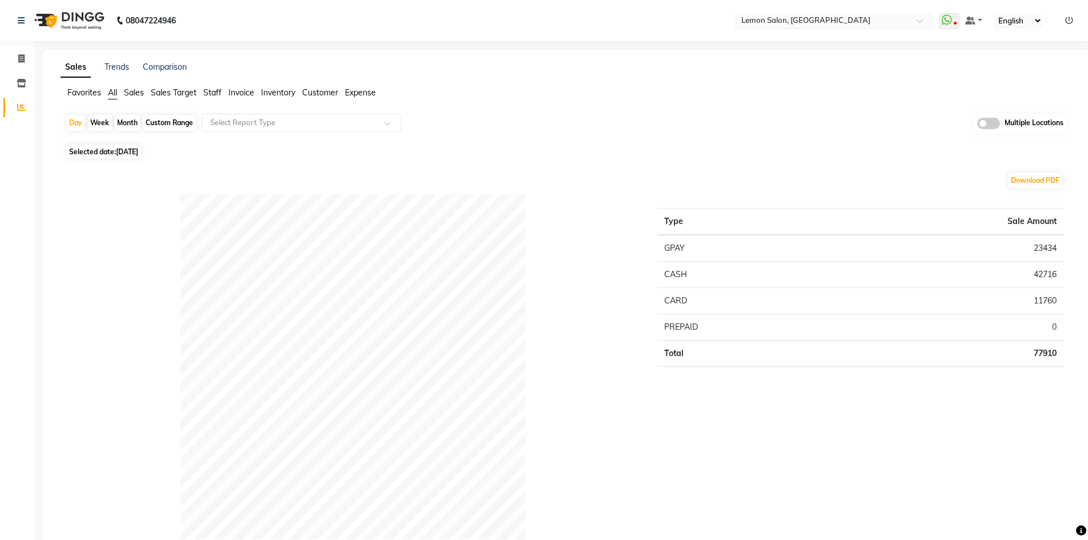
click at [814, 14] on div "Select Location × Lemon Salon, Lokhandwala" at bounding box center [833, 20] width 200 height 15
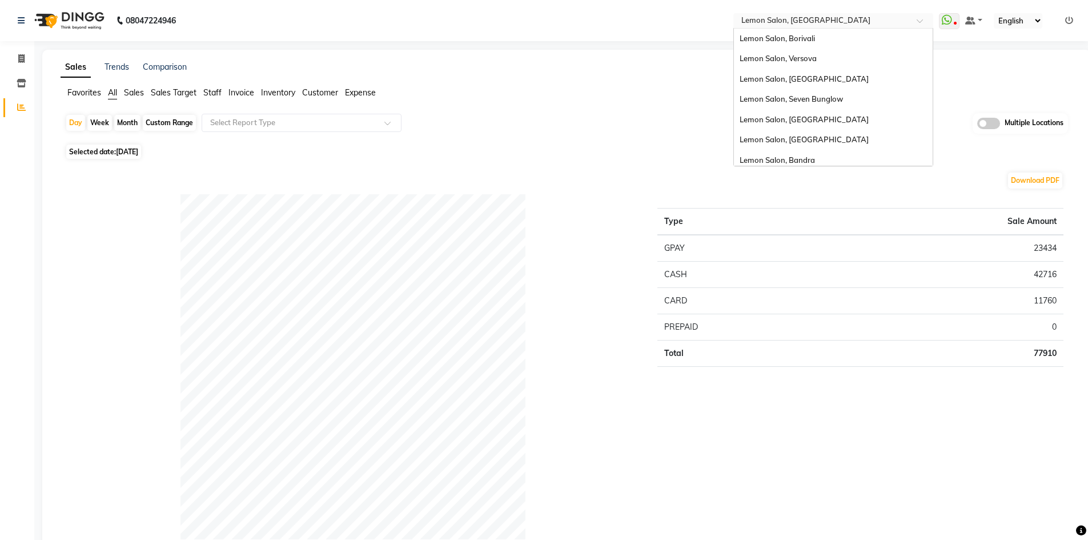
scroll to position [86, 0]
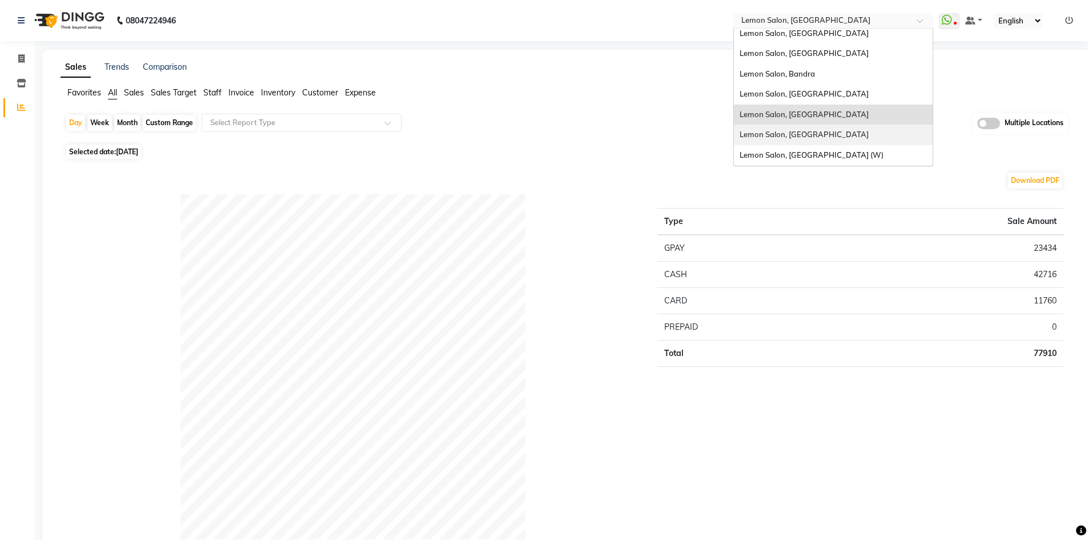
click at [801, 136] on span "Lemon Salon, [GEOGRAPHIC_DATA]" at bounding box center [804, 134] width 129 height 9
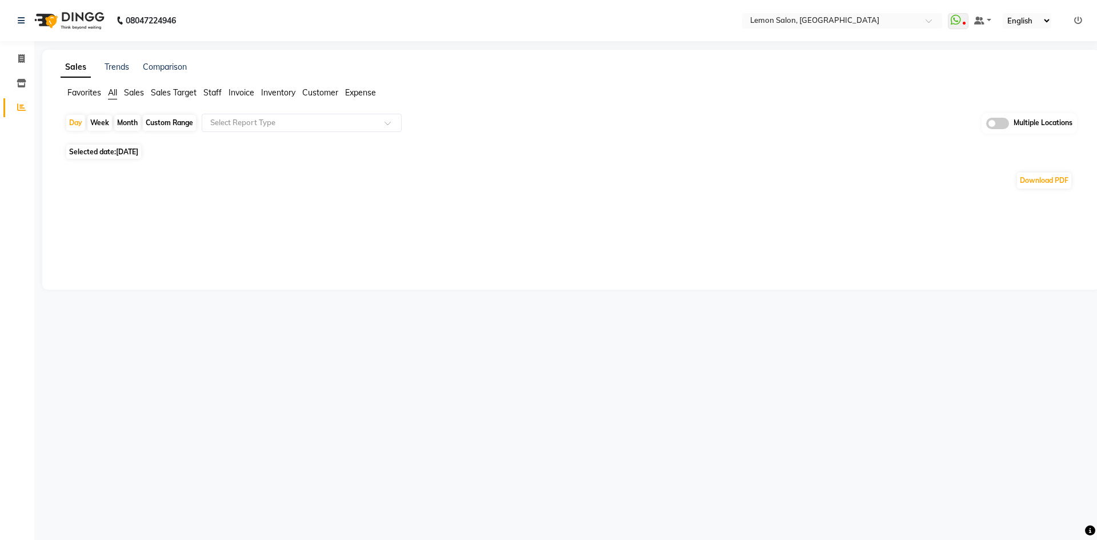
click at [70, 121] on div "Day" at bounding box center [75, 123] width 19 height 16
select select "9"
select select "2025"
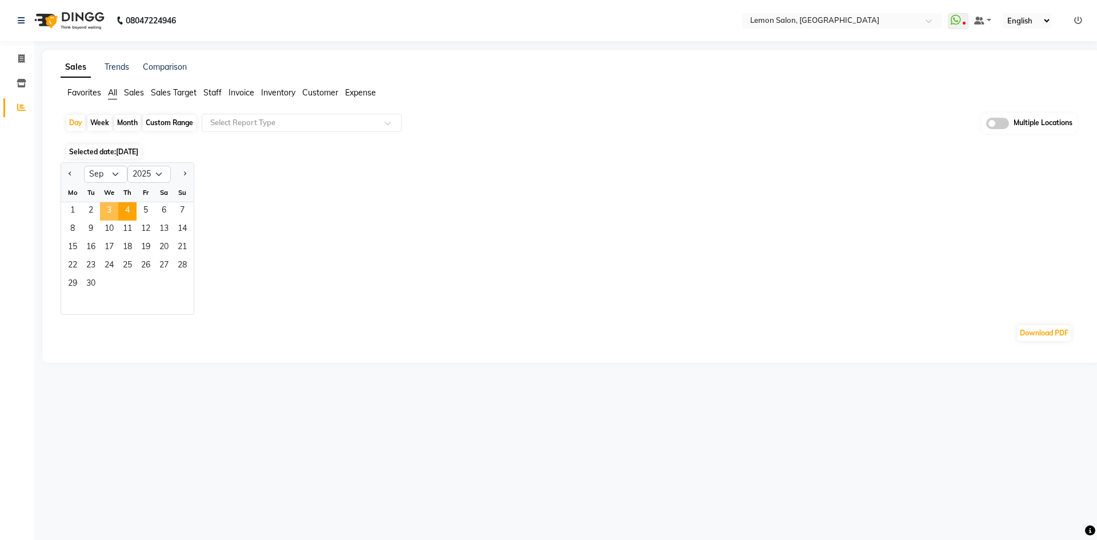
click at [107, 211] on span "3" at bounding box center [109, 211] width 18 height 18
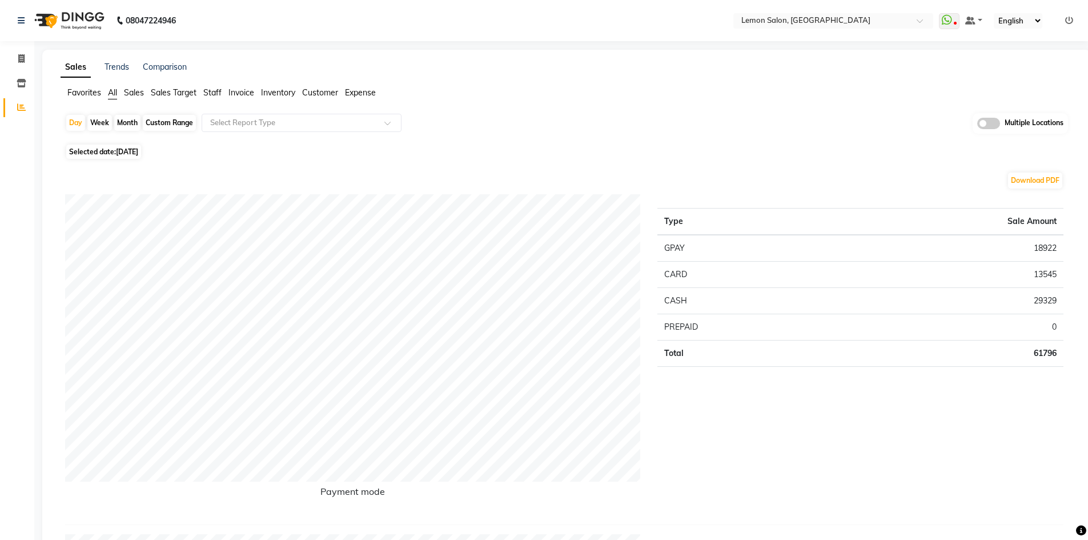
click at [1039, 303] on td "29329" at bounding box center [947, 300] width 231 height 26
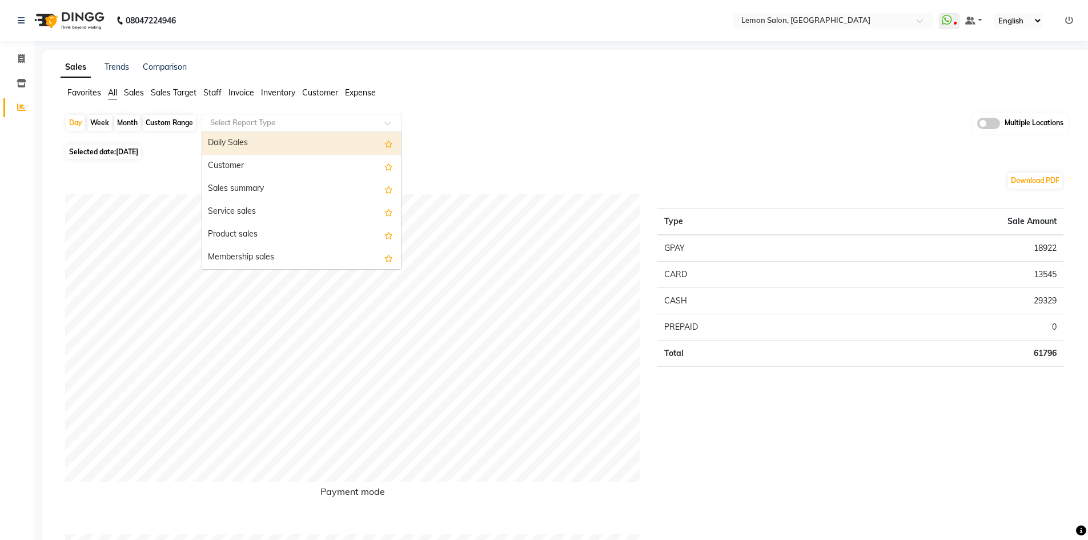
click at [260, 115] on div "Select Report Type" at bounding box center [302, 123] width 200 height 18
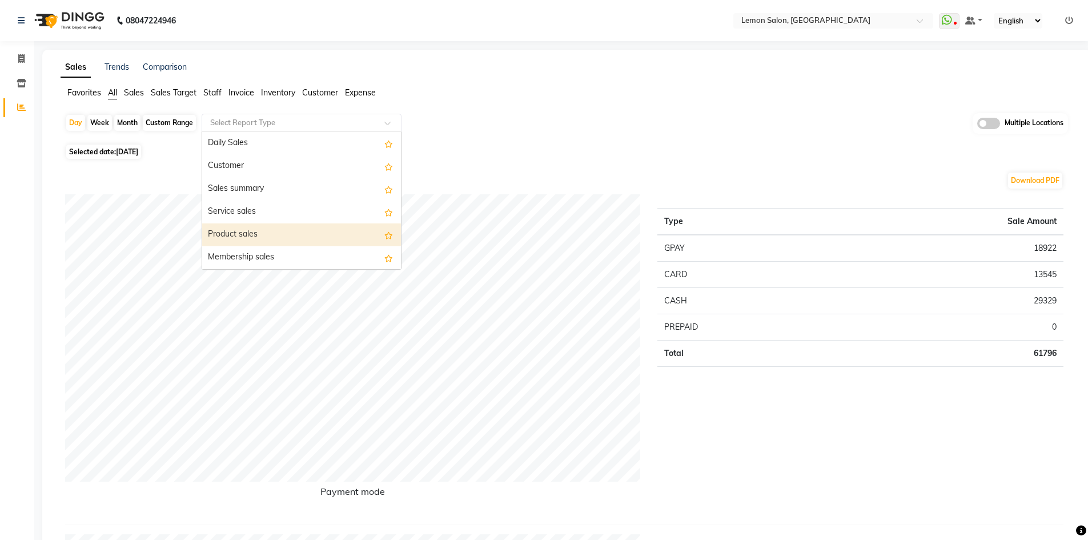
click at [285, 236] on div "Product sales" at bounding box center [301, 234] width 199 height 23
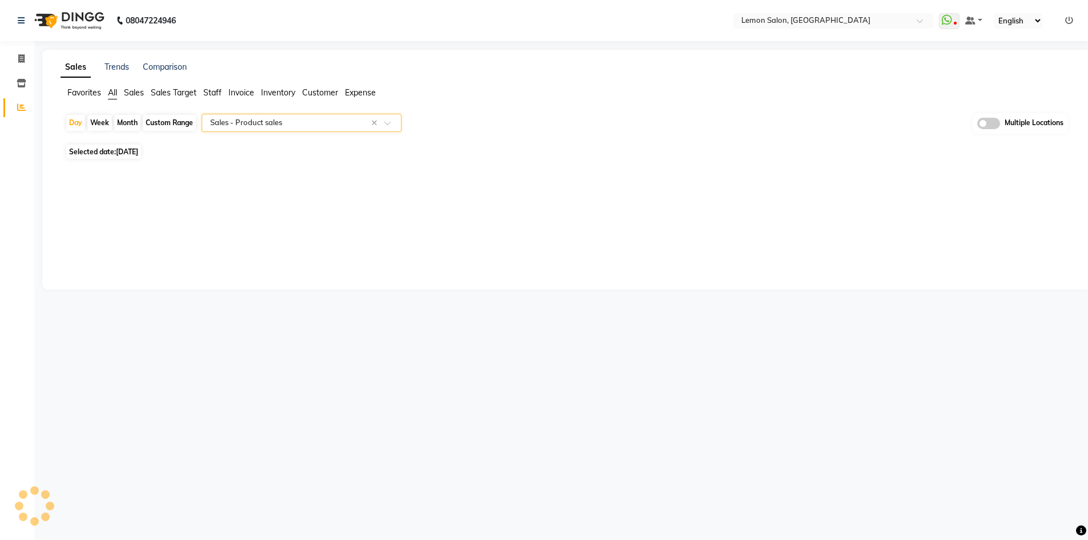
select select "full_report"
select select "csv"
click at [175, 123] on div "Custom Range" at bounding box center [169, 123] width 53 height 16
select select "9"
select select "2025"
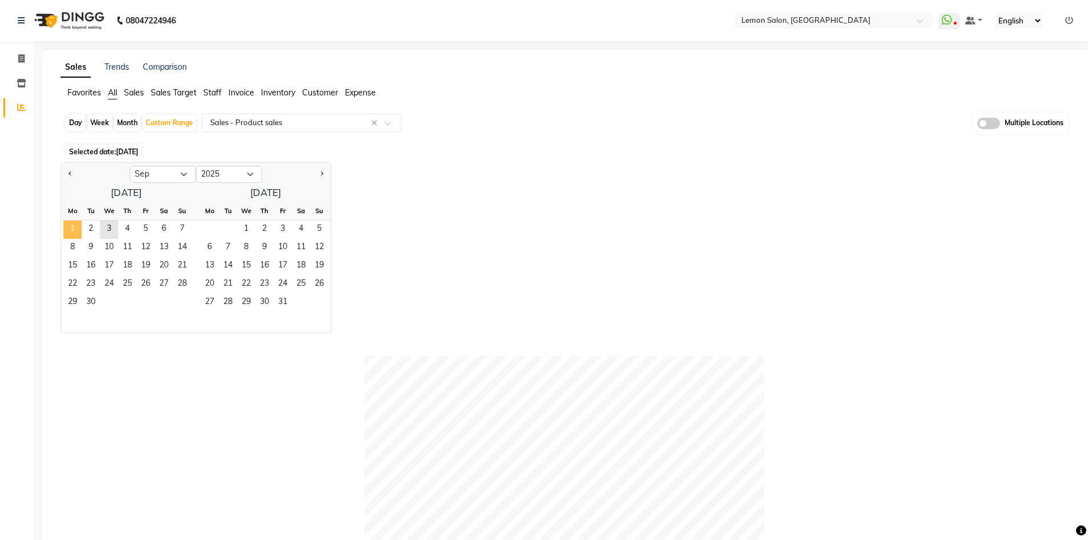
click at [70, 229] on span "1" at bounding box center [72, 229] width 18 height 18
click at [107, 227] on span "3" at bounding box center [109, 229] width 18 height 18
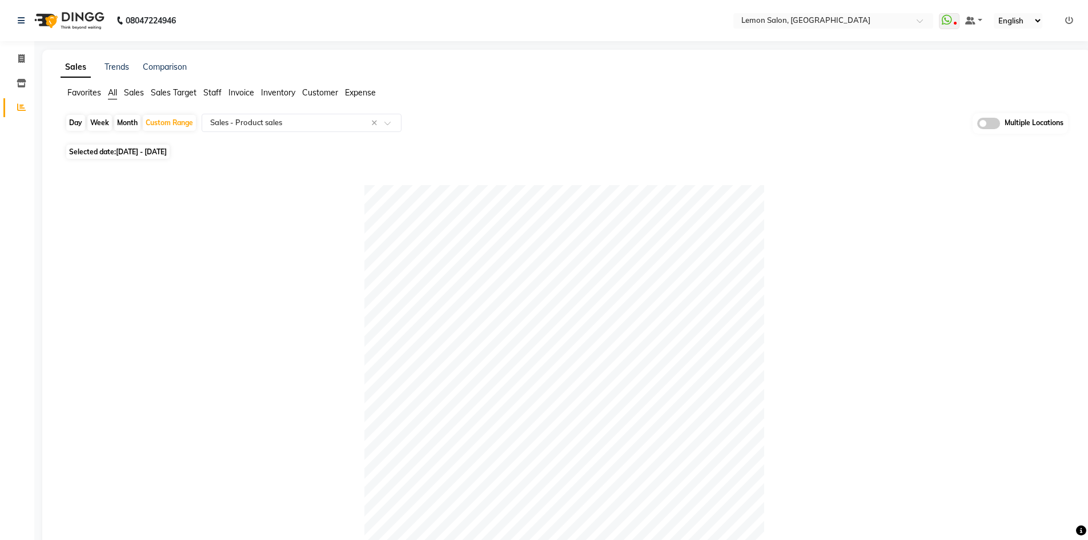
click at [110, 91] on span "All" at bounding box center [112, 92] width 9 height 10
drag, startPoint x: 74, startPoint y: 120, endPoint x: 63, endPoint y: 129, distance: 13.8
click at [74, 119] on div "Day" at bounding box center [75, 123] width 19 height 16
select select "9"
select select "2025"
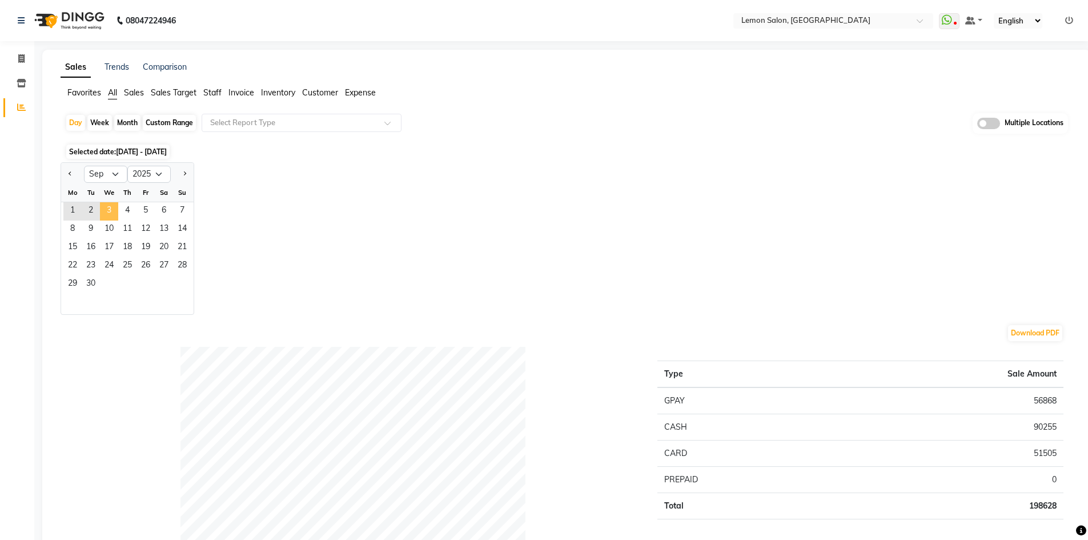
click at [108, 203] on span "3" at bounding box center [109, 211] width 18 height 18
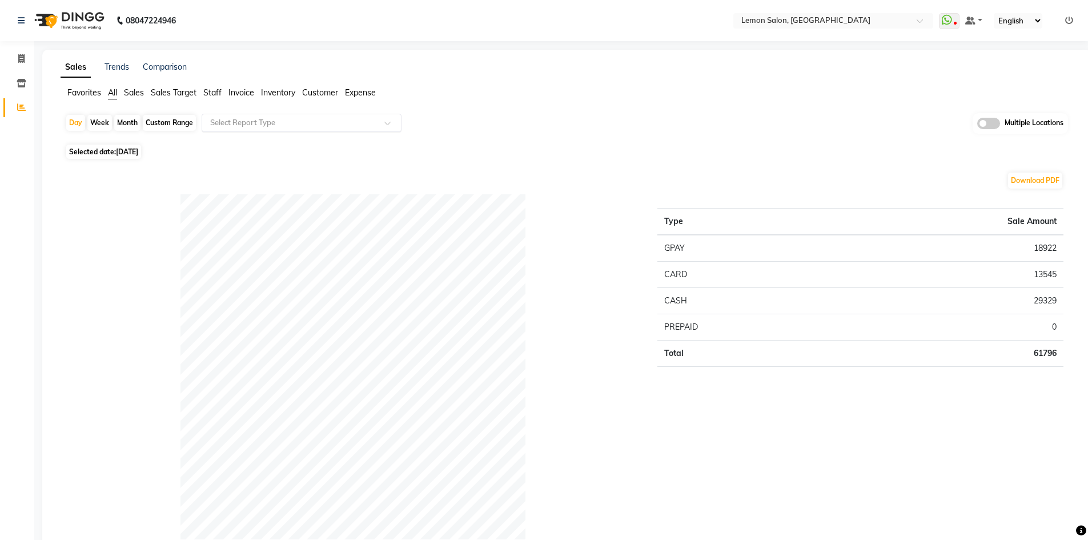
click at [271, 117] on input "text" at bounding box center [290, 122] width 164 height 11
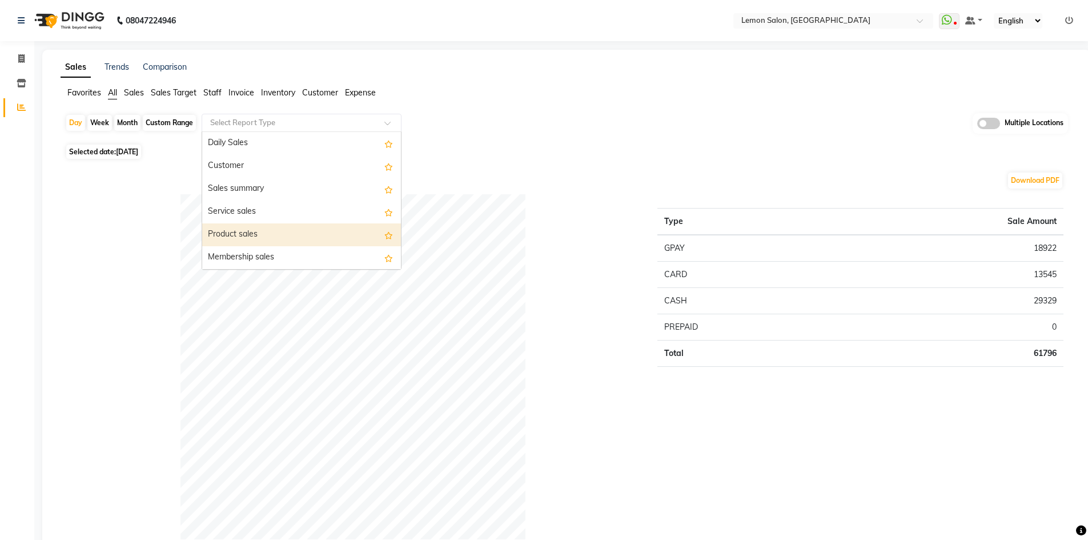
click at [294, 242] on div "Product sales" at bounding box center [301, 234] width 199 height 23
select select "full_report"
select select "csv"
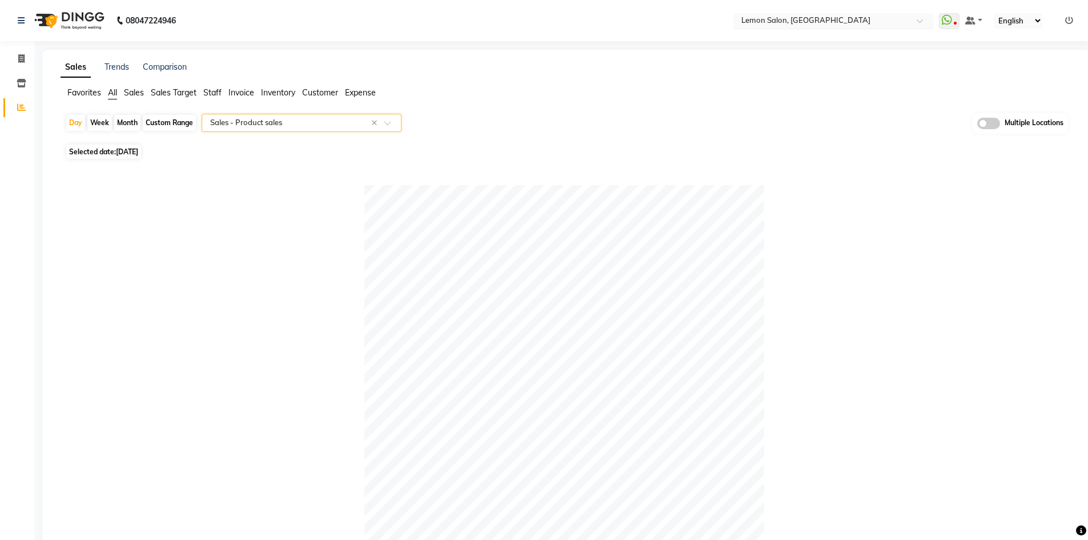
click at [861, 22] on input "text" at bounding box center [822, 21] width 166 height 11
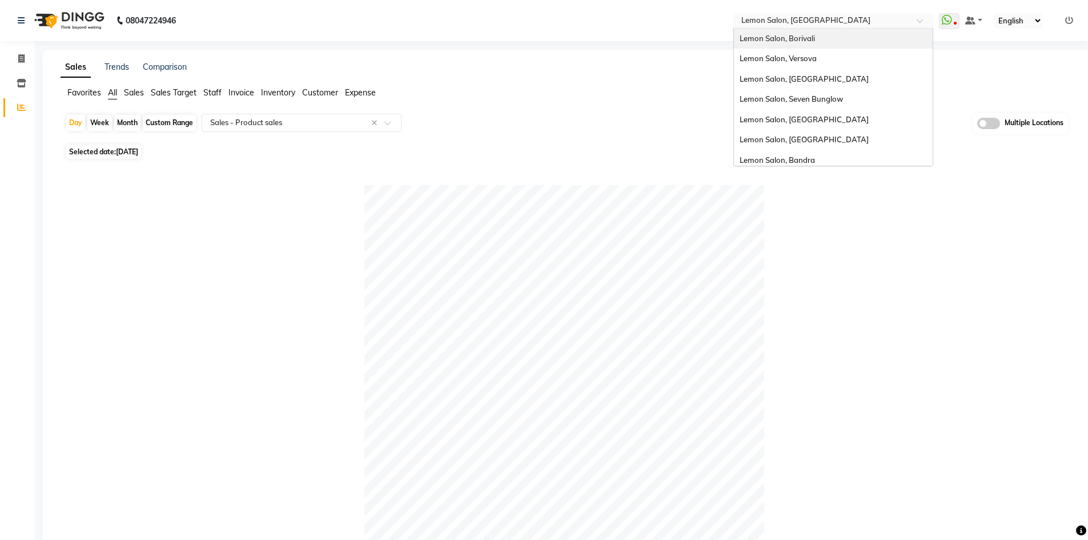
click at [832, 43] on div "Lemon Salon, Borivali" at bounding box center [833, 39] width 199 height 21
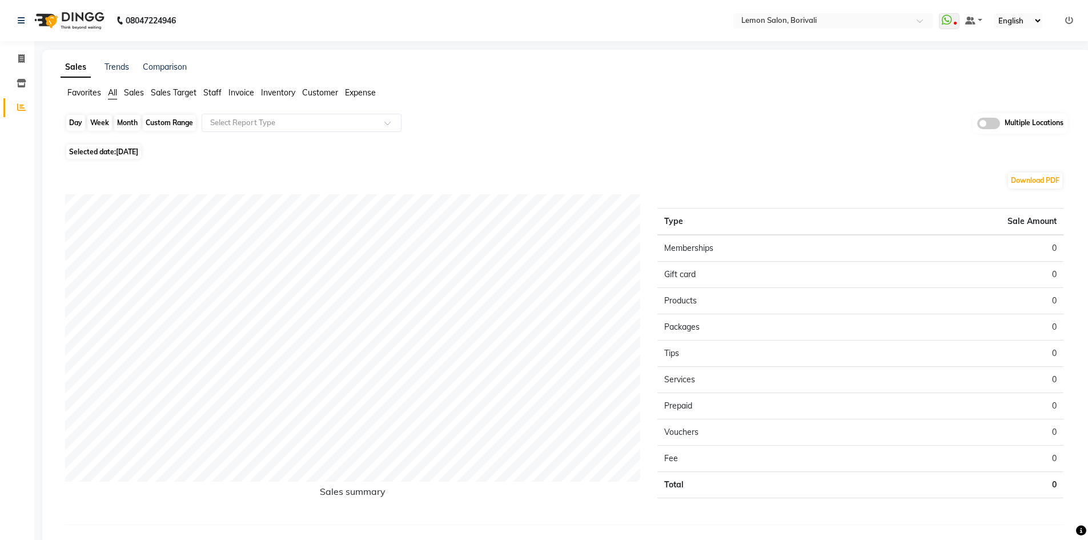
click at [73, 121] on div "Day" at bounding box center [75, 123] width 19 height 16
select select "9"
select select "2025"
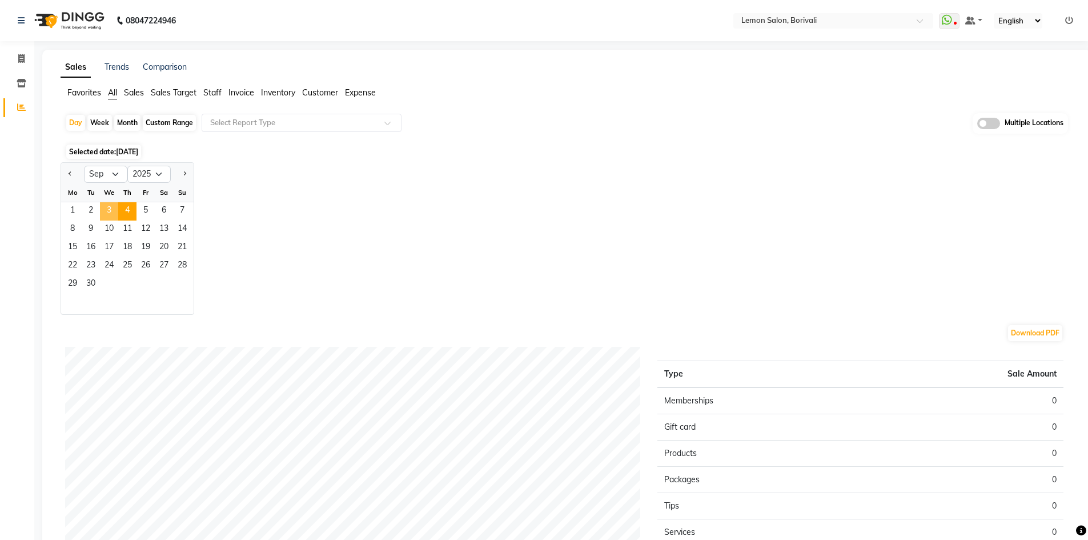
click at [106, 208] on span "3" at bounding box center [109, 211] width 18 height 18
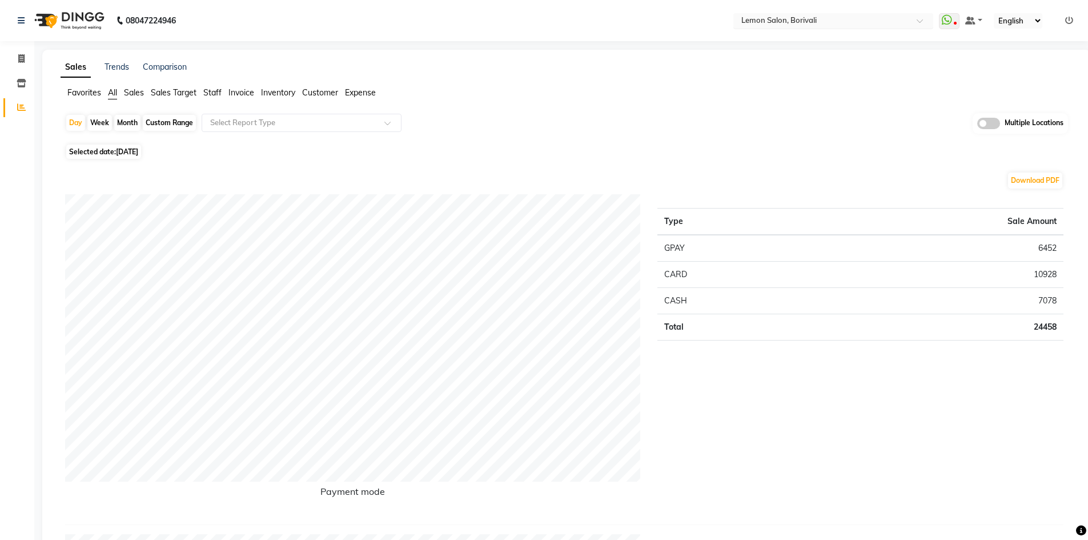
click at [789, 17] on input "text" at bounding box center [822, 21] width 166 height 11
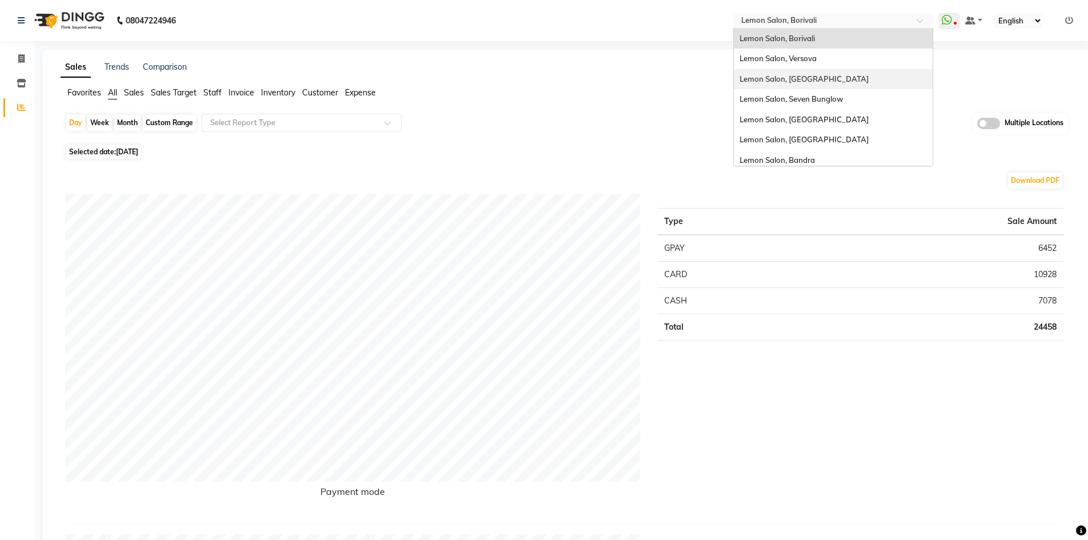
click at [819, 73] on div "Lemon Salon, [GEOGRAPHIC_DATA]" at bounding box center [833, 79] width 199 height 21
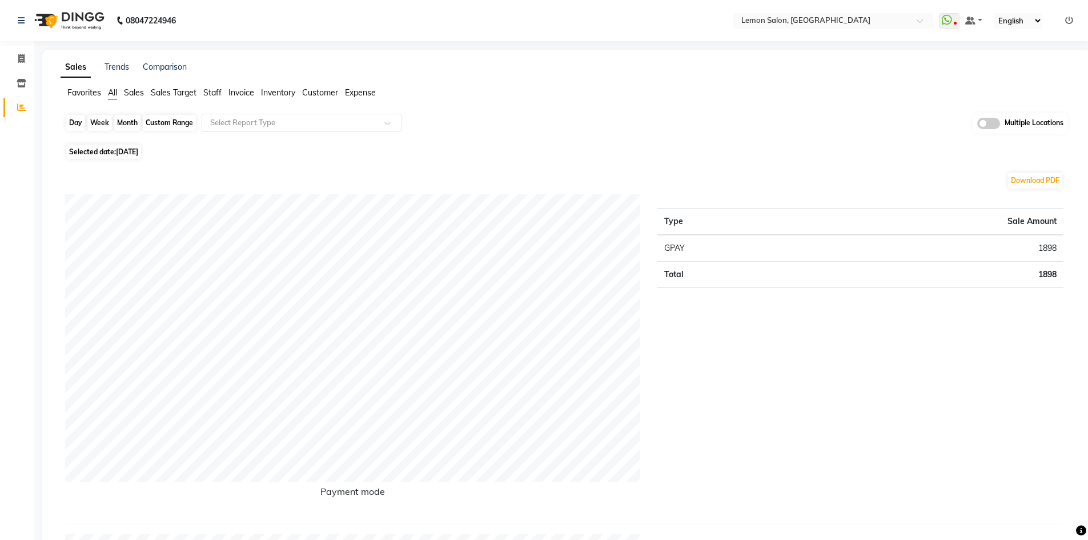
click at [80, 122] on div "Day" at bounding box center [75, 123] width 19 height 16
select select "9"
select select "2025"
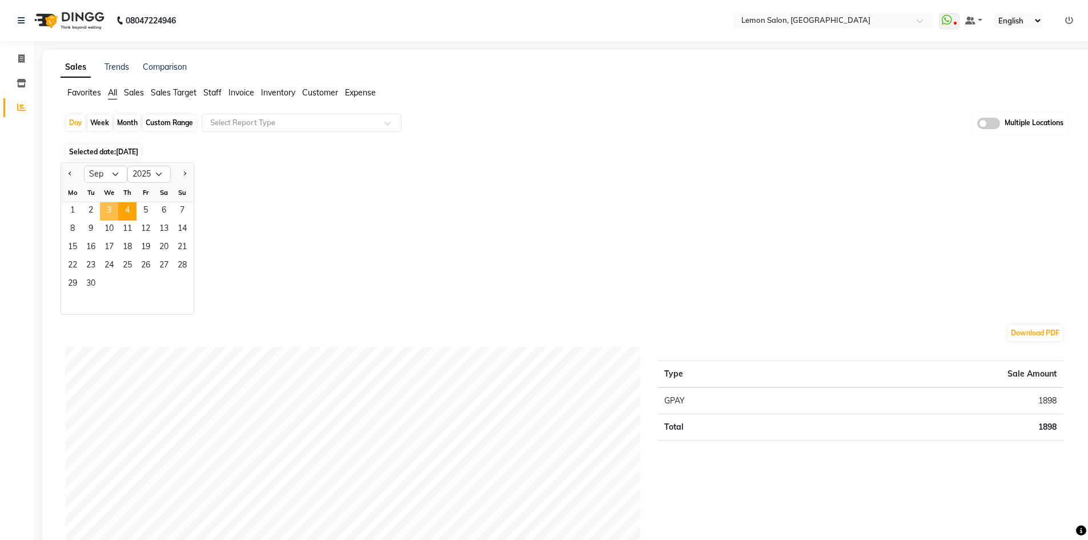
click at [113, 211] on span "3" at bounding box center [109, 211] width 18 height 18
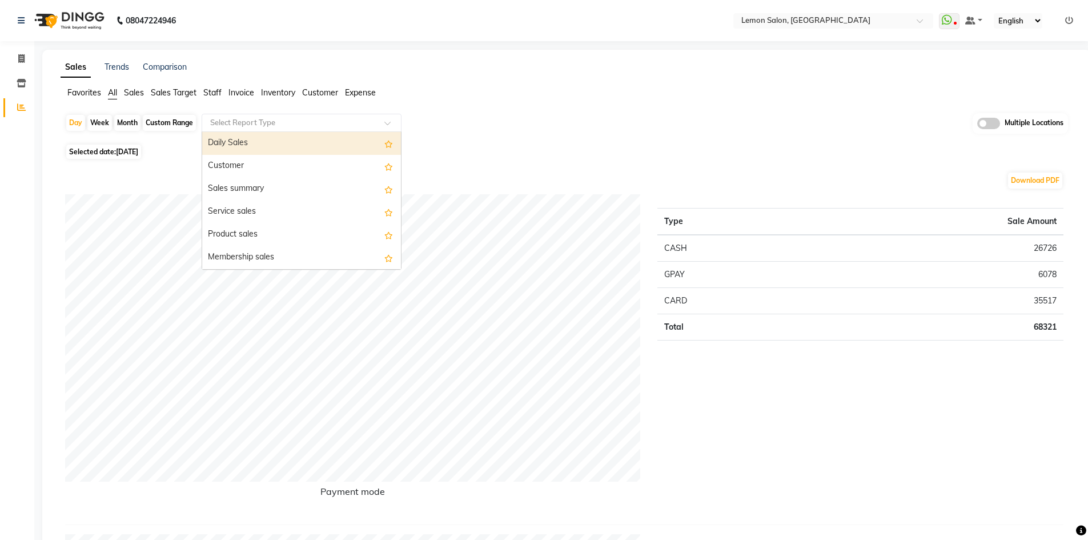
click at [266, 121] on input "text" at bounding box center [290, 122] width 164 height 11
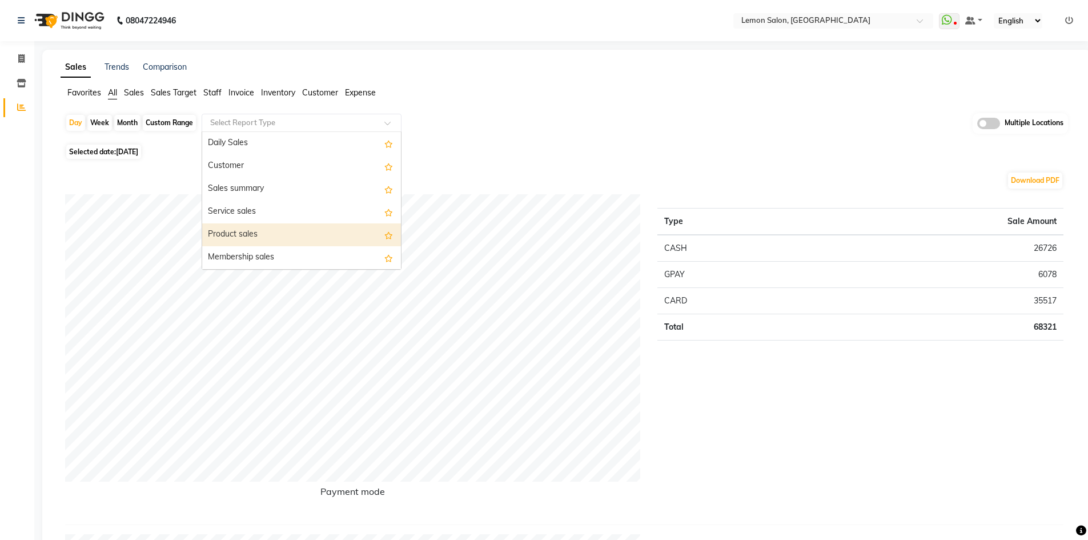
click at [287, 235] on div "Product sales" at bounding box center [301, 234] width 199 height 23
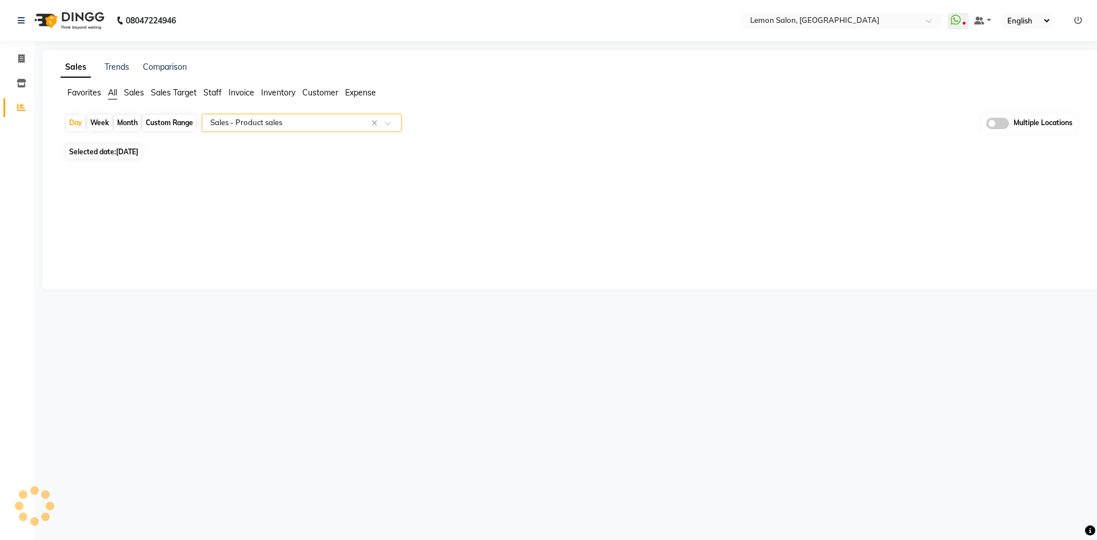
select select "filtered_report"
select select "csv"
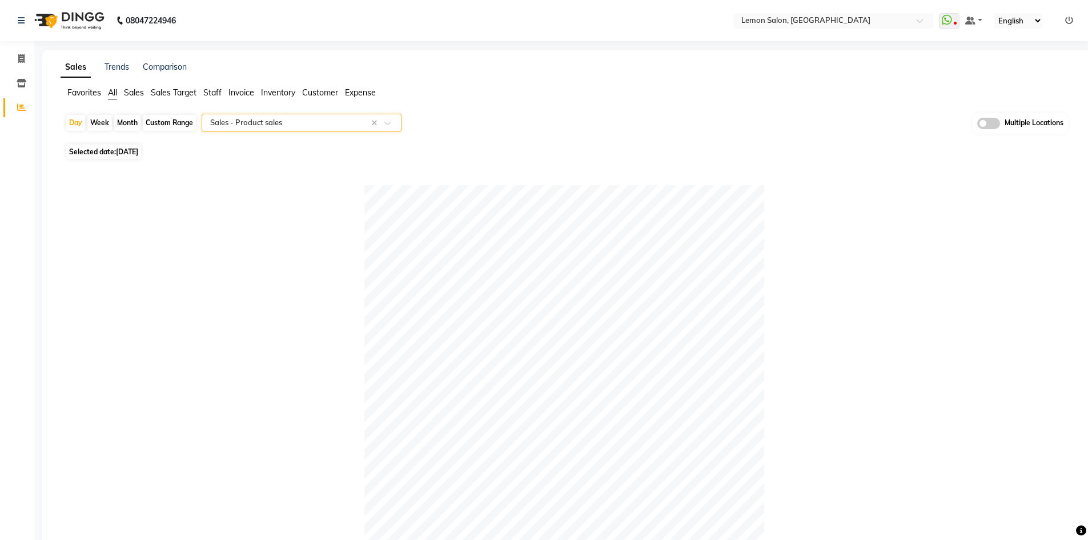
click at [176, 124] on div "Custom Range" at bounding box center [169, 123] width 53 height 16
select select "9"
select select "2025"
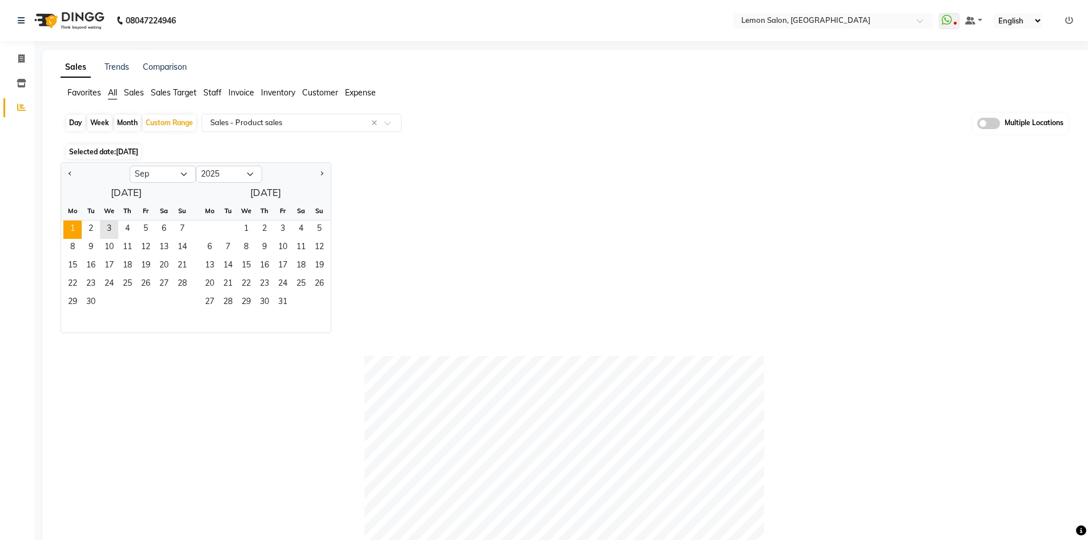
click at [74, 220] on ngb-datepicker-month "Mo Tu We Th Fr Sa Su 1 2 3 4 5 6 7 8 9 10 11 12 13 14 15 16 17 18 19 20 21 22 2…" at bounding box center [126, 267] width 130 height 131
click at [108, 227] on span "3" at bounding box center [109, 229] width 18 height 18
click at [71, 228] on span "1" at bounding box center [72, 229] width 18 height 18
click at [114, 231] on span "3" at bounding box center [109, 229] width 18 height 18
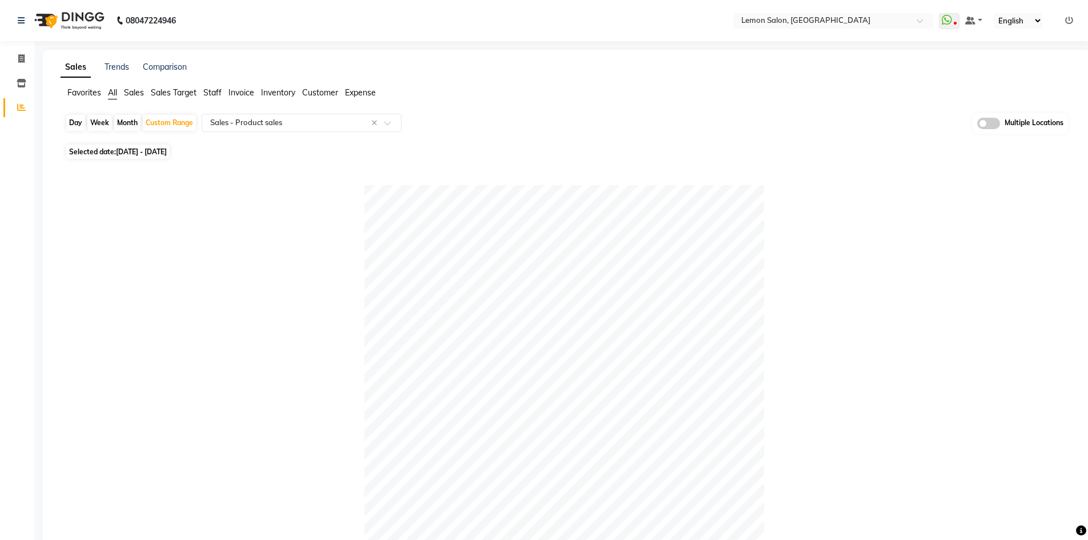
click at [111, 88] on span "All" at bounding box center [112, 92] width 9 height 10
click at [80, 121] on div "Day" at bounding box center [75, 123] width 19 height 16
select select "9"
select select "2025"
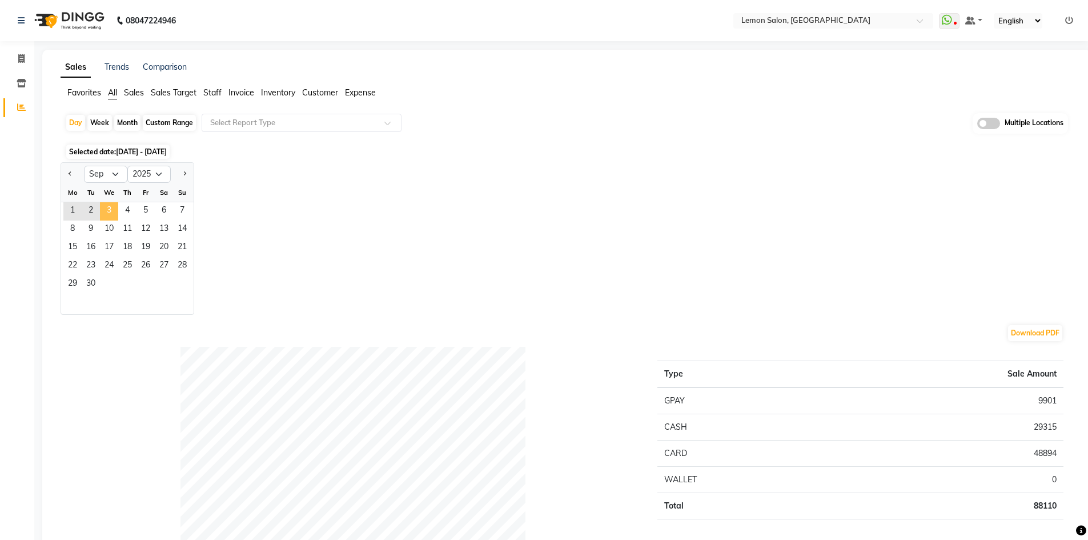
click at [112, 208] on span "3" at bounding box center [109, 211] width 18 height 18
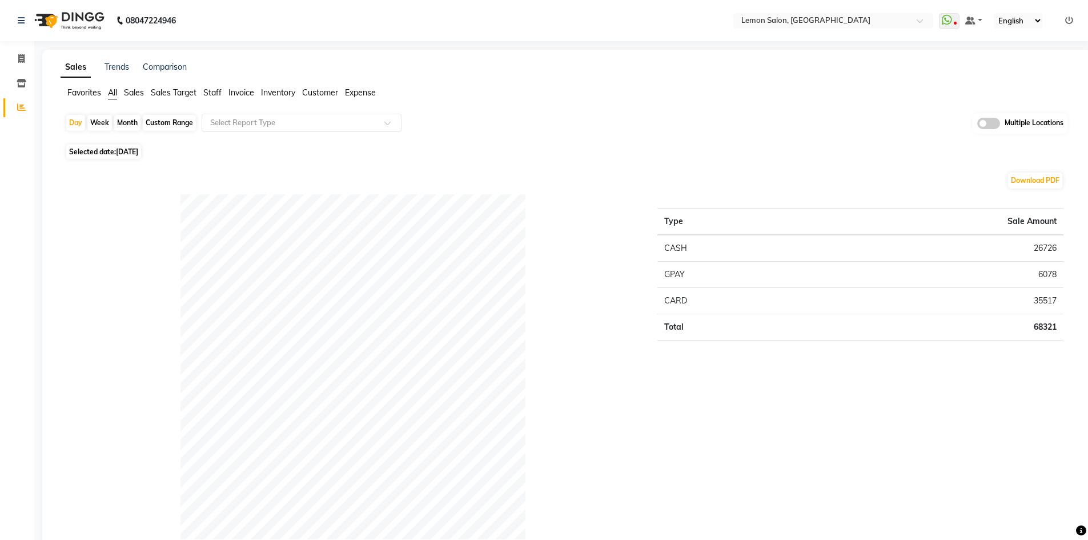
click at [174, 127] on div "Custom Range" at bounding box center [169, 123] width 53 height 16
select select "9"
select select "2025"
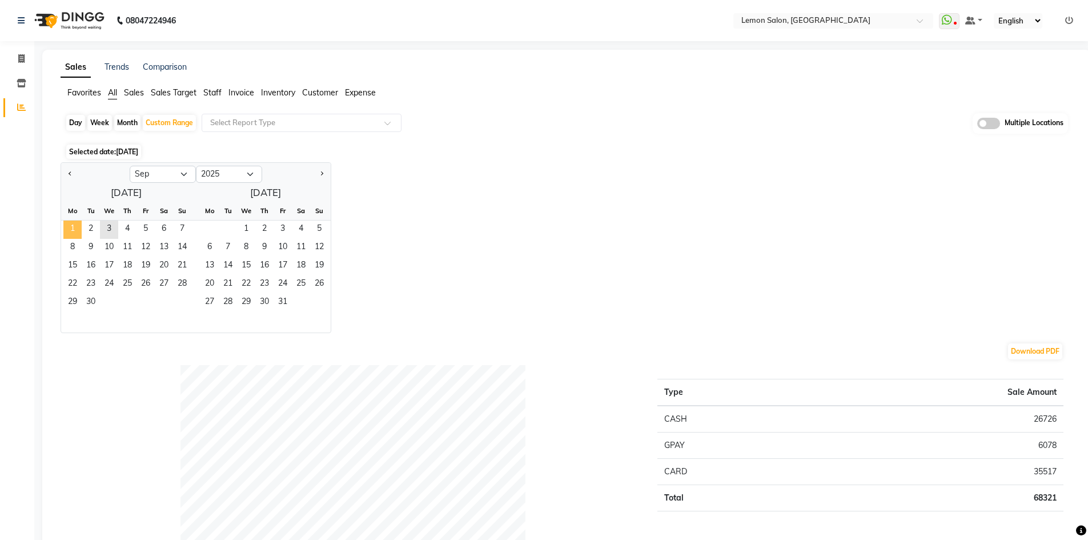
click at [73, 227] on span "1" at bounding box center [72, 229] width 18 height 18
click at [106, 228] on span "3" at bounding box center [109, 229] width 18 height 18
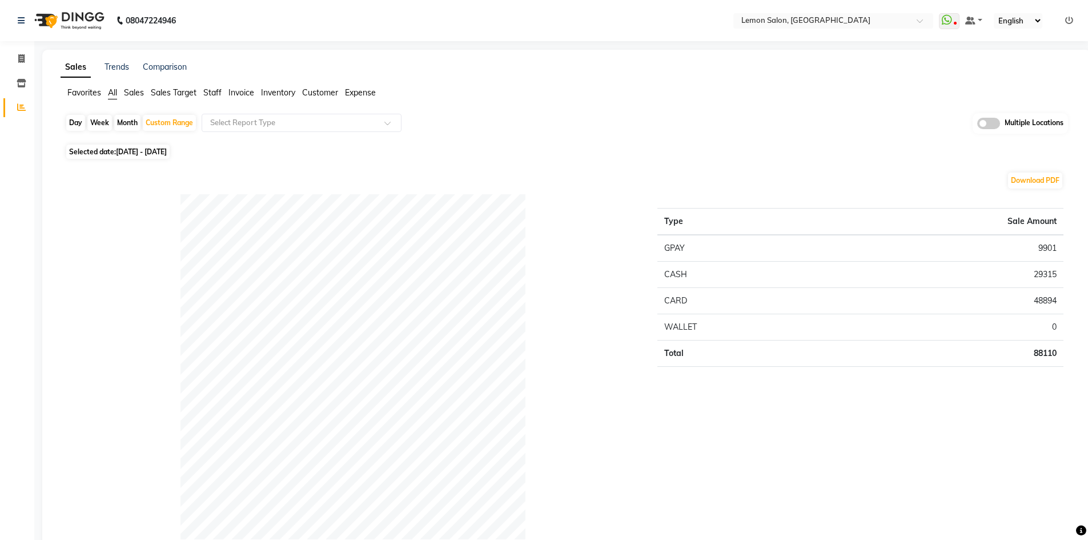
click at [808, 29] on nav "08047224946 Select Location × Lemon Salon, Goregaon WhatsApp Status ✕ Status: D…" at bounding box center [544, 20] width 1088 height 41
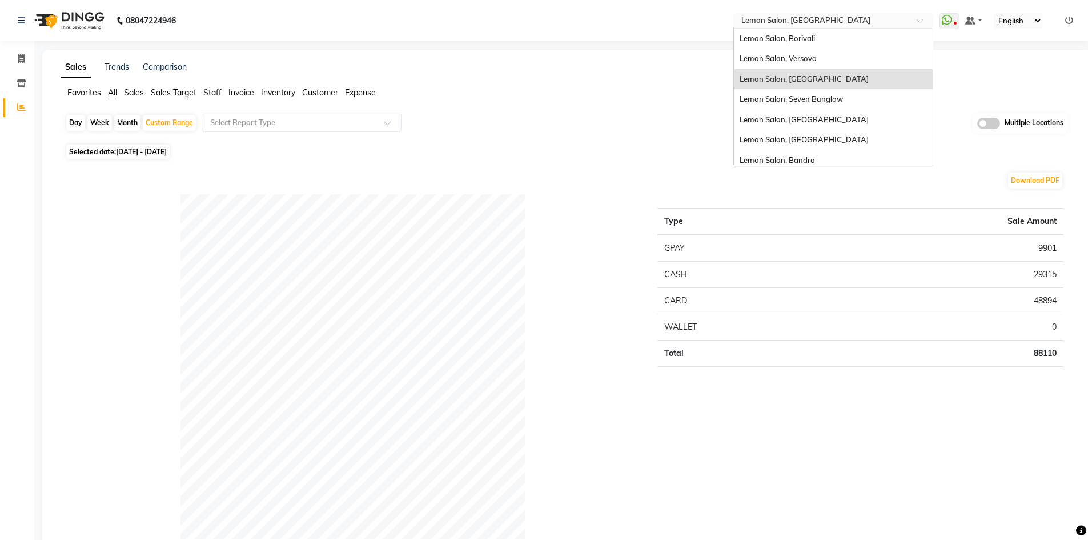
click at [828, 23] on input "text" at bounding box center [822, 21] width 166 height 11
click at [840, 98] on span "Lemon Salon, Seven Bunglow" at bounding box center [791, 98] width 103 height 9
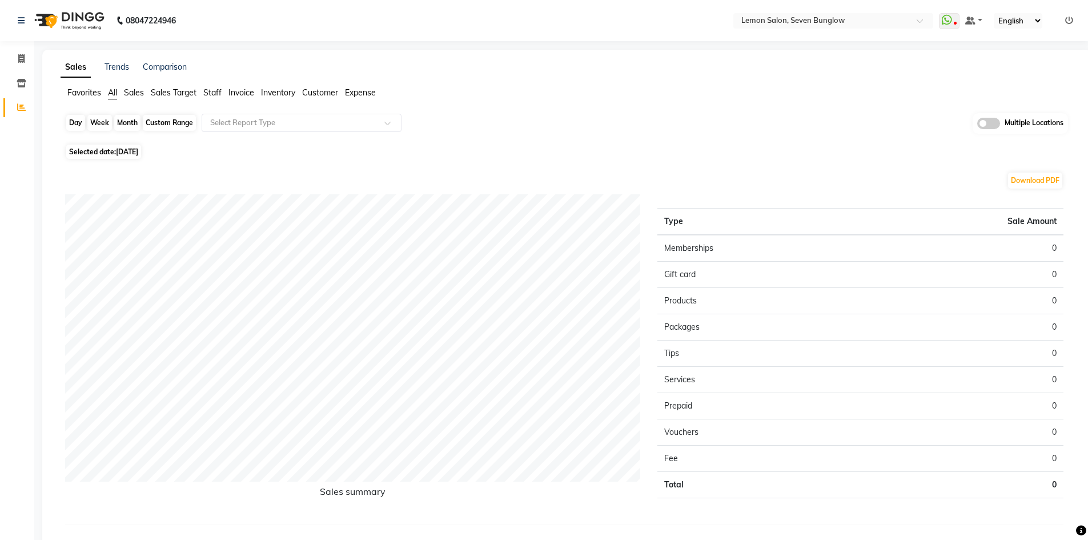
click at [76, 119] on div "Day" at bounding box center [75, 123] width 19 height 16
select select "9"
select select "2025"
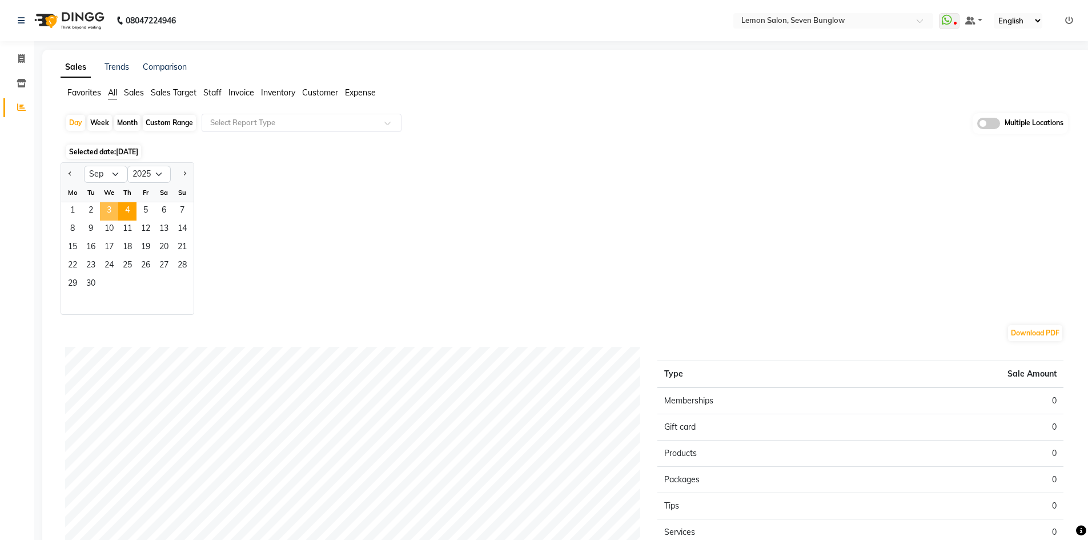
click at [110, 203] on span "3" at bounding box center [109, 211] width 18 height 18
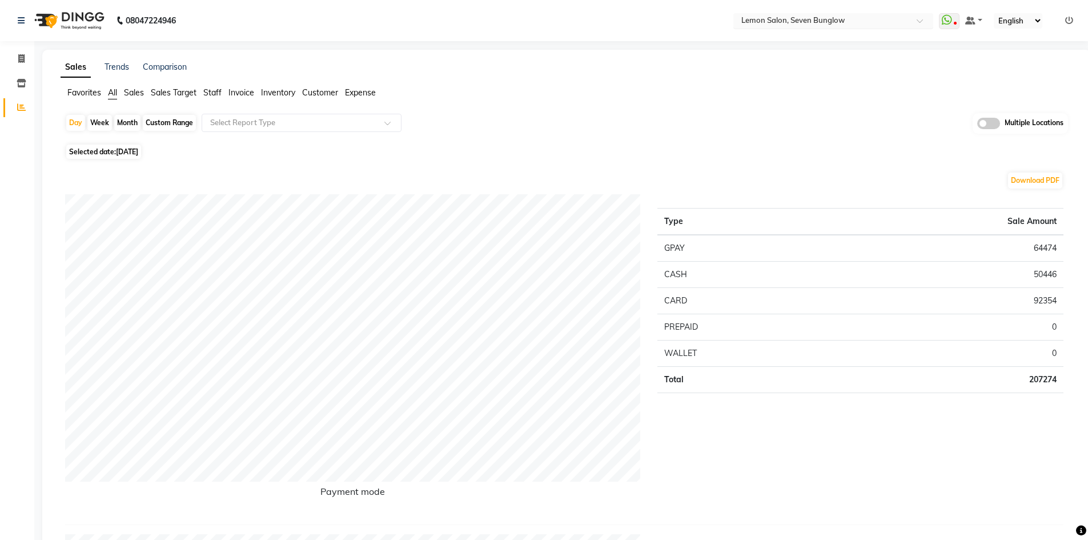
click at [817, 19] on input "text" at bounding box center [822, 21] width 166 height 11
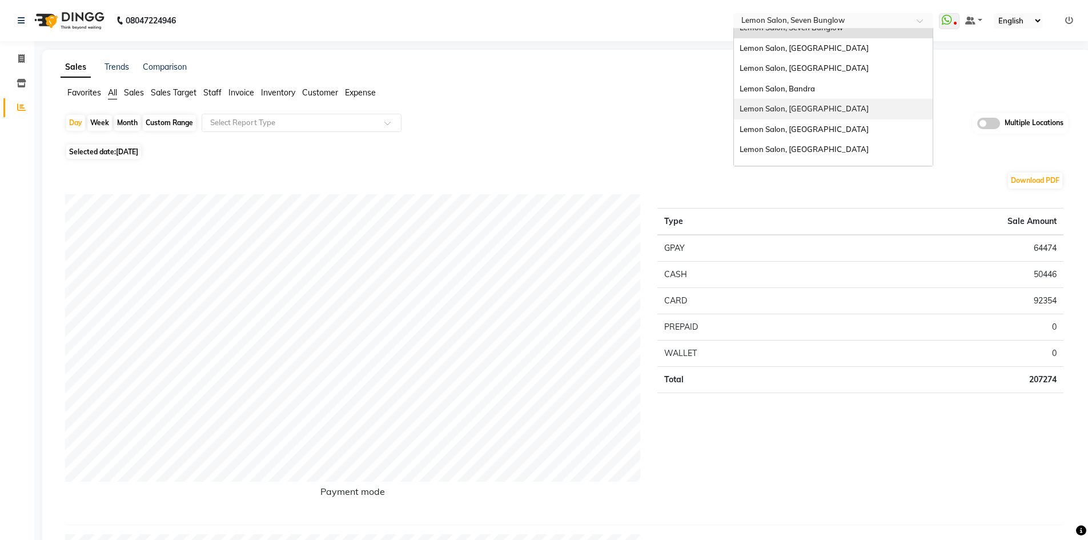
scroll to position [86, 0]
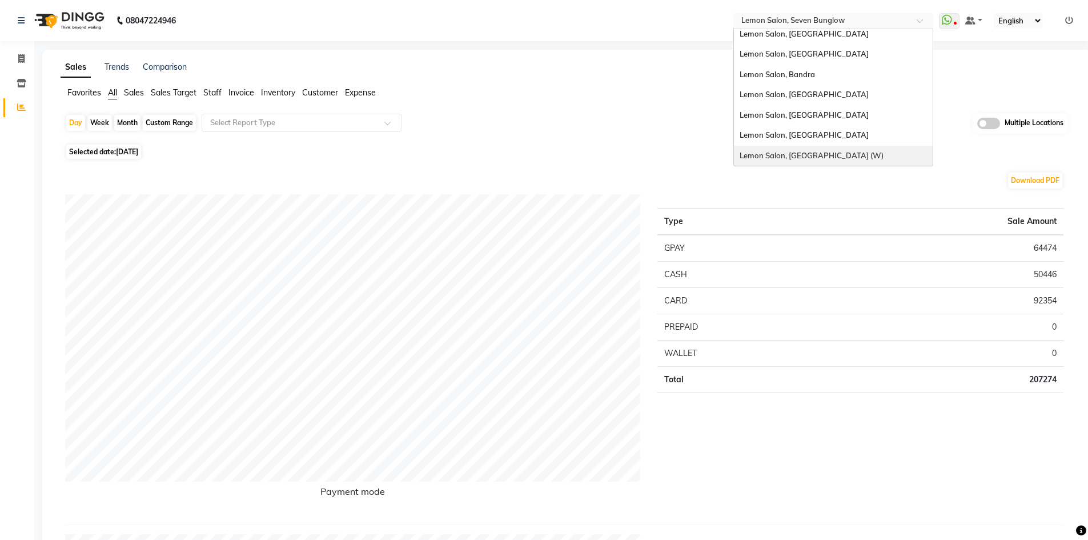
click at [827, 152] on span "Lemon Salon, [GEOGRAPHIC_DATA] (W)" at bounding box center [812, 155] width 144 height 9
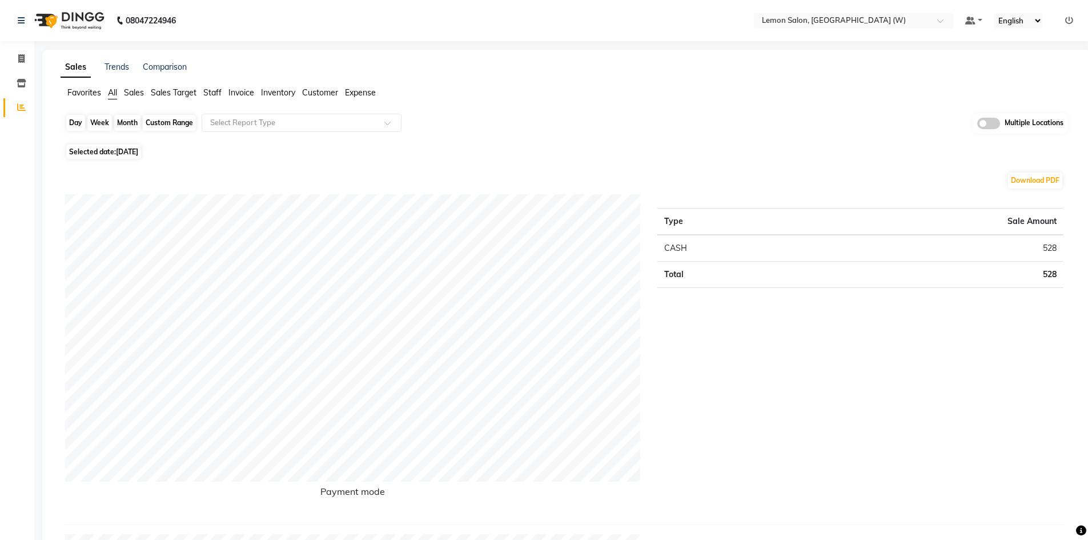
click at [77, 125] on div "Day" at bounding box center [75, 123] width 19 height 16
select select "9"
select select "2025"
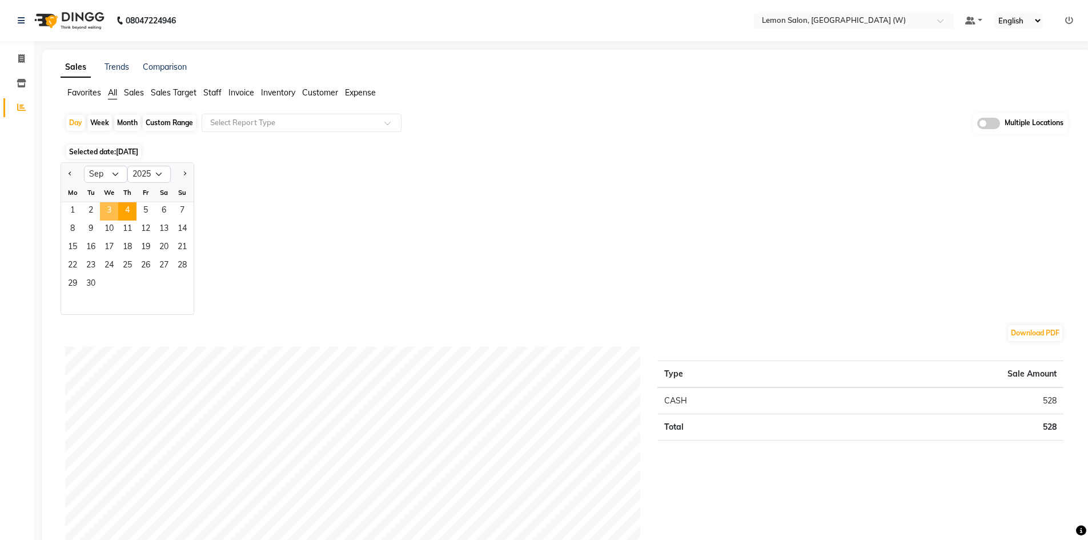
click at [107, 208] on span "3" at bounding box center [109, 211] width 18 height 18
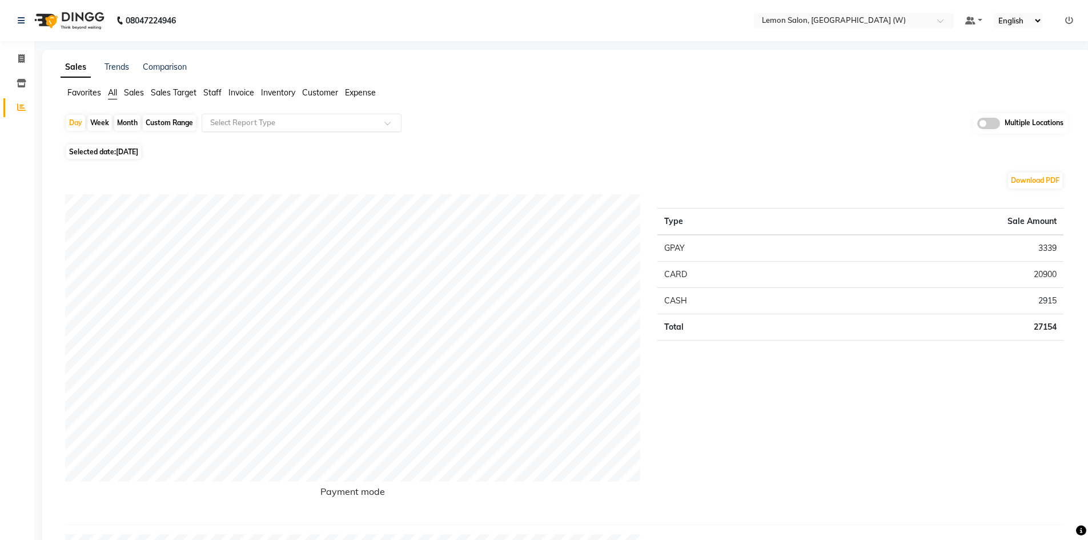
click at [279, 119] on input "text" at bounding box center [290, 122] width 164 height 11
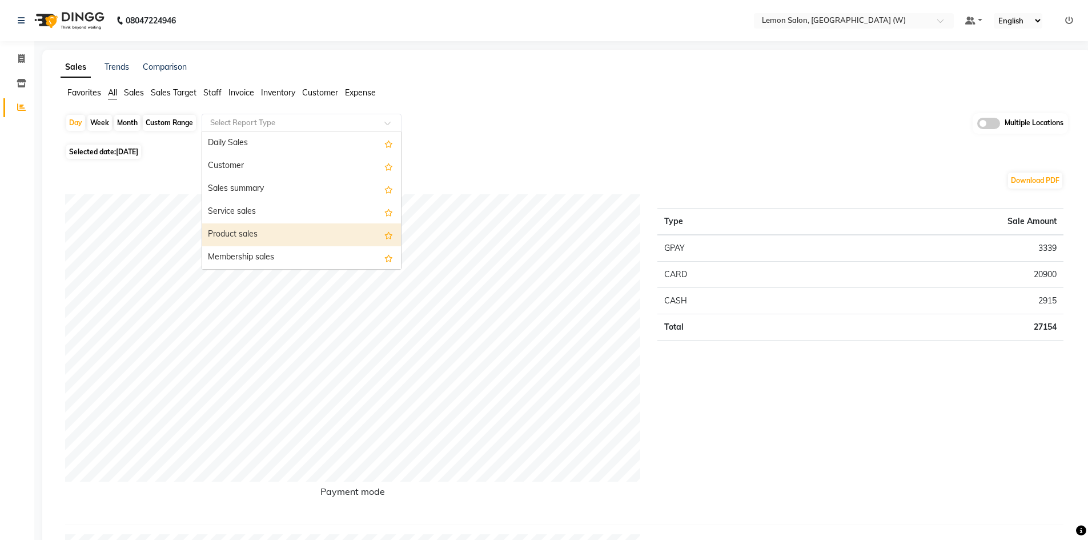
click at [271, 229] on div "Product sales" at bounding box center [301, 234] width 199 height 23
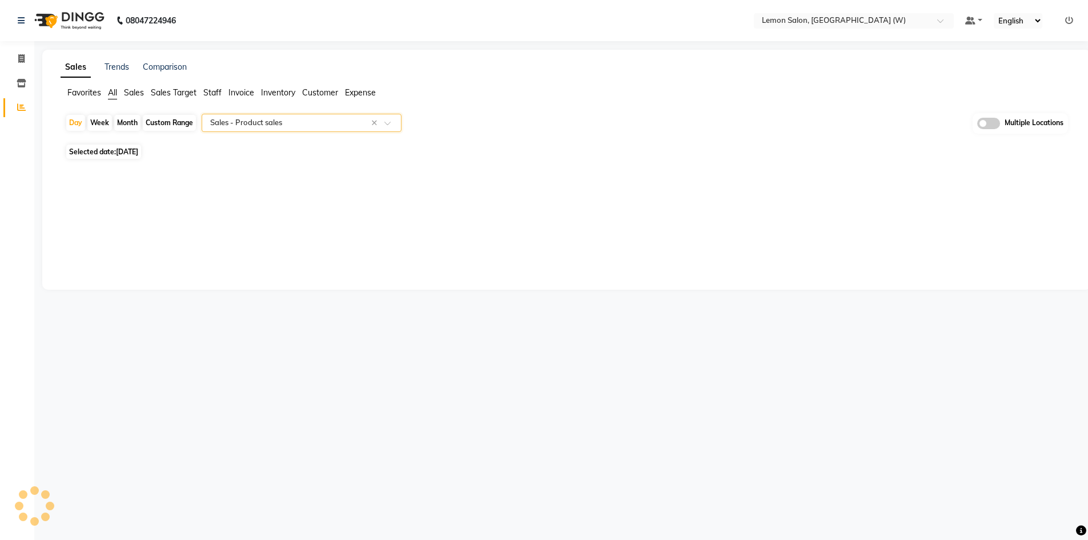
select select "full_report"
select select "csv"
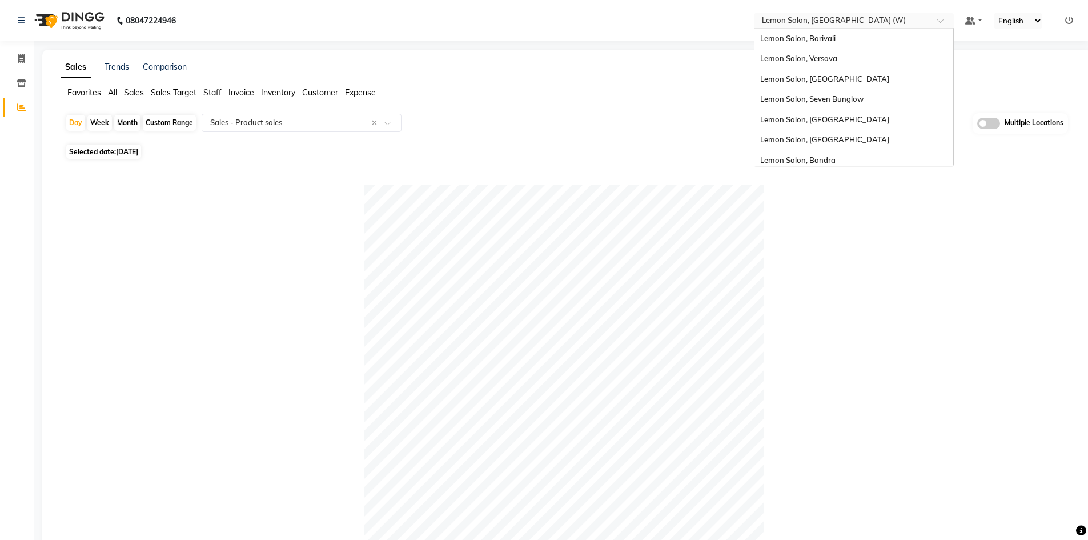
click at [846, 22] on input "text" at bounding box center [843, 21] width 166 height 11
click at [825, 45] on div "Lemon Salon, Borivali" at bounding box center [853, 39] width 199 height 21
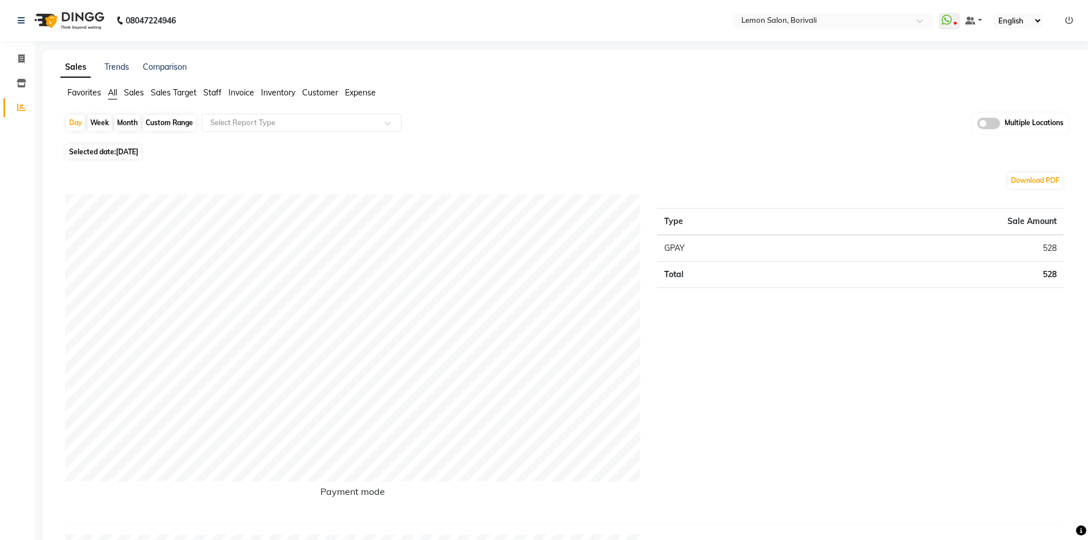
click at [74, 114] on div "Day Week Month Custom Range Select Report Type Multiple Locations" at bounding box center [566, 127] width 1003 height 28
click at [76, 128] on div "Day" at bounding box center [75, 123] width 19 height 16
select select "9"
select select "2025"
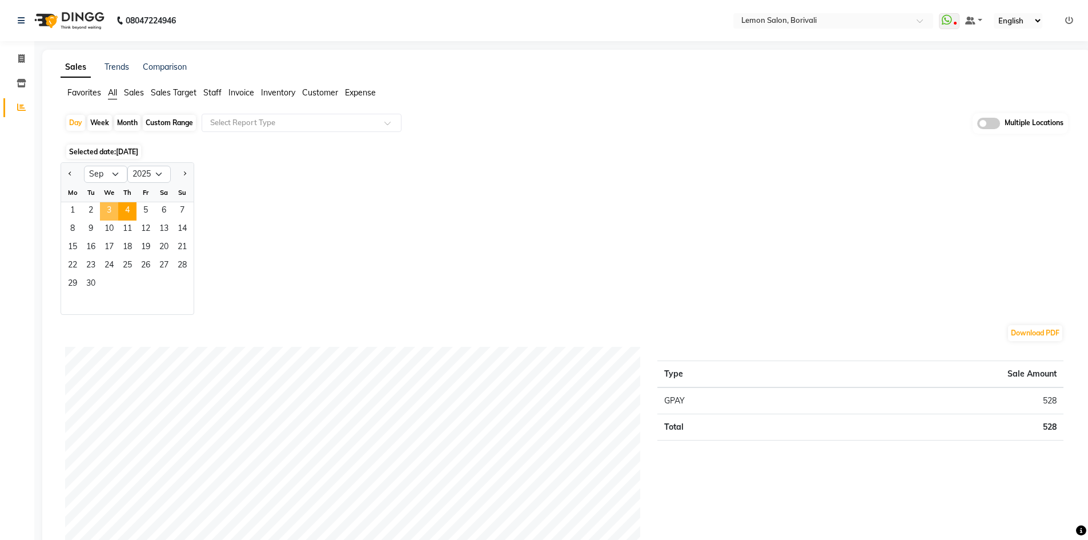
click at [110, 211] on span "3" at bounding box center [109, 211] width 18 height 18
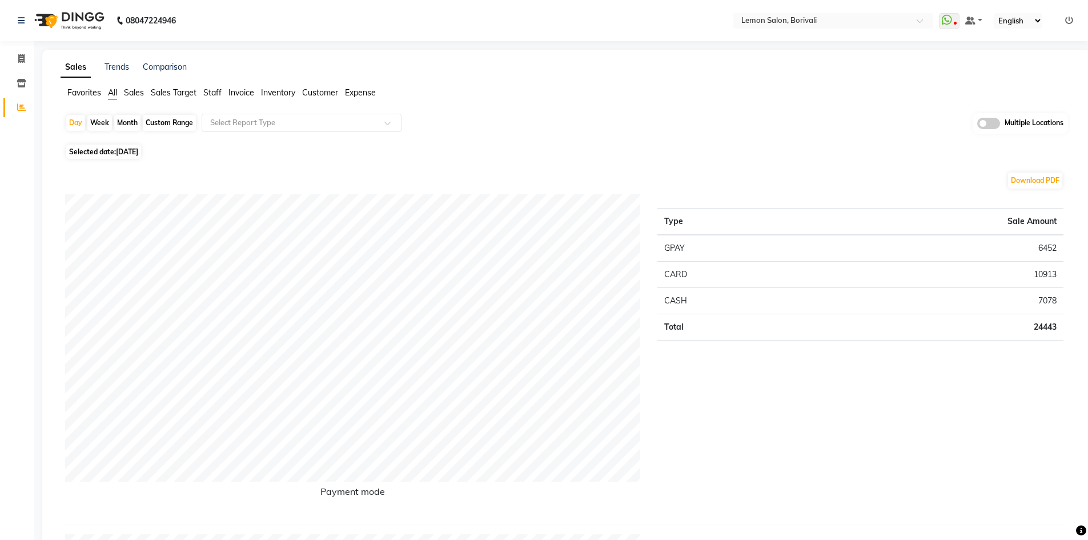
click at [1047, 274] on td "10913" at bounding box center [935, 274] width 256 height 26
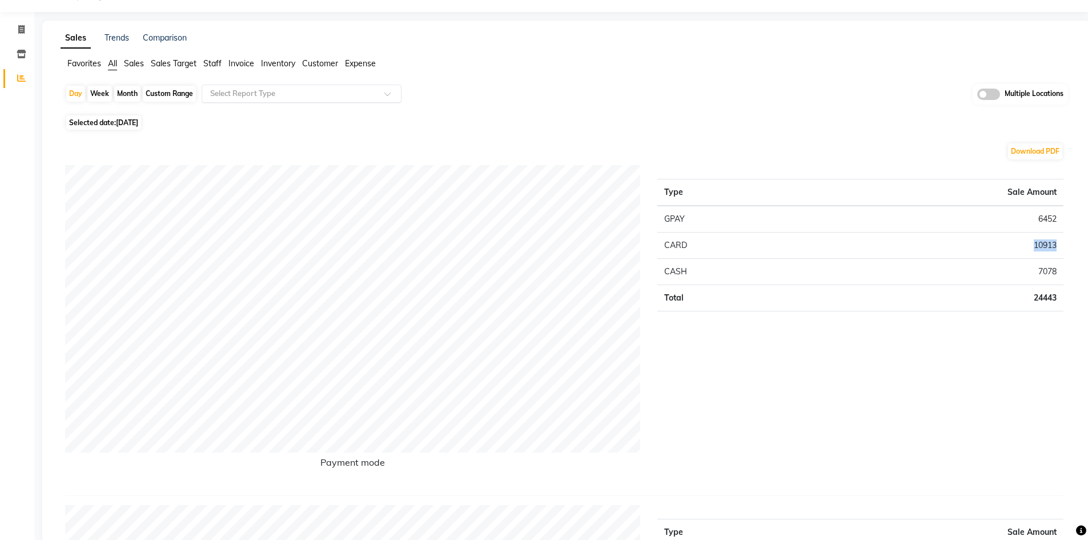
scroll to position [57, 0]
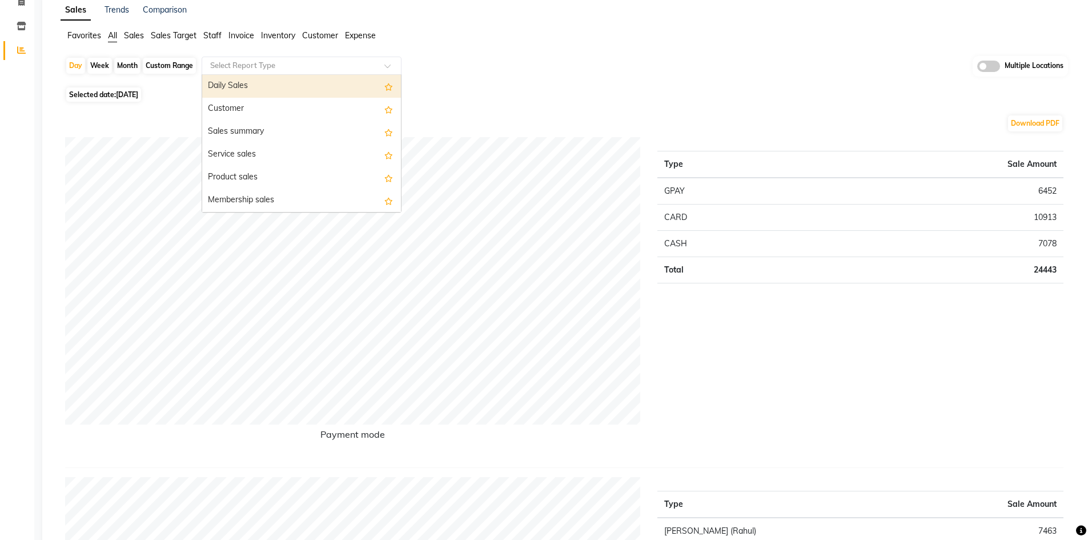
drag, startPoint x: 275, startPoint y: 67, endPoint x: 263, endPoint y: 89, distance: 24.8
click at [275, 66] on input "text" at bounding box center [290, 65] width 164 height 11
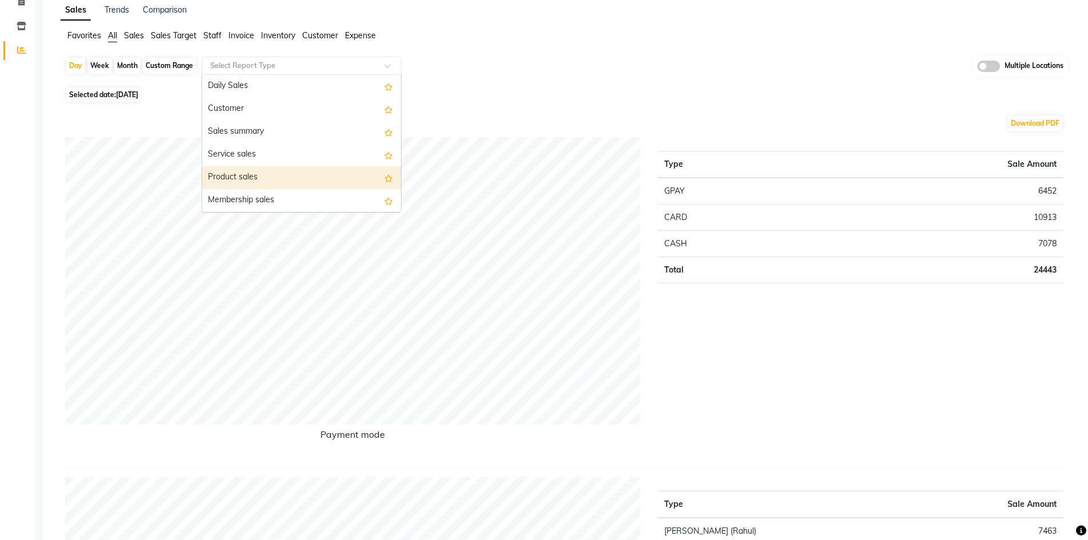
click at [288, 176] on div "Product sales" at bounding box center [301, 177] width 199 height 23
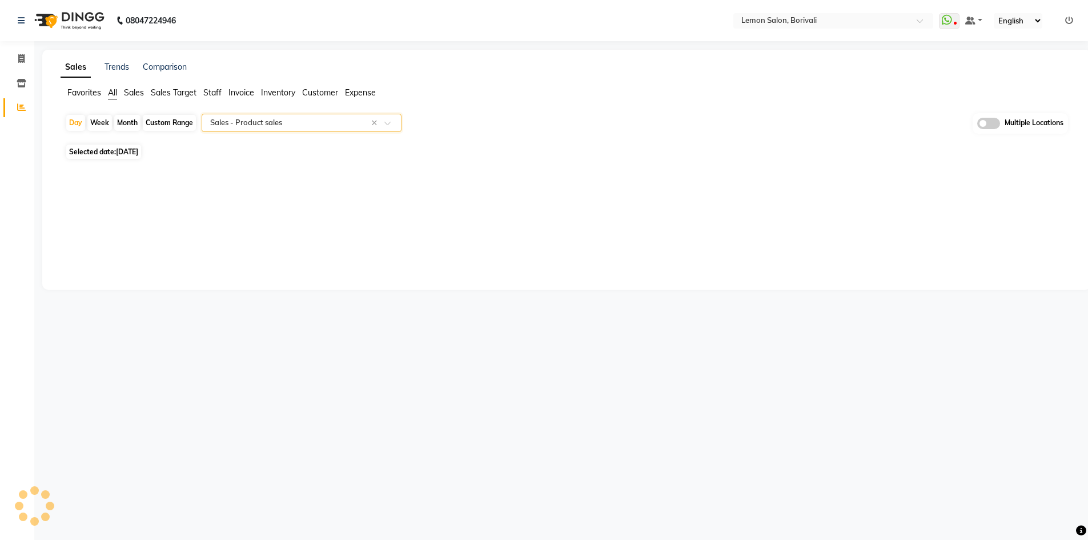
scroll to position [0, 0]
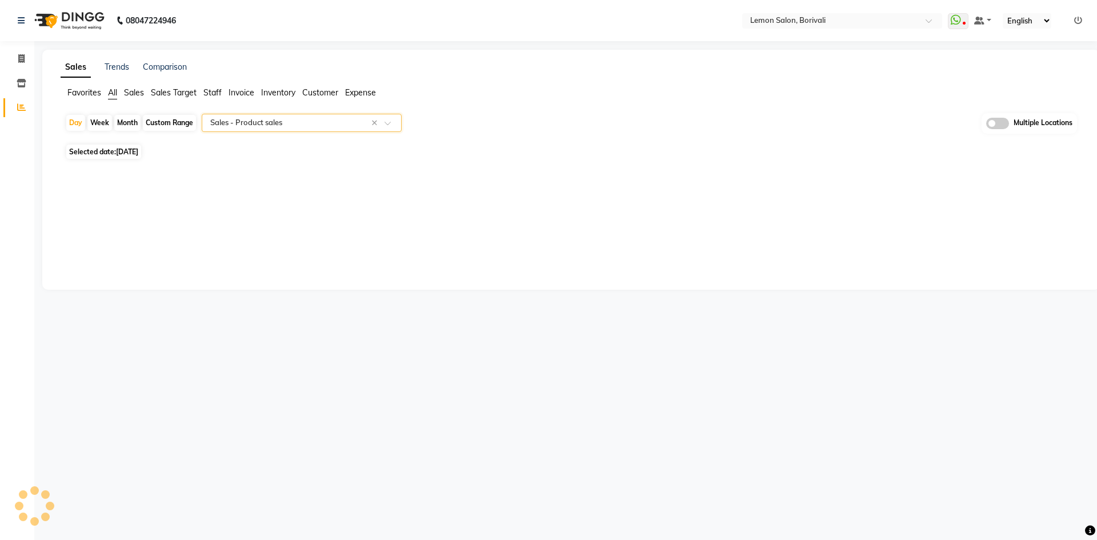
select select "full_report"
select select "csv"
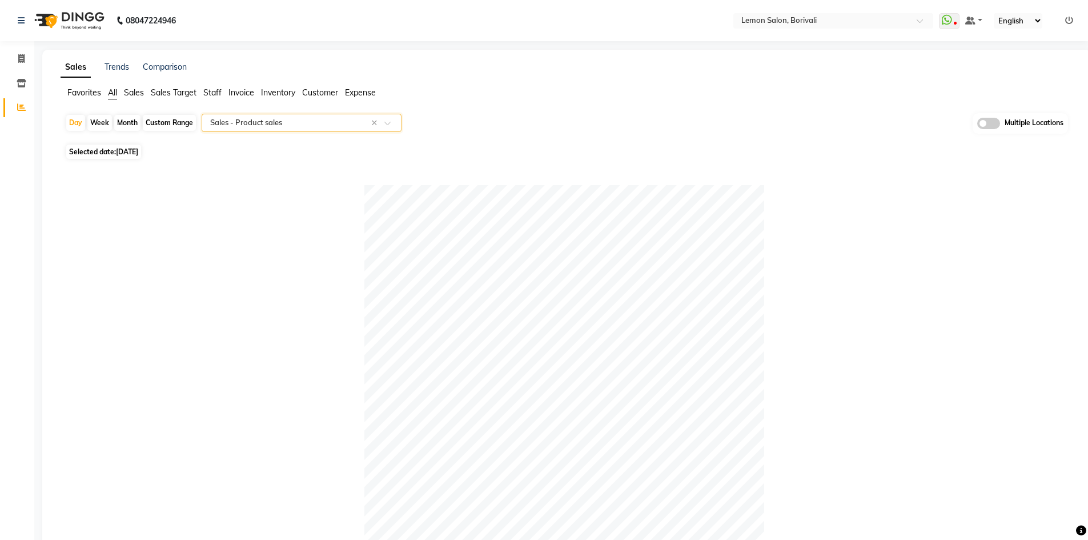
click at [111, 93] on span "All" at bounding box center [112, 92] width 9 height 10
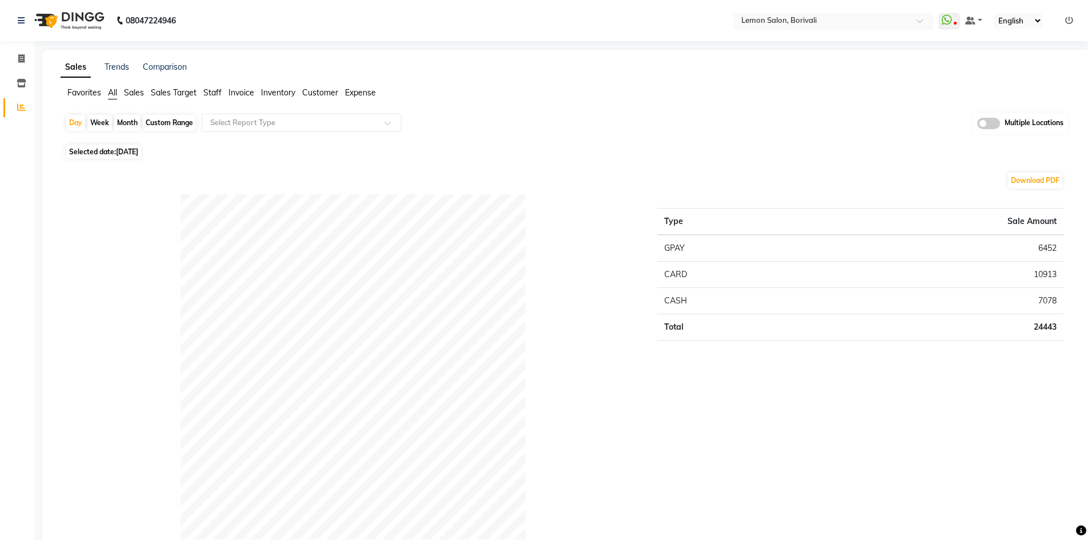
click at [794, 15] on div "× Lemon Salon, Borivali" at bounding box center [778, 20] width 75 height 11
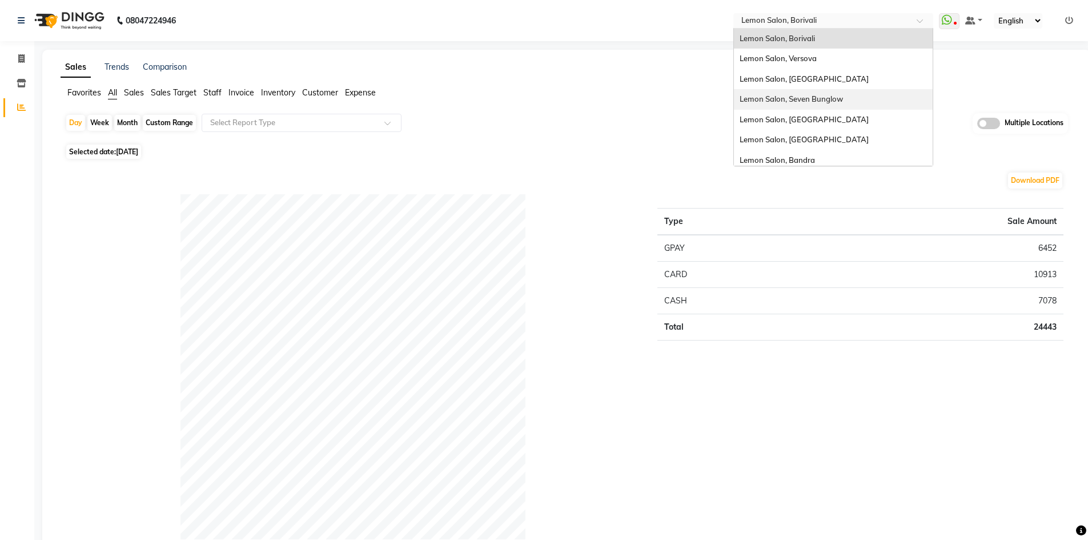
click at [817, 97] on span "Lemon Salon, Seven Bunglow" at bounding box center [791, 98] width 103 height 9
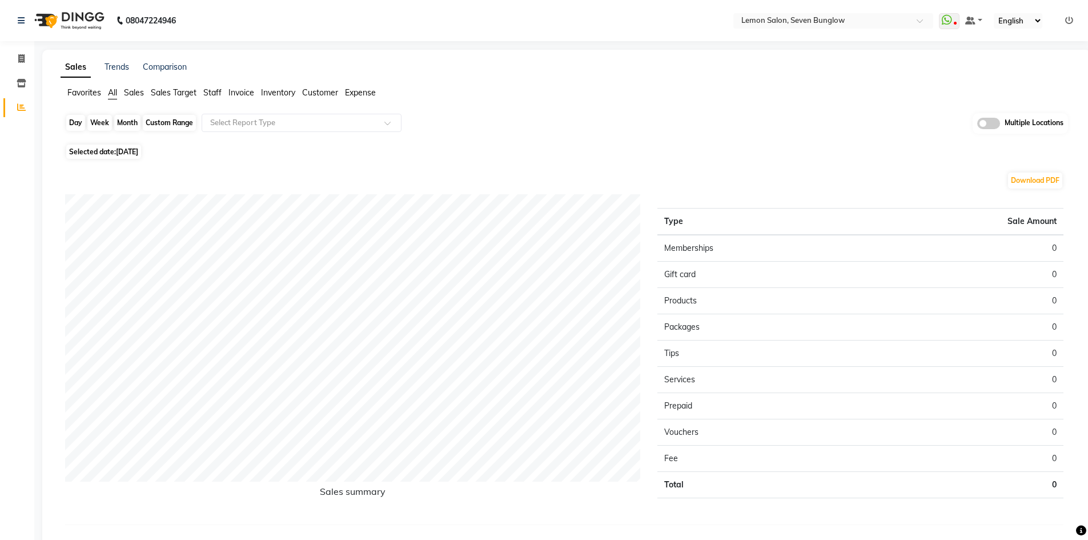
click at [72, 120] on div "Day" at bounding box center [75, 123] width 19 height 16
select select "9"
select select "2025"
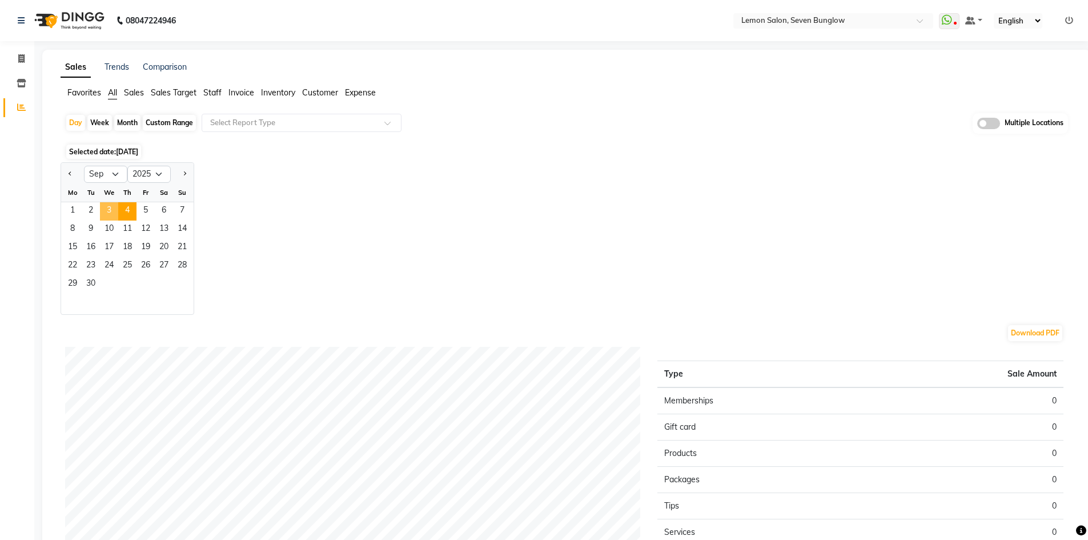
click at [108, 210] on span "3" at bounding box center [109, 211] width 18 height 18
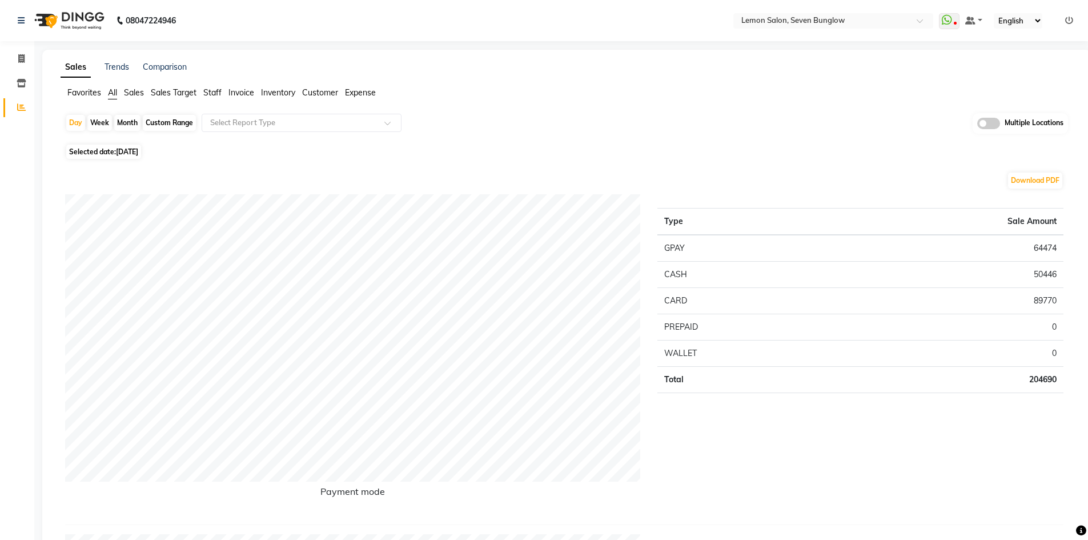
click at [1039, 251] on td "64474" at bounding box center [947, 248] width 231 height 27
copy td "64474"
click at [1053, 278] on td "50446" at bounding box center [947, 274] width 231 height 26
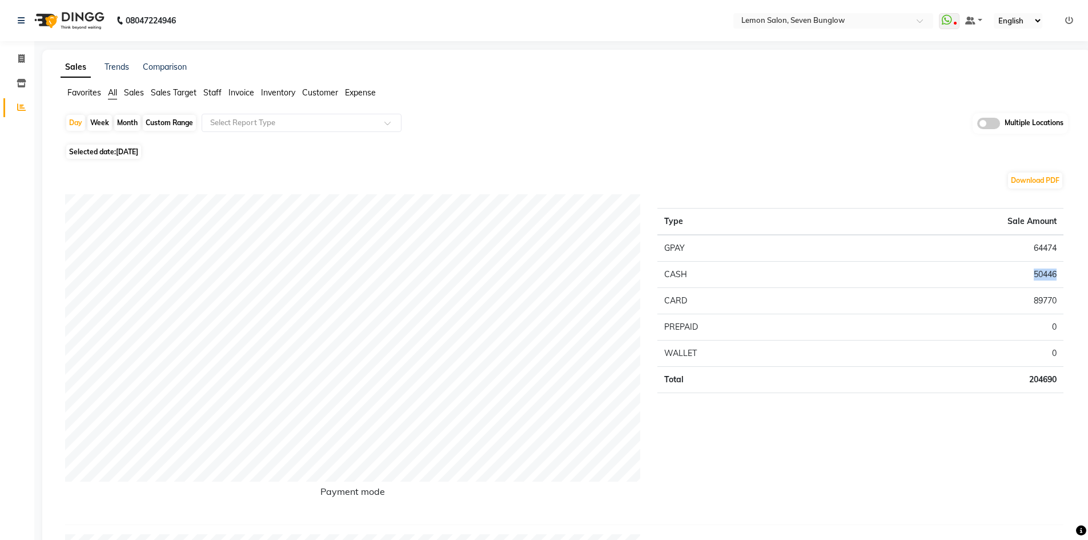
copy td "50446"
click at [1047, 304] on td "89770" at bounding box center [947, 300] width 231 height 26
copy td "89770"
click at [1025, 373] on td "204690" at bounding box center [947, 379] width 231 height 26
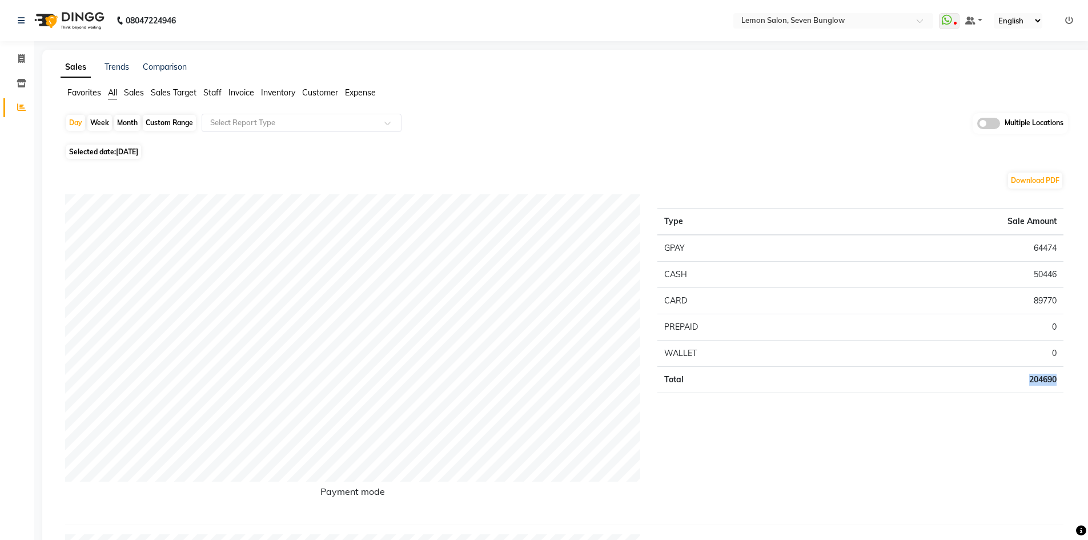
click at [1025, 373] on td "204690" at bounding box center [947, 379] width 231 height 26
copy td "204690"
click at [293, 123] on input "text" at bounding box center [290, 122] width 164 height 11
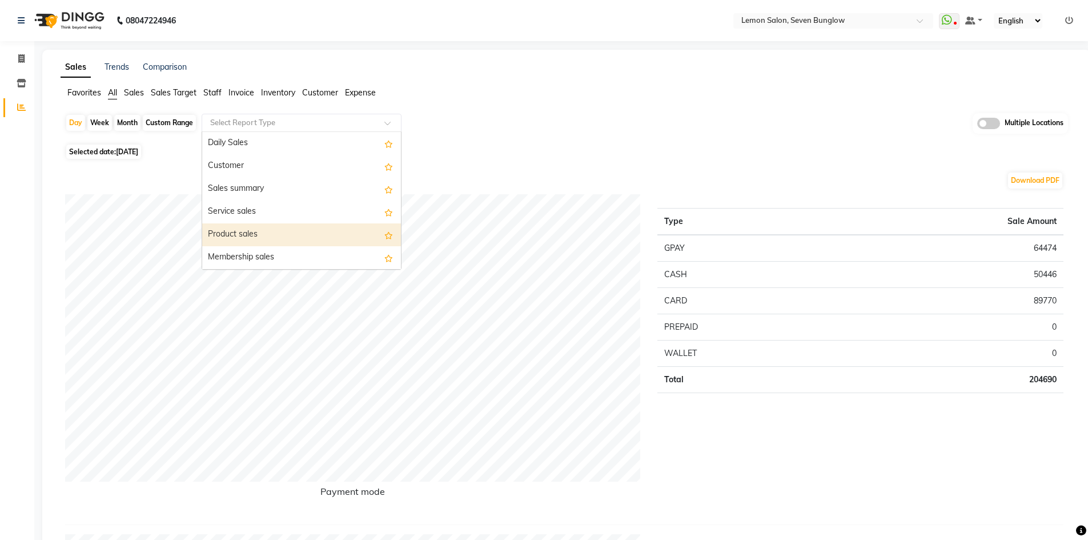
click at [288, 238] on div "Product sales" at bounding box center [301, 234] width 199 height 23
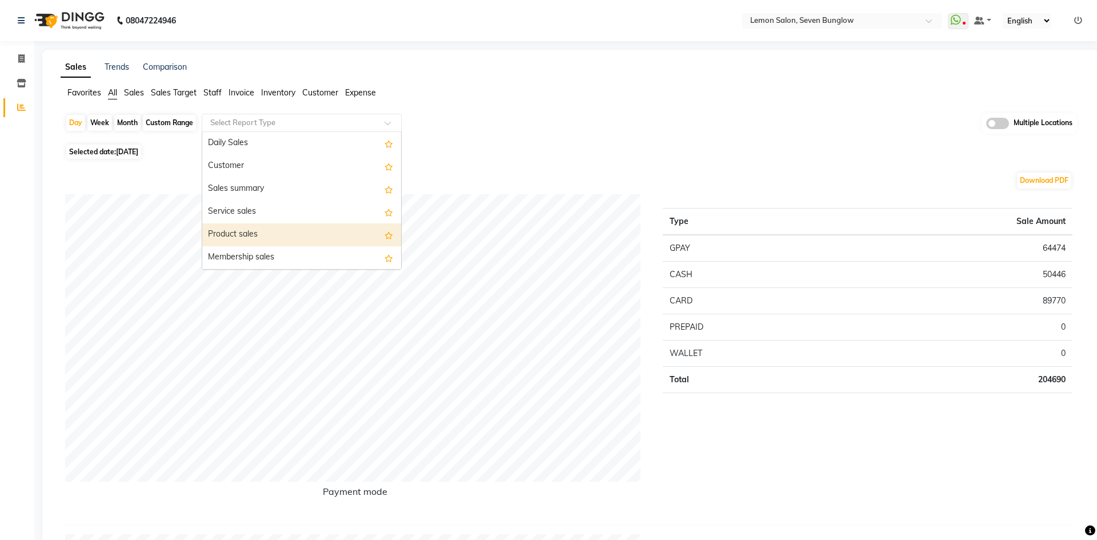
select select "filtered_report"
select select "csv"
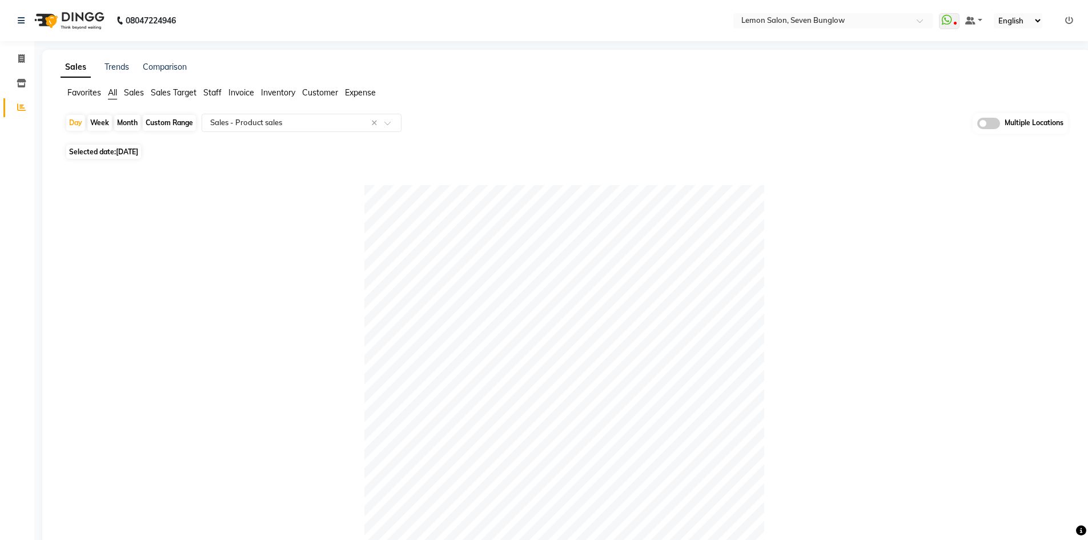
click at [168, 124] on div "Custom Range" at bounding box center [169, 123] width 53 height 16
select select "9"
select select "2025"
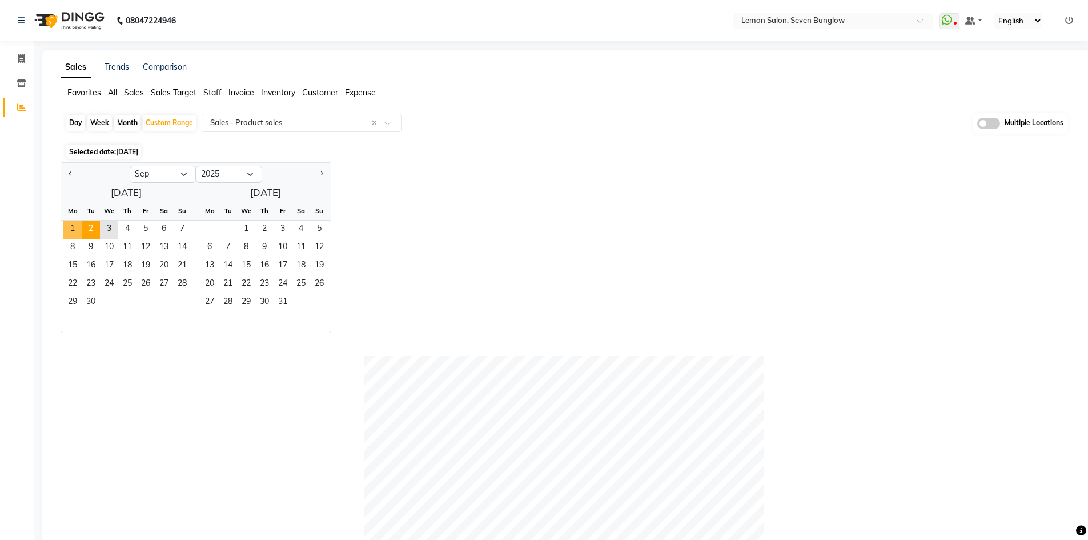
drag, startPoint x: 70, startPoint y: 226, endPoint x: 85, endPoint y: 227, distance: 14.9
click at [70, 226] on span "1" at bounding box center [72, 229] width 18 height 18
click at [103, 226] on span "3" at bounding box center [109, 229] width 18 height 18
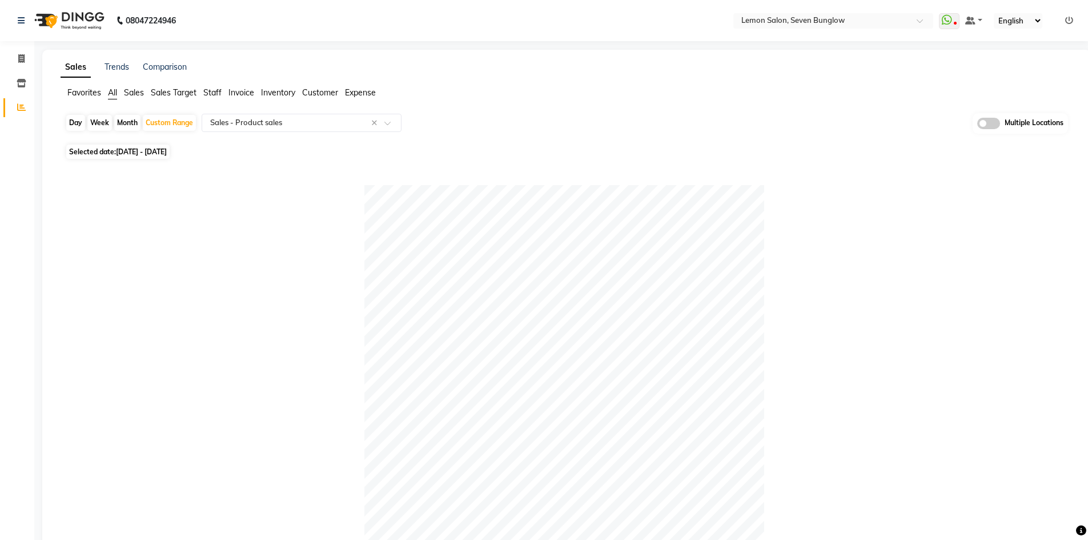
click at [114, 94] on span "All" at bounding box center [112, 92] width 9 height 10
click at [1045, 376] on td "337438" at bounding box center [947, 379] width 231 height 26
copy td "337438"
click at [73, 123] on div "Day" at bounding box center [75, 123] width 19 height 16
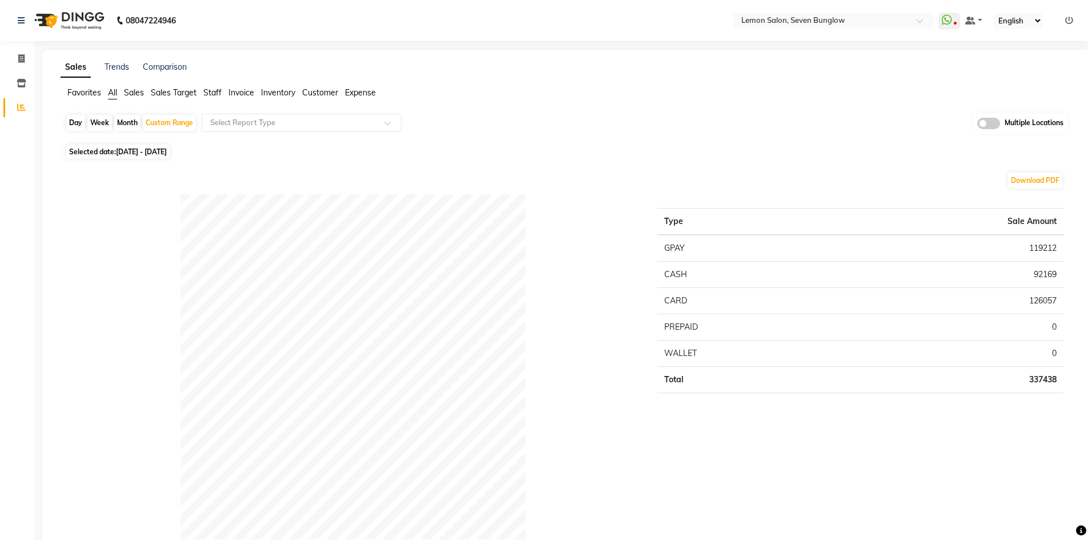
select select "9"
select select "2025"
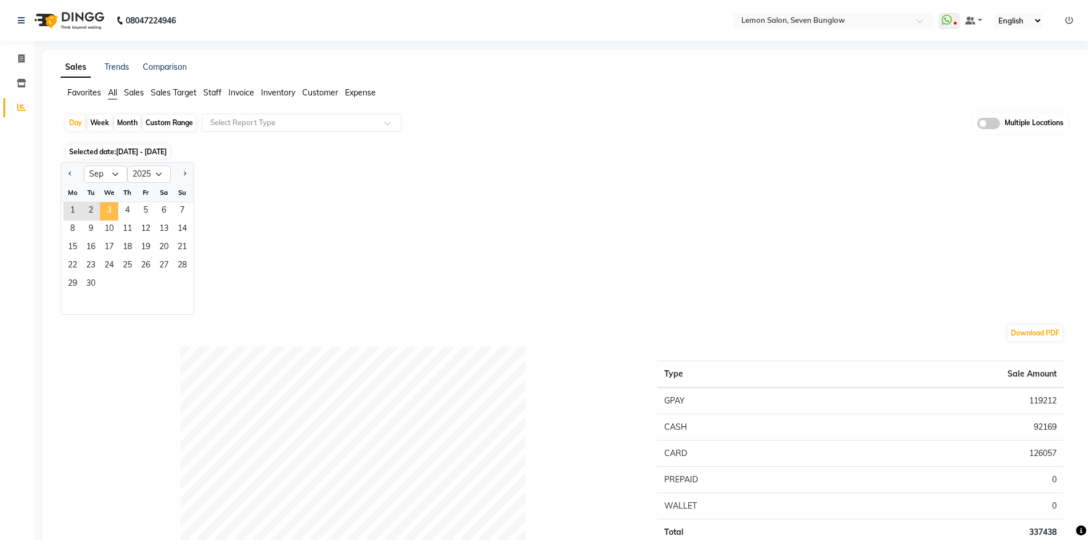
click at [104, 217] on span "3" at bounding box center [109, 211] width 18 height 18
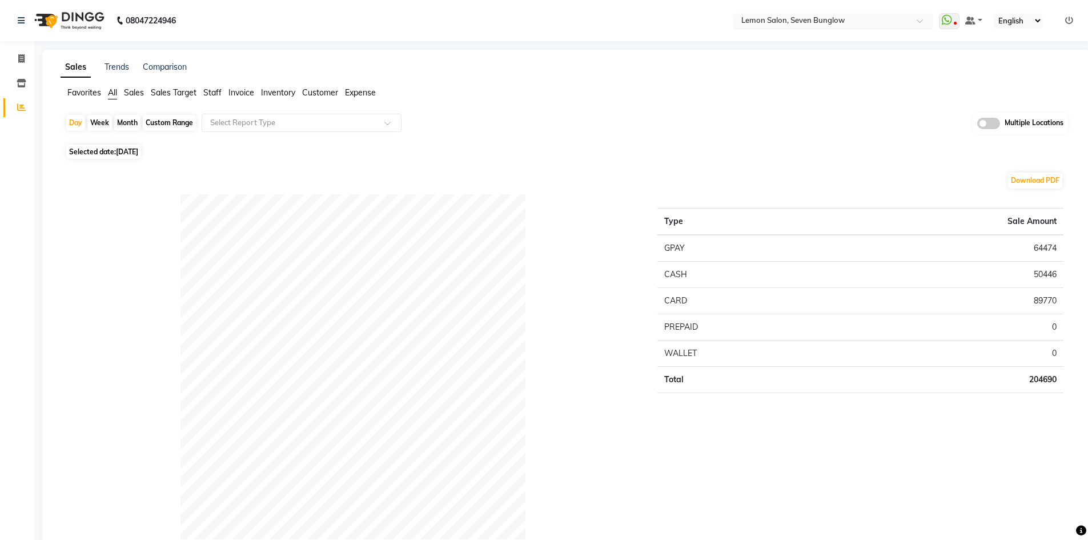
click at [845, 16] on input "text" at bounding box center [822, 21] width 166 height 11
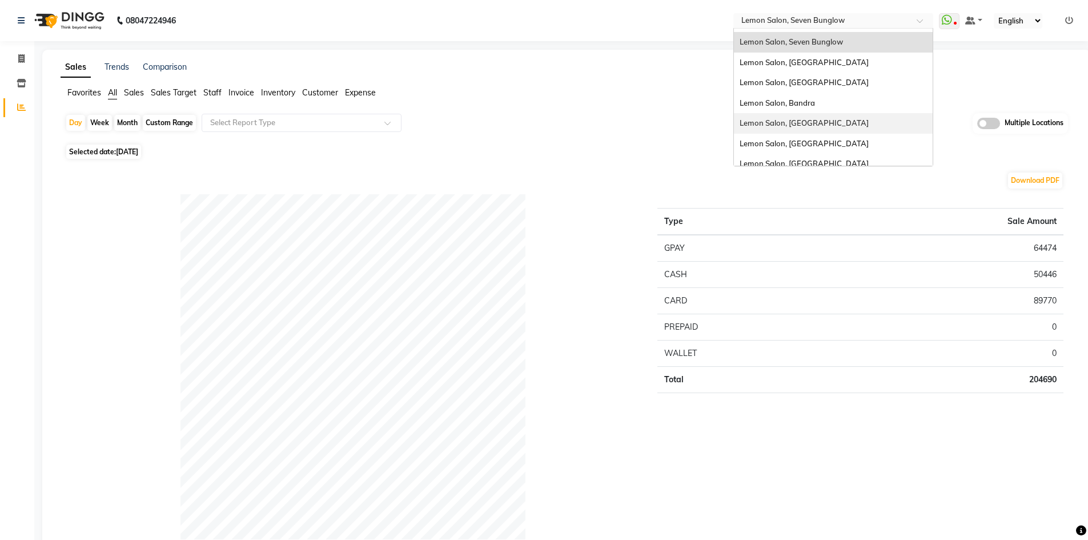
scroll to position [86, 0]
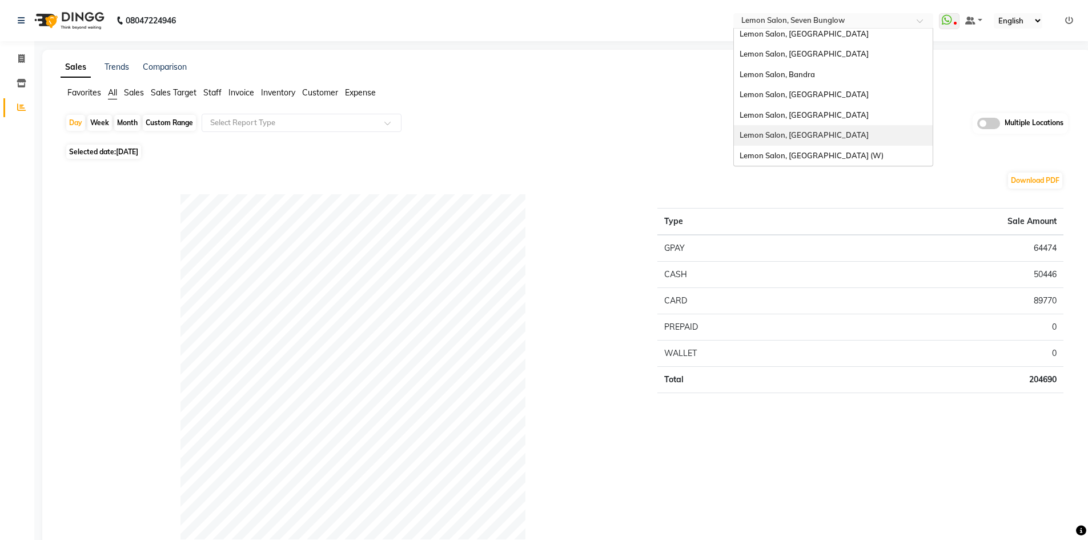
click at [800, 134] on span "Lemon Salon, [GEOGRAPHIC_DATA]" at bounding box center [804, 134] width 129 height 9
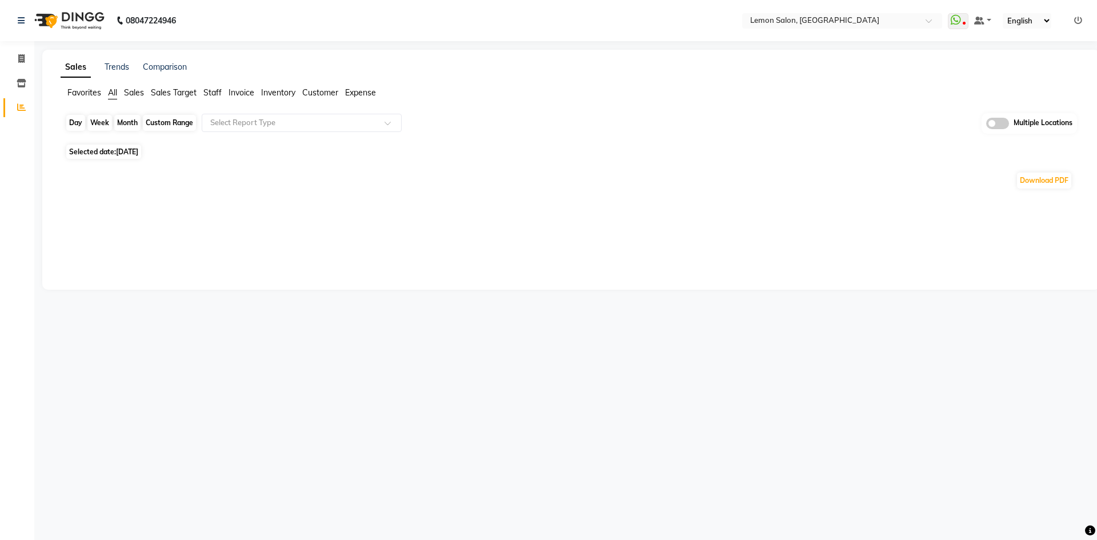
click at [80, 122] on div "Day" at bounding box center [75, 123] width 19 height 16
select select "9"
select select "2025"
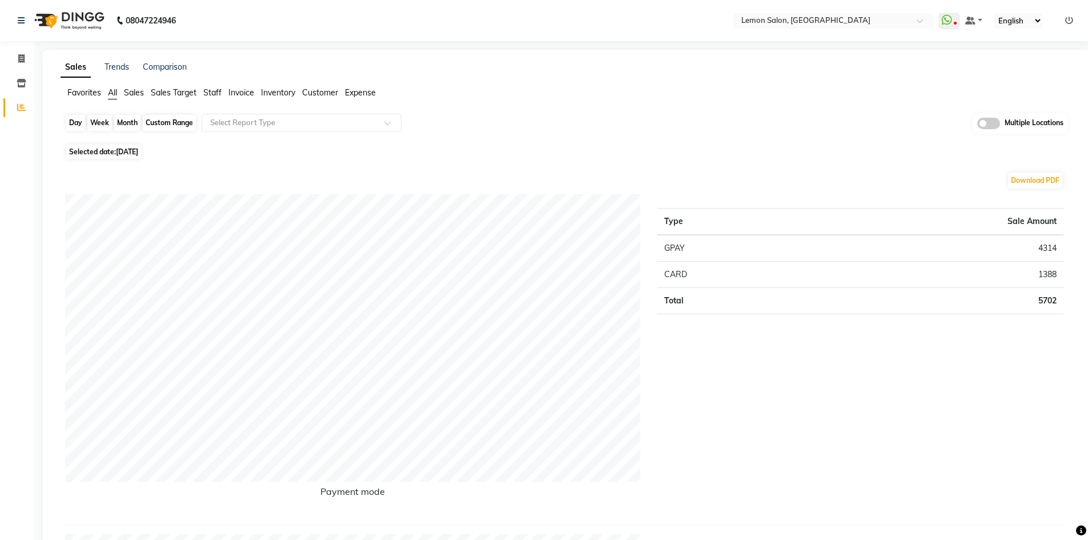
click at [77, 121] on div "Day" at bounding box center [75, 123] width 19 height 16
select select "9"
select select "2025"
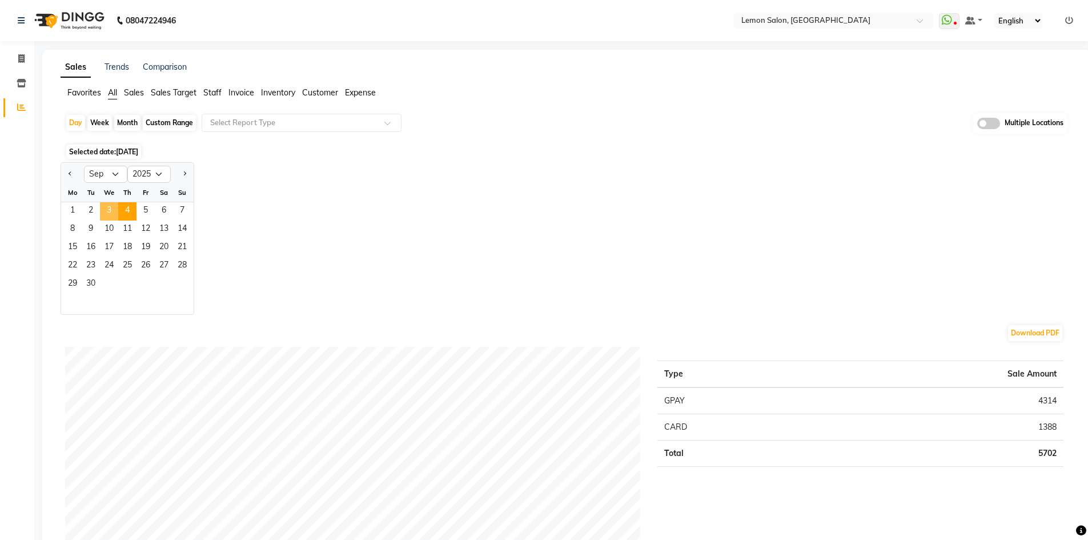
click at [111, 215] on span "3" at bounding box center [109, 211] width 18 height 18
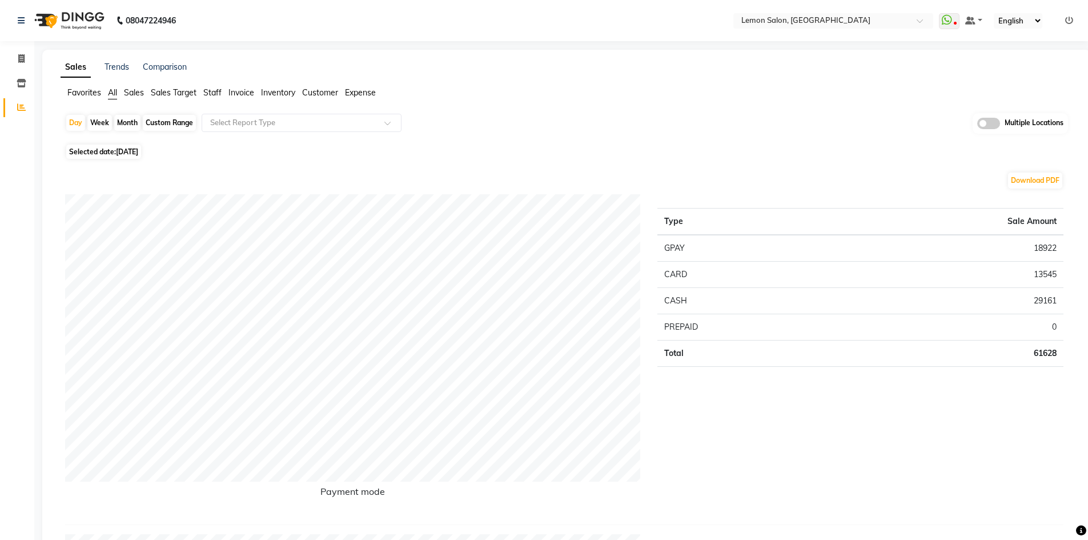
click at [1043, 250] on td "18922" at bounding box center [947, 248] width 231 height 27
click at [1045, 250] on td "18922" at bounding box center [947, 248] width 231 height 27
copy td "18922"
click at [1040, 294] on td "29161" at bounding box center [947, 300] width 231 height 26
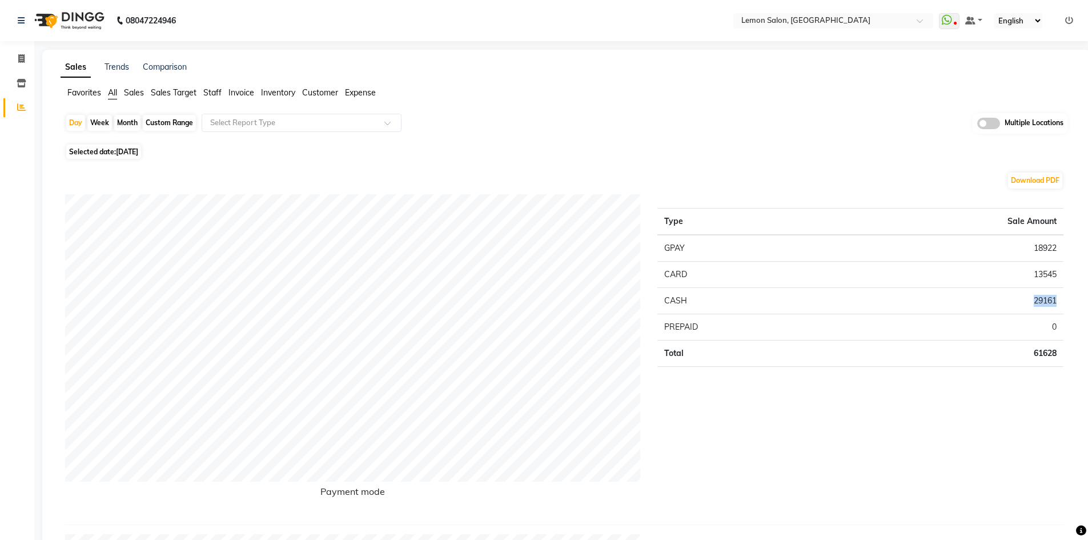
copy td "29161"
click at [171, 120] on div "Custom Range" at bounding box center [169, 123] width 53 height 16
select select "9"
select select "2025"
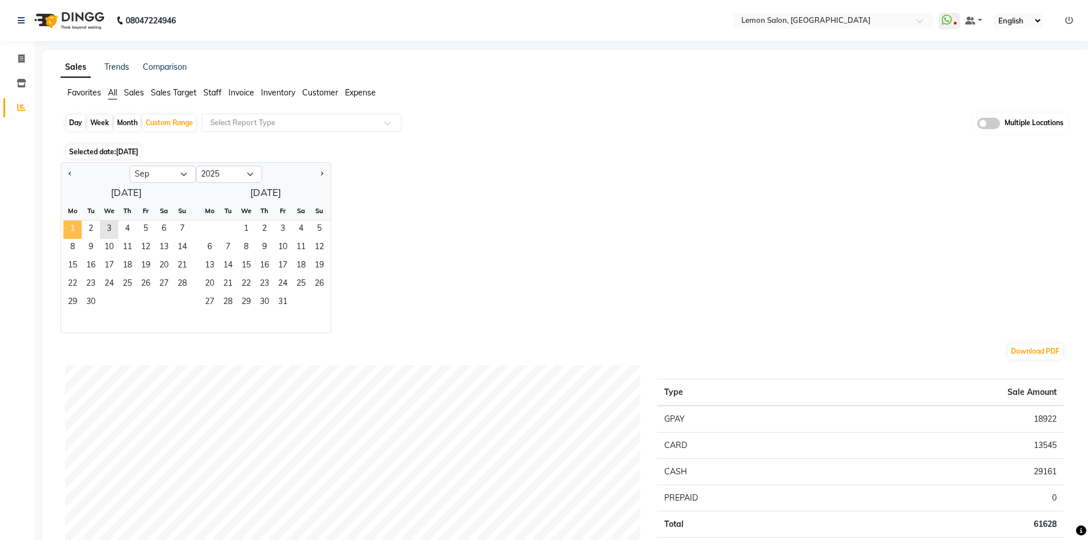
click at [67, 228] on span "1" at bounding box center [72, 229] width 18 height 18
click at [111, 230] on span "3" at bounding box center [109, 229] width 18 height 18
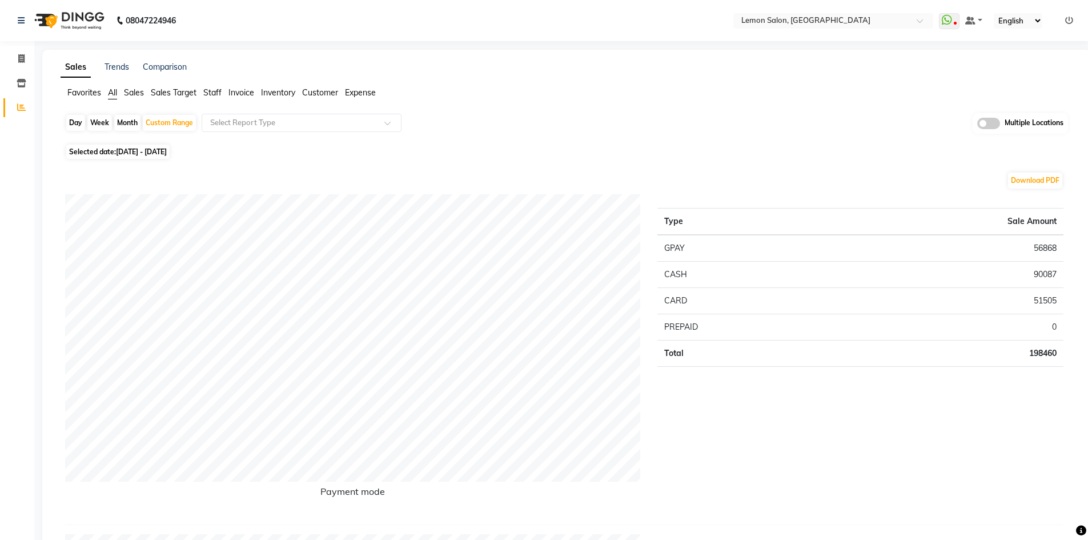
click at [1045, 352] on td "198460" at bounding box center [947, 353] width 231 height 26
copy td "198460"
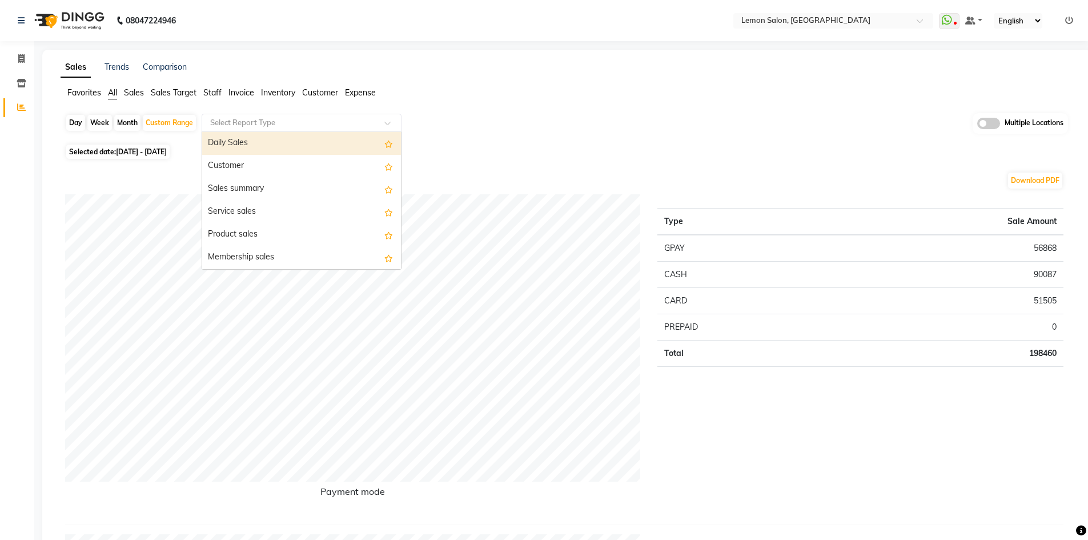
click at [272, 123] on input "text" at bounding box center [290, 122] width 164 height 11
click at [72, 118] on div "Day" at bounding box center [75, 123] width 19 height 16
select select "9"
select select "2025"
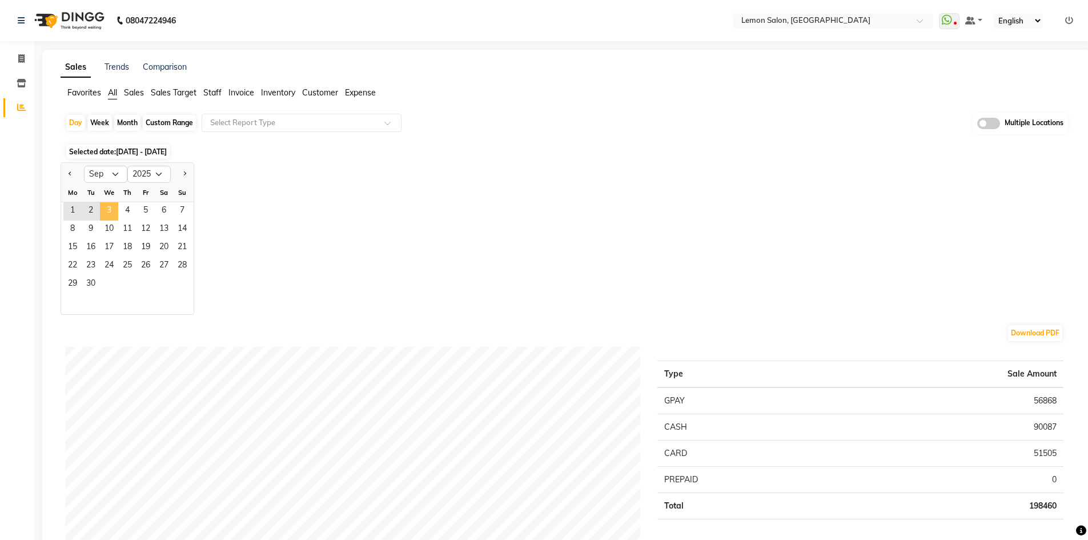
click at [107, 209] on span "3" at bounding box center [109, 211] width 18 height 18
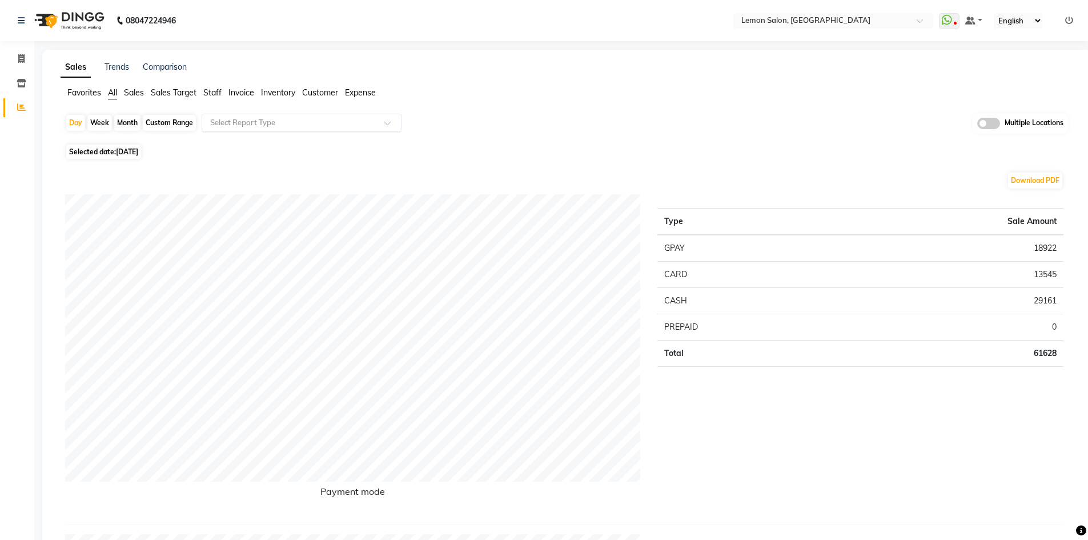
click at [272, 122] on input "text" at bounding box center [290, 122] width 164 height 11
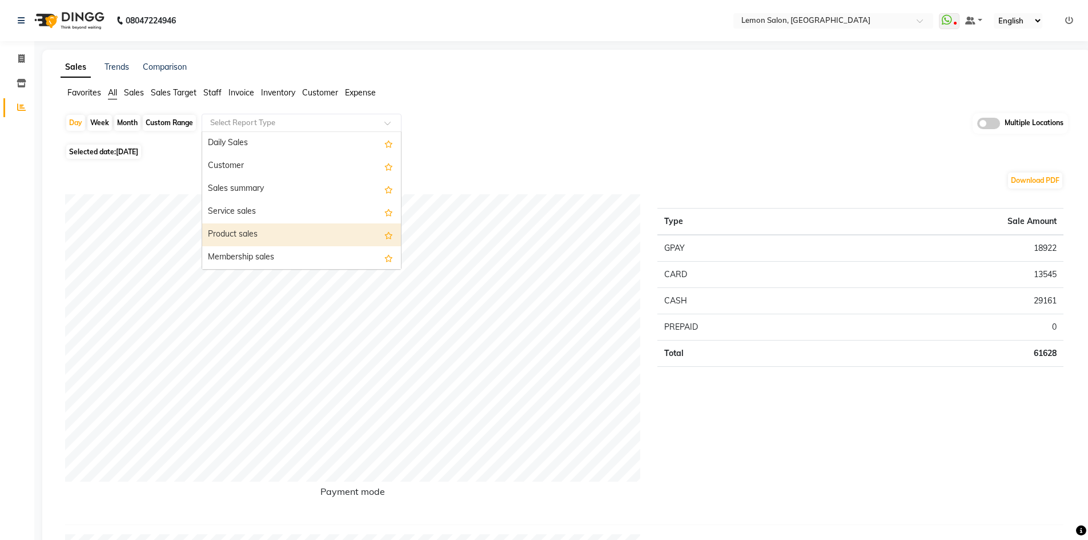
click at [268, 226] on div "Product sales" at bounding box center [301, 234] width 199 height 23
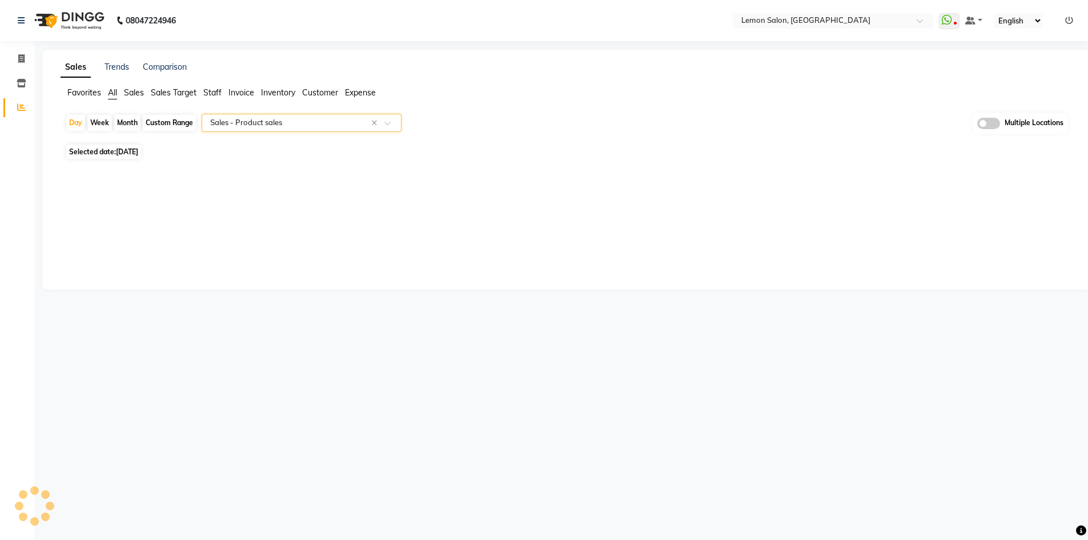
select select "full_report"
select select "csv"
click at [78, 119] on div "Day" at bounding box center [75, 123] width 19 height 16
select select "9"
select select "2025"
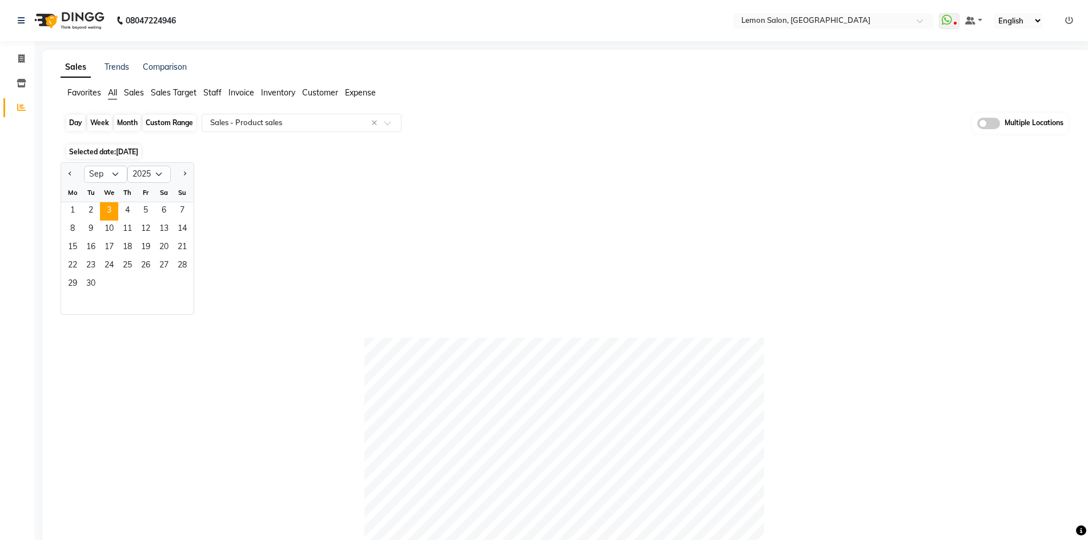
click at [75, 122] on div "Day" at bounding box center [75, 123] width 19 height 16
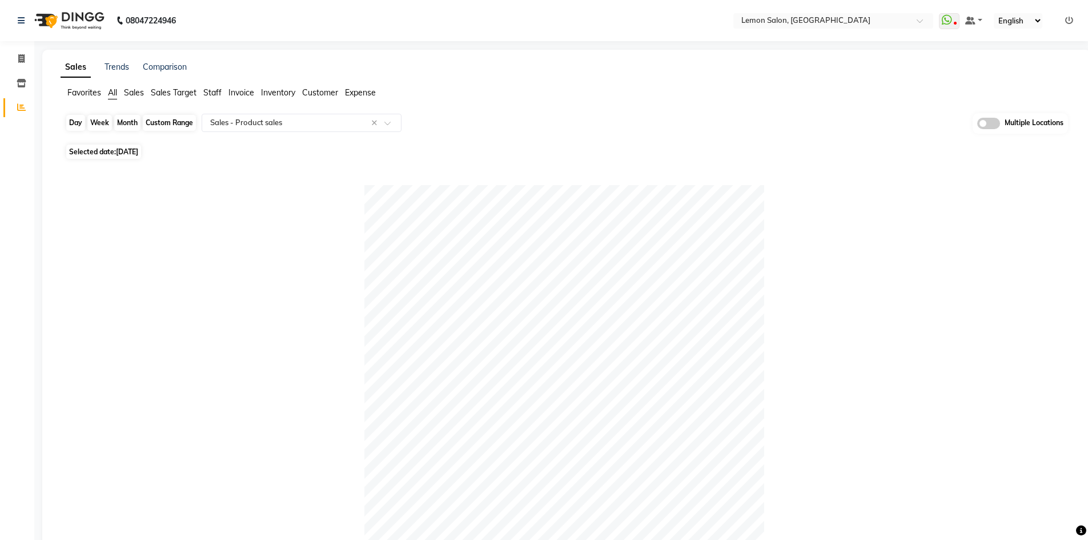
click at [71, 123] on div "Day" at bounding box center [75, 123] width 19 height 16
select select "9"
select select "2025"
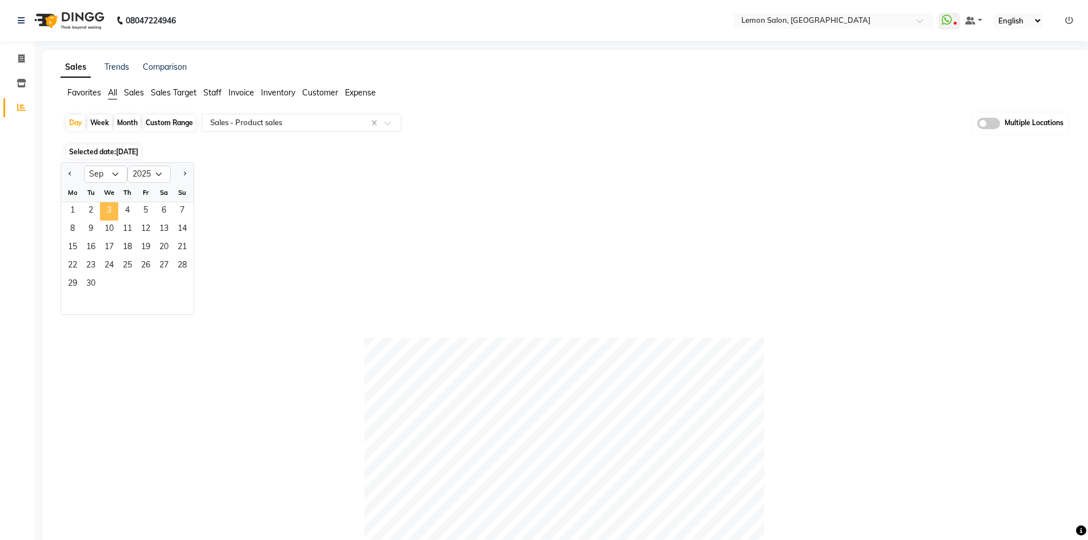
click at [106, 204] on span "3" at bounding box center [109, 211] width 18 height 18
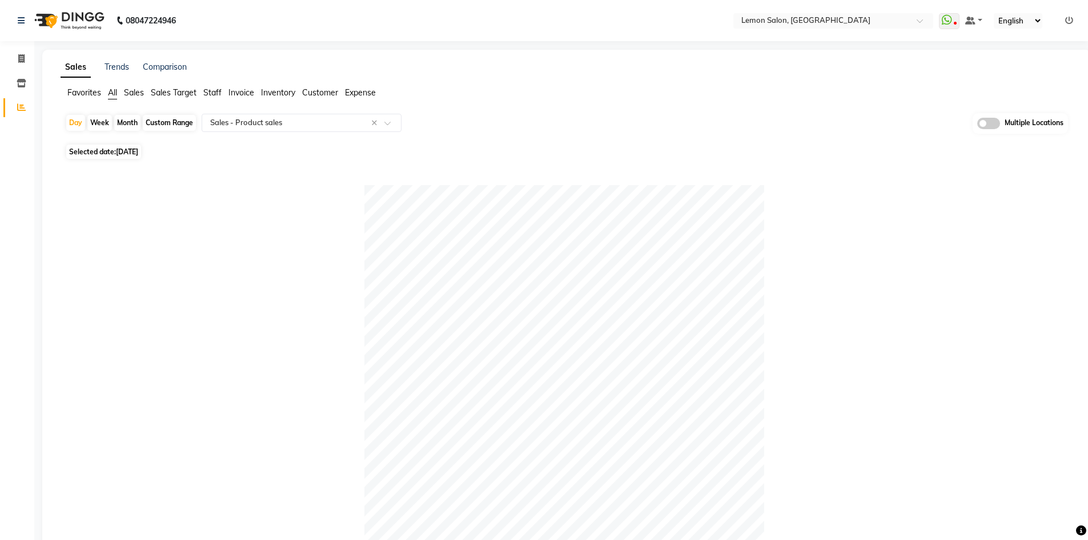
click at [111, 92] on span "All" at bounding box center [112, 92] width 9 height 10
click at [1034, 351] on td "61628" at bounding box center [947, 353] width 231 height 26
click at [1035, 354] on td "61628" at bounding box center [947, 353] width 231 height 26
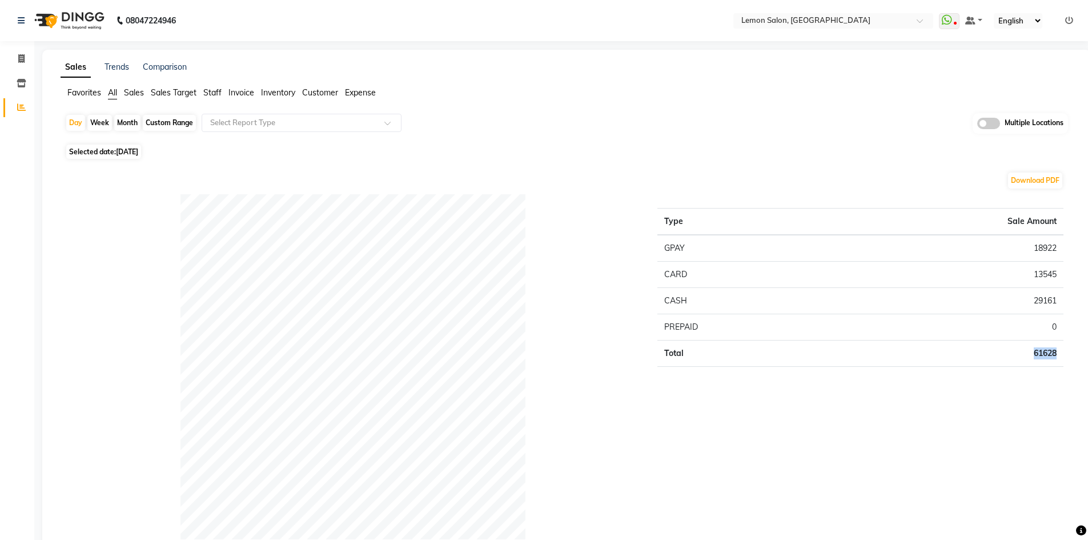
copy td "61628"
click at [77, 121] on div "Day" at bounding box center [75, 123] width 19 height 16
select select "9"
select select "2025"
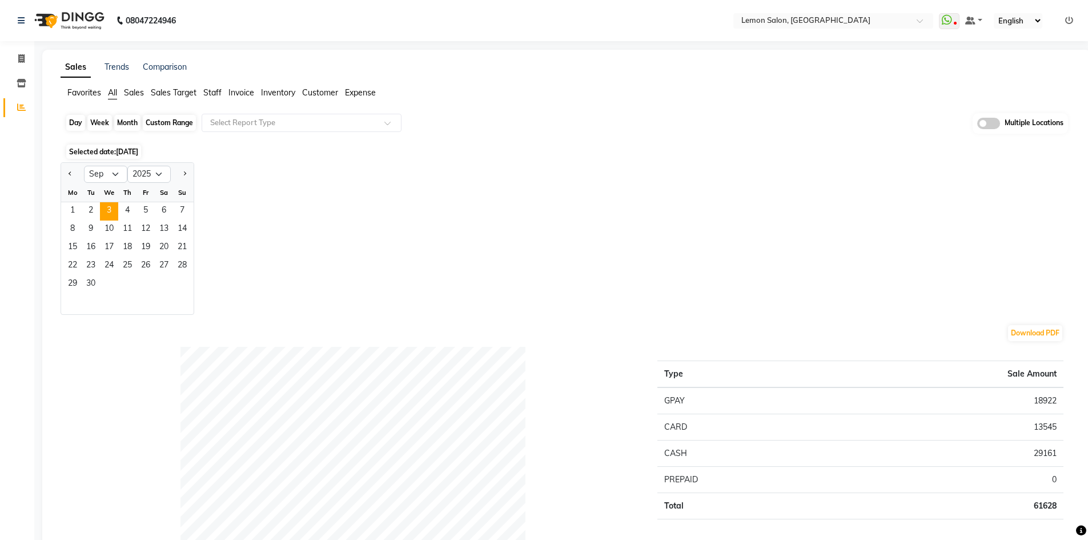
click at [75, 121] on div "Day" at bounding box center [75, 123] width 19 height 16
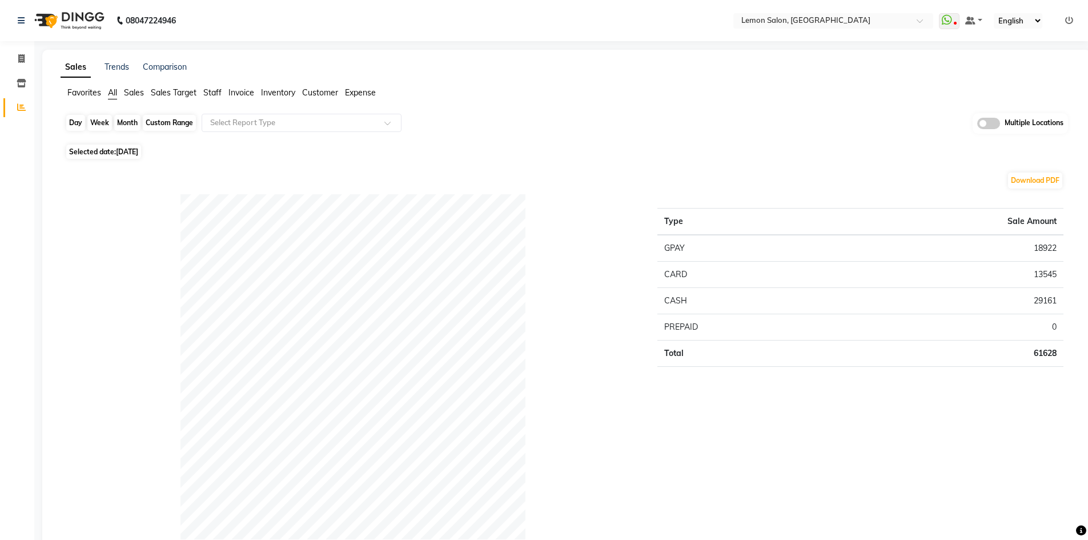
click at [79, 121] on div "Day" at bounding box center [75, 123] width 19 height 16
select select "9"
select select "2025"
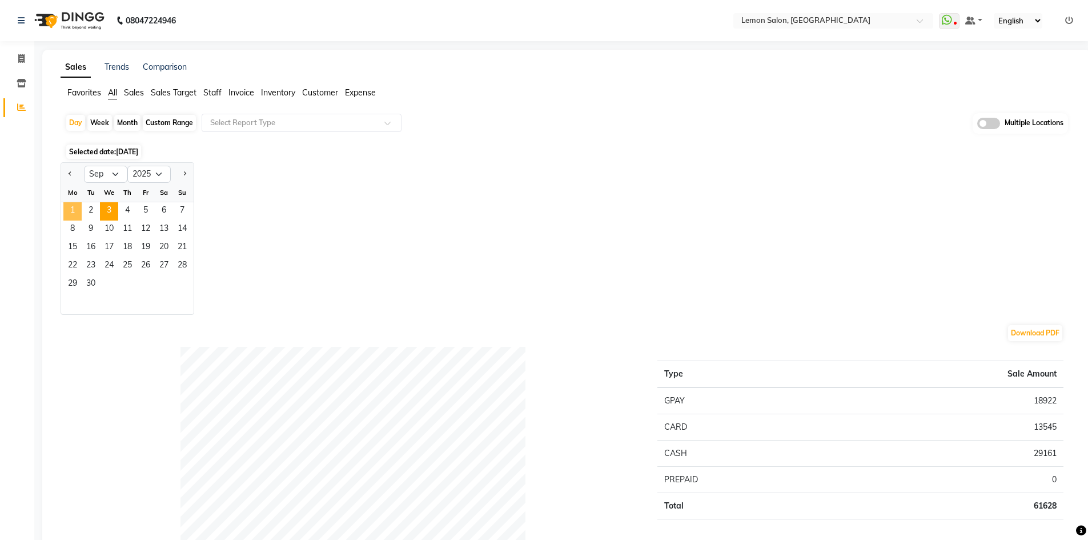
click at [68, 212] on span "1" at bounding box center [72, 211] width 18 height 18
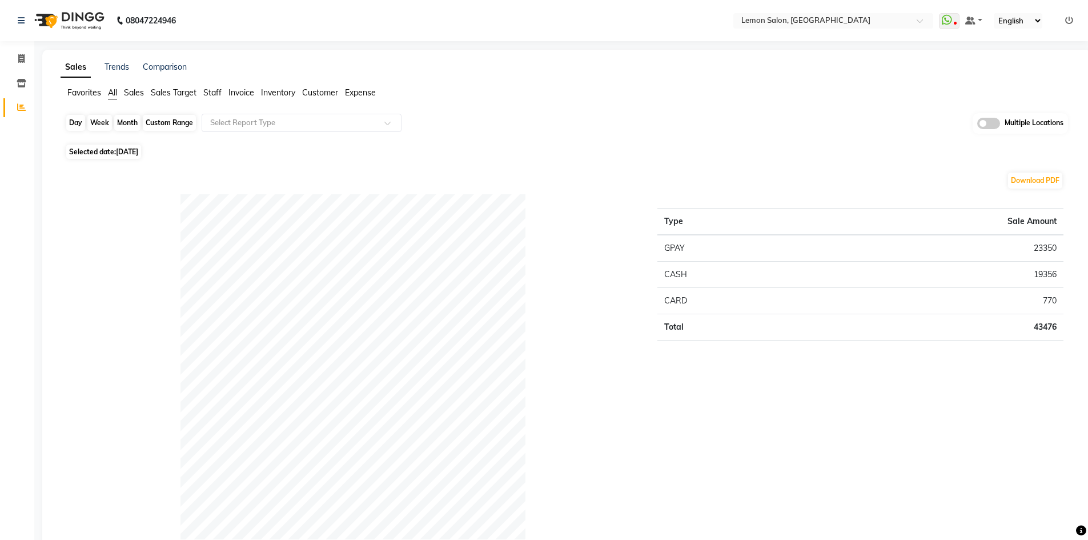
click at [72, 118] on div "Day" at bounding box center [75, 123] width 19 height 16
select select "9"
select select "2025"
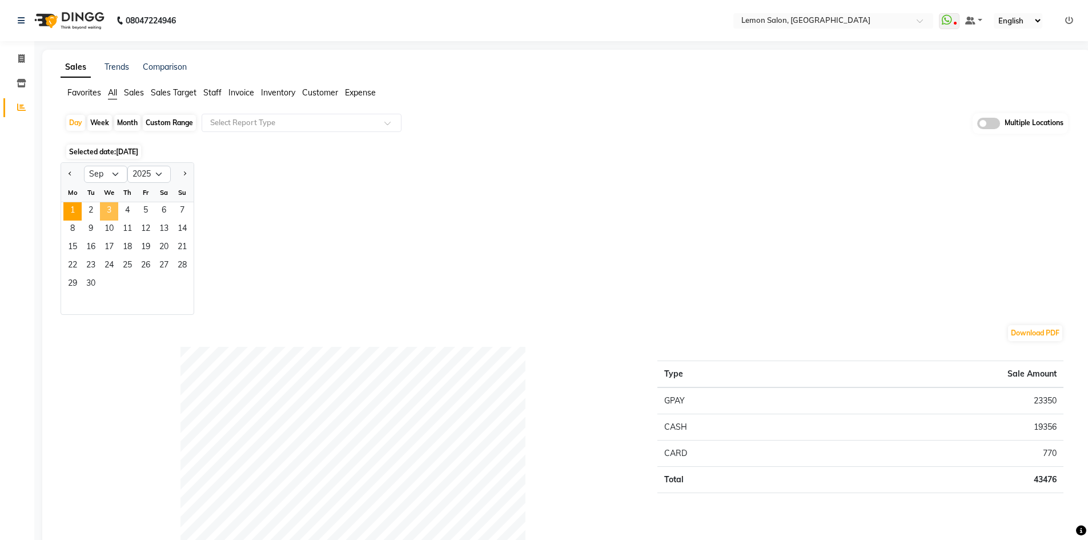
click at [109, 203] on span "3" at bounding box center [109, 211] width 18 height 18
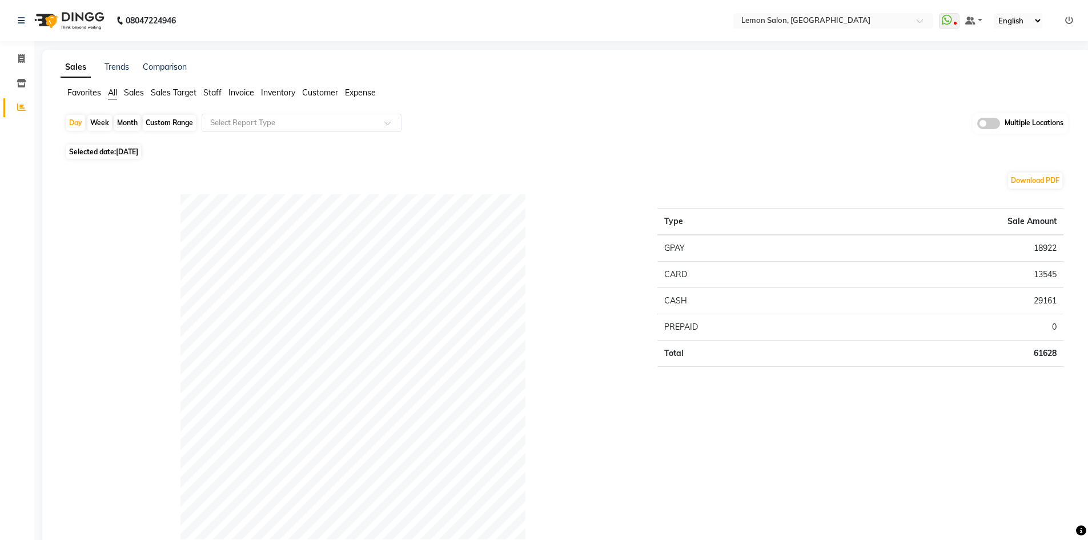
click at [1044, 247] on td "18922" at bounding box center [947, 248] width 231 height 27
copy td "18922"
click at [1039, 355] on td "61628" at bounding box center [947, 353] width 231 height 26
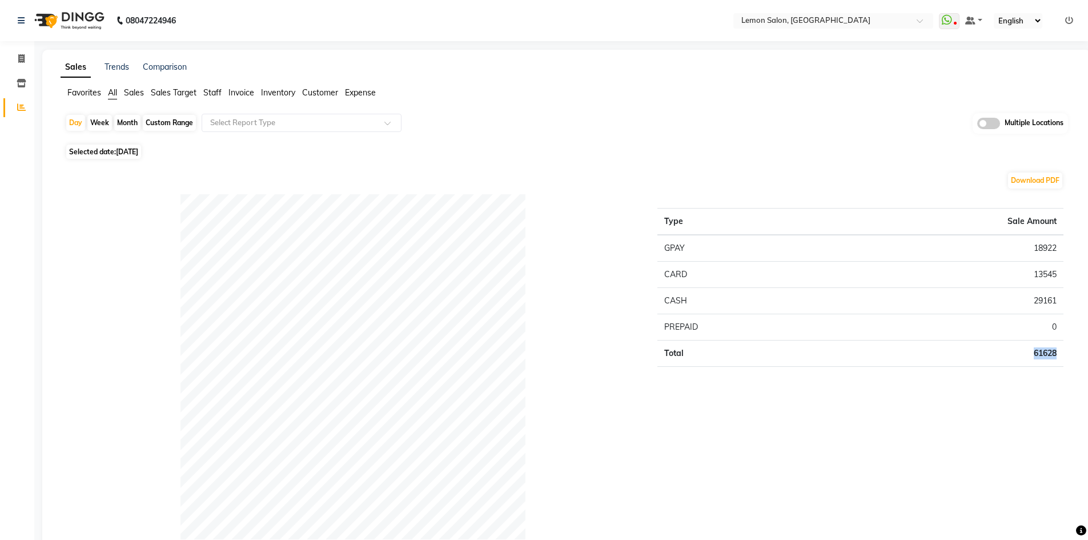
copy td "61628"
click at [1047, 251] on td "18922" at bounding box center [947, 248] width 231 height 27
click at [1047, 250] on td "18922" at bounding box center [947, 248] width 231 height 27
click at [1041, 248] on td "18922" at bounding box center [947, 248] width 231 height 27
click at [1042, 248] on td "18922" at bounding box center [947, 248] width 231 height 27
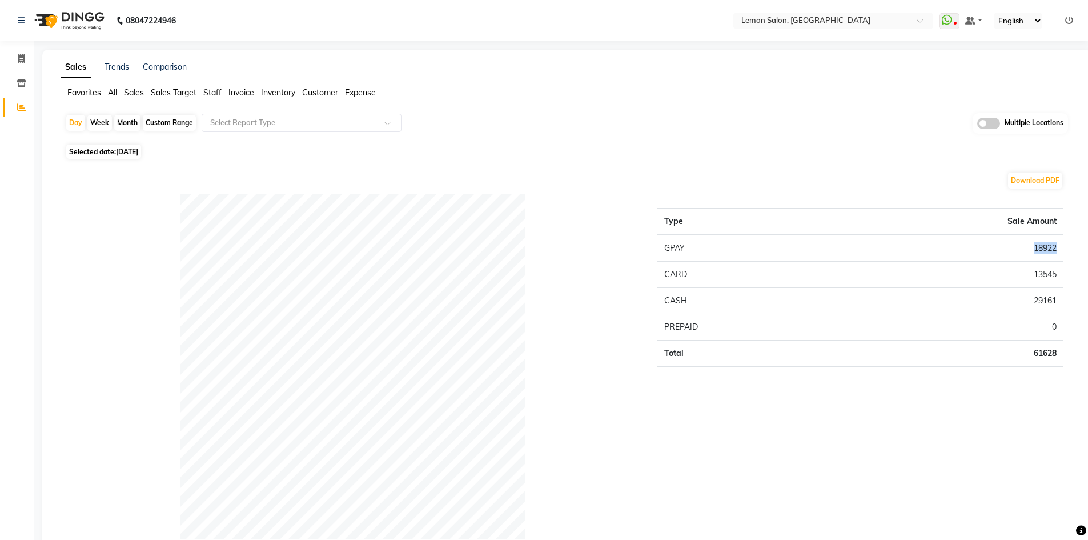
copy td "18922"
click at [1043, 268] on td "13545" at bounding box center [947, 274] width 231 height 26
copy td "13545"
click at [1057, 302] on td "29161" at bounding box center [947, 300] width 231 height 26
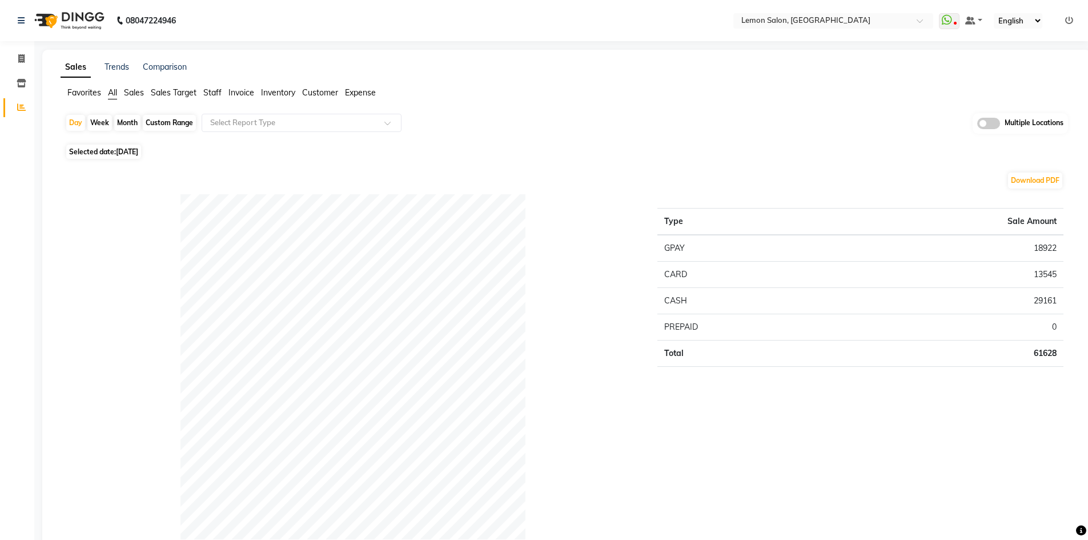
click at [1057, 302] on td "29161" at bounding box center [947, 300] width 231 height 26
click at [1045, 299] on td "29161" at bounding box center [947, 300] width 231 height 26
copy td "29161"
click at [160, 121] on div "Custom Range" at bounding box center [169, 123] width 53 height 16
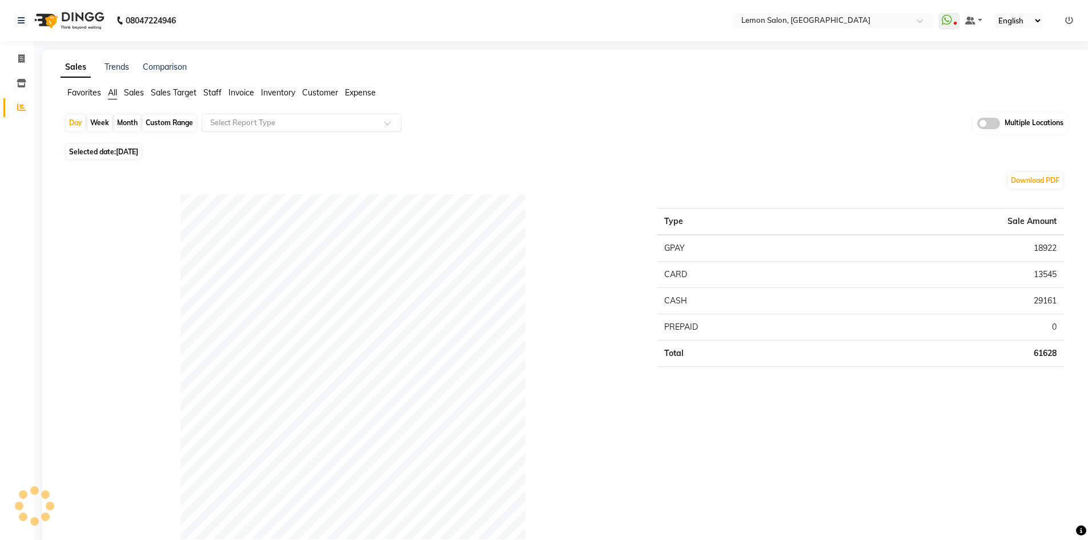
select select "9"
select select "2025"
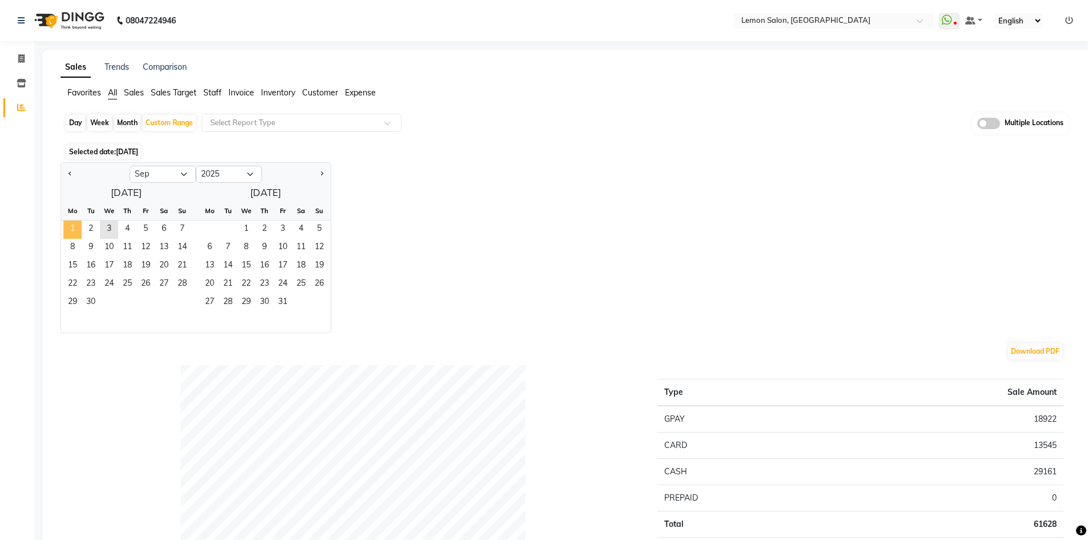
drag, startPoint x: 67, startPoint y: 230, endPoint x: 81, endPoint y: 228, distance: 13.8
click at [68, 230] on span "1" at bounding box center [72, 229] width 18 height 18
click at [114, 227] on span "3" at bounding box center [109, 229] width 18 height 18
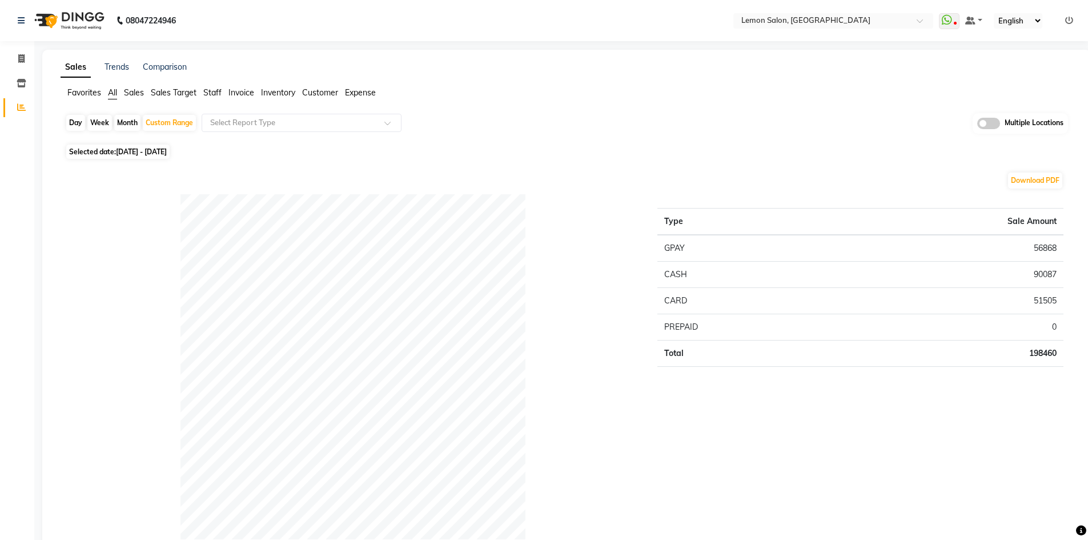
click at [79, 124] on div "Day" at bounding box center [75, 123] width 19 height 16
select select "9"
select select "2025"
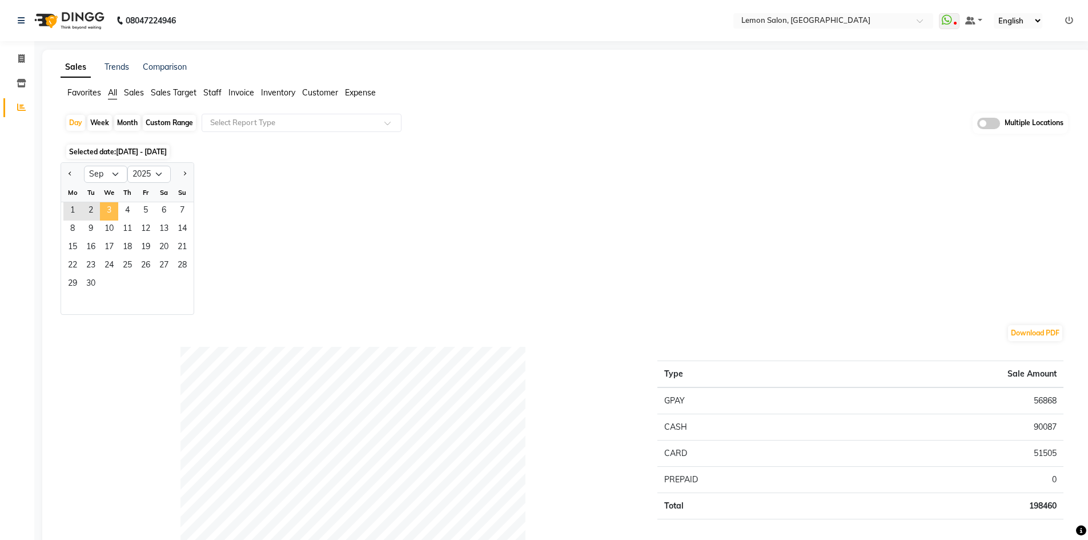
click at [109, 207] on span "3" at bounding box center [109, 211] width 18 height 18
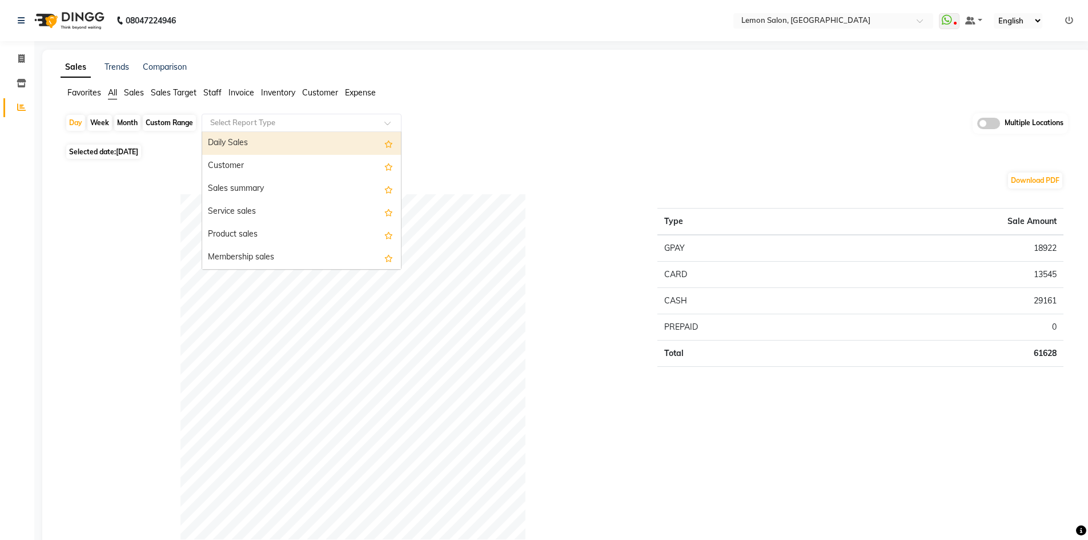
click at [242, 117] on input "text" at bounding box center [290, 122] width 164 height 11
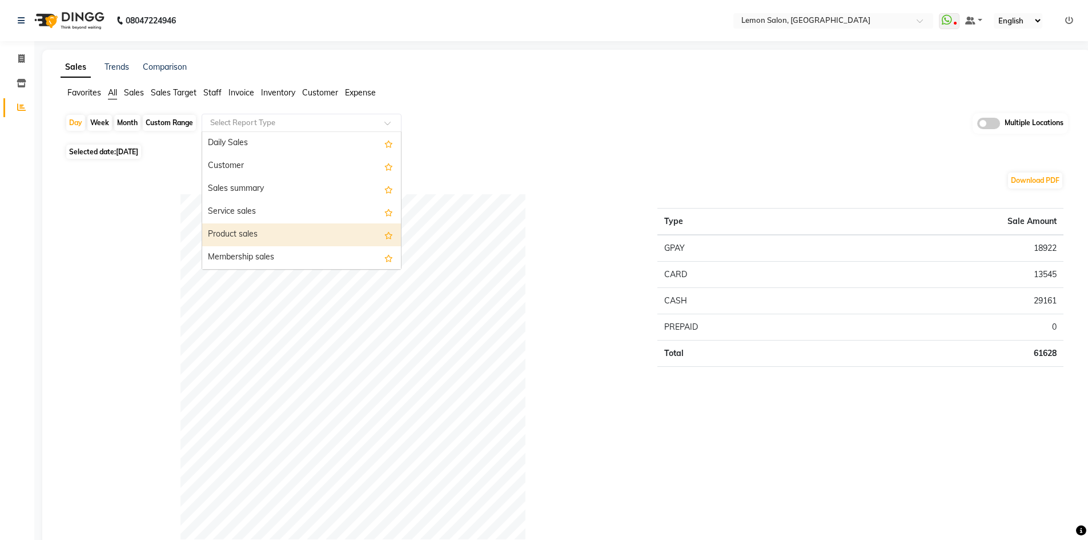
click at [256, 231] on div "Product sales" at bounding box center [301, 234] width 199 height 23
select select "full_report"
select select "csv"
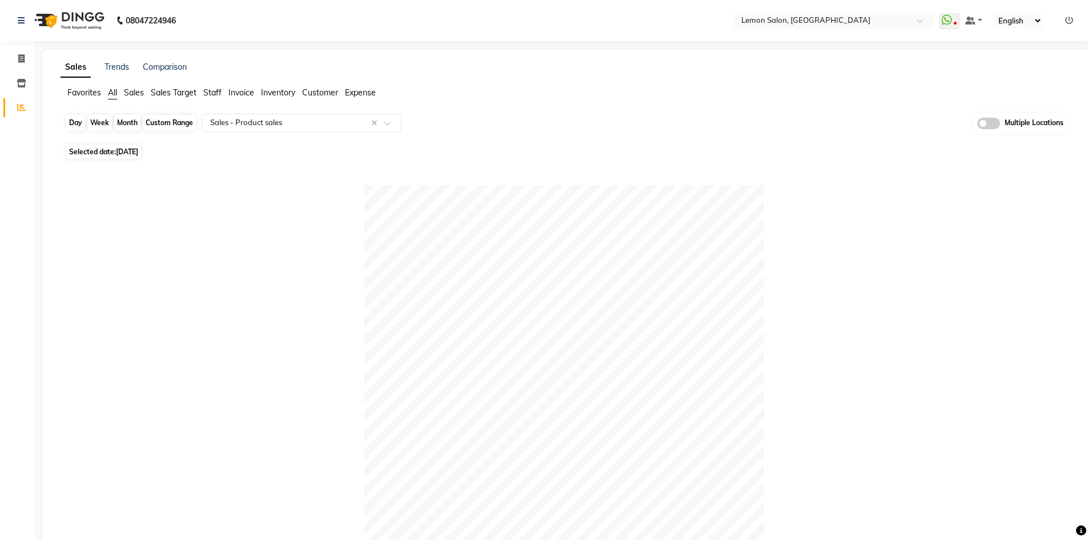
click at [74, 122] on div "Day" at bounding box center [75, 123] width 19 height 16
select select "9"
select select "2025"
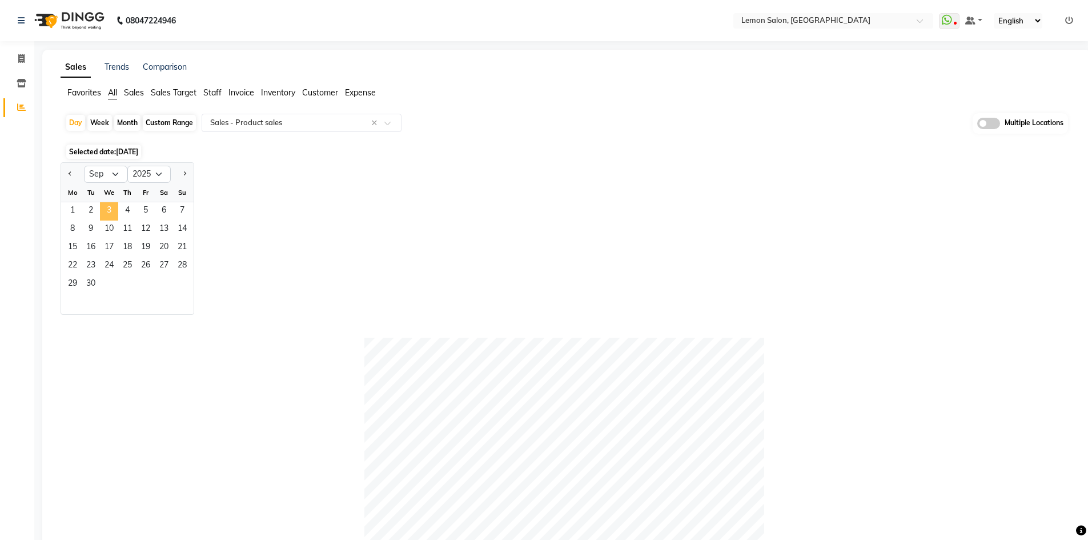
click at [101, 208] on span "3" at bounding box center [109, 211] width 18 height 18
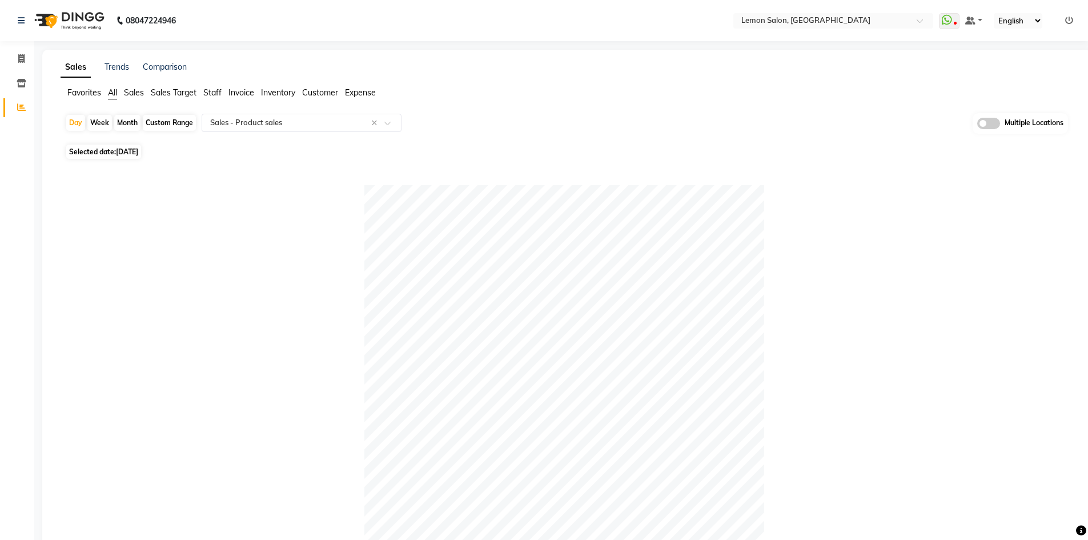
click at [109, 92] on span "All" at bounding box center [112, 92] width 9 height 10
click at [1032, 299] on td "29161" at bounding box center [947, 300] width 231 height 26
click at [76, 124] on div "Day" at bounding box center [75, 123] width 19 height 16
select select "9"
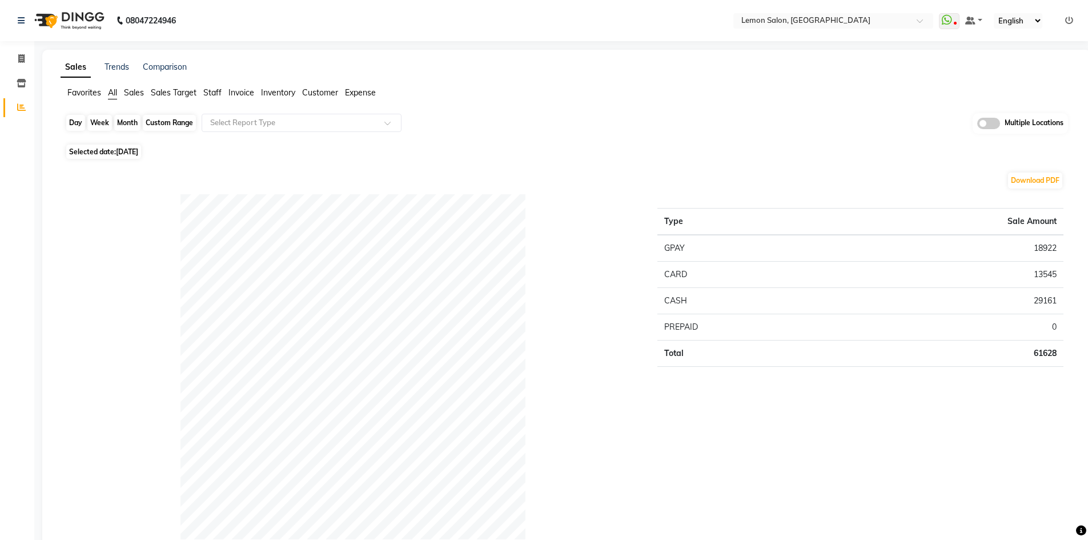
select select "2025"
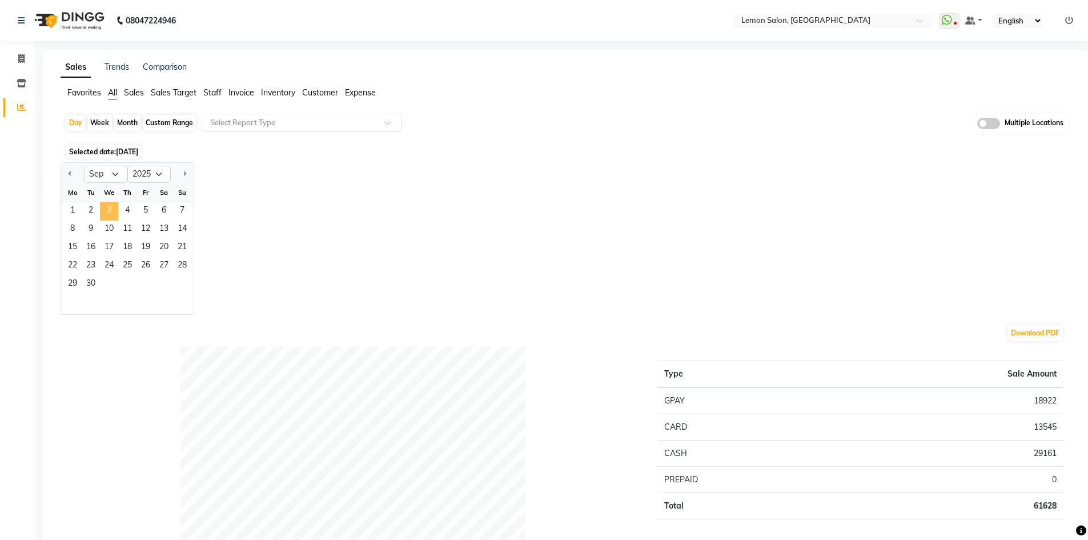
click at [108, 212] on span "3" at bounding box center [109, 211] width 18 height 18
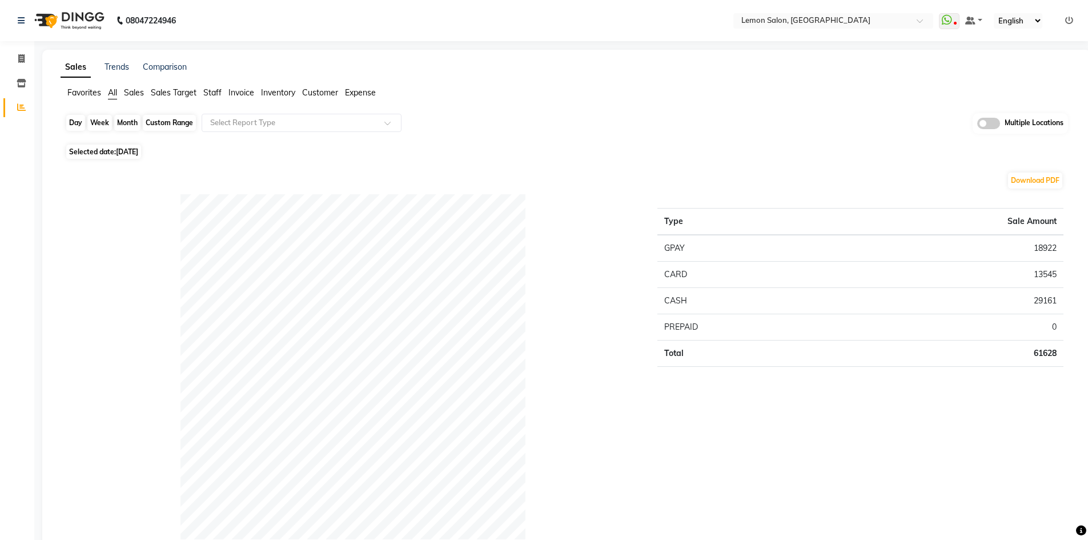
click at [74, 117] on div "Day" at bounding box center [75, 123] width 19 height 16
select select "9"
select select "2025"
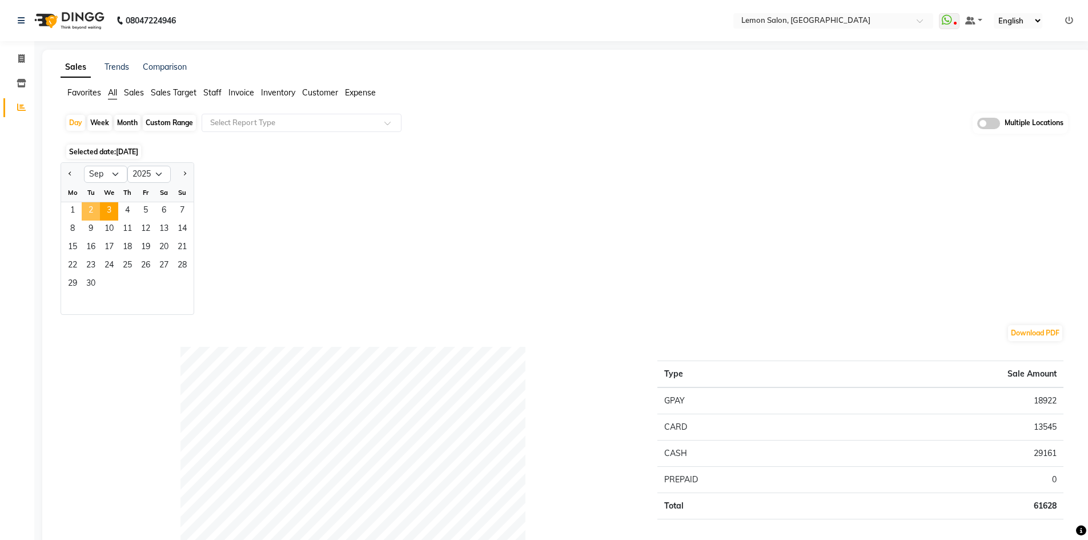
click at [86, 212] on span "2" at bounding box center [91, 211] width 18 height 18
